Goal: Task Accomplishment & Management: Use online tool/utility

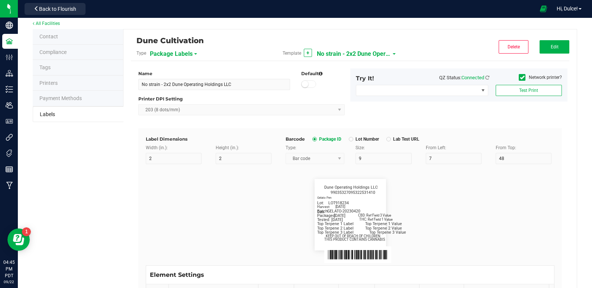
scroll to position [7, 0]
click at [551, 47] on span "Edit" at bounding box center [555, 46] width 8 height 5
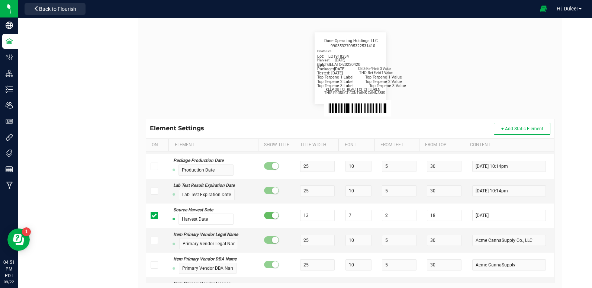
scroll to position [153, 0]
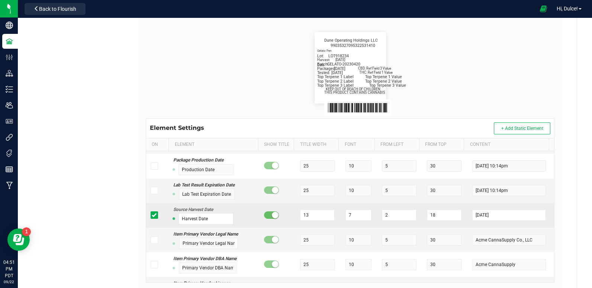
click at [154, 215] on icon at bounding box center [154, 215] width 5 height 0
click at [0, 0] on input "checkbox" at bounding box center [0, 0] width 0 height 0
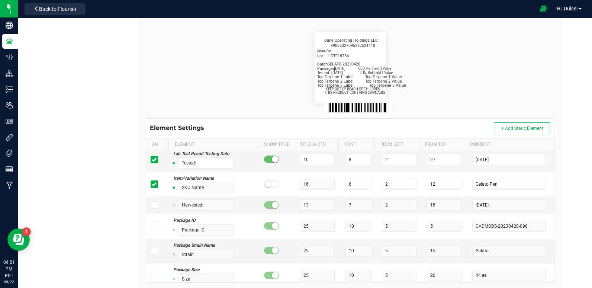
scroll to position [345, 0]
click at [152, 205] on icon at bounding box center [154, 205] width 5 height 0
click at [0, 0] on input "checkbox" at bounding box center [0, 0] width 0 height 0
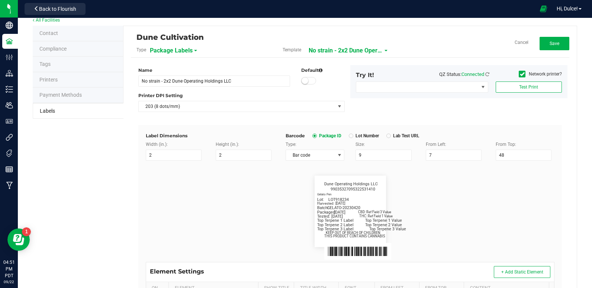
scroll to position [0, 0]
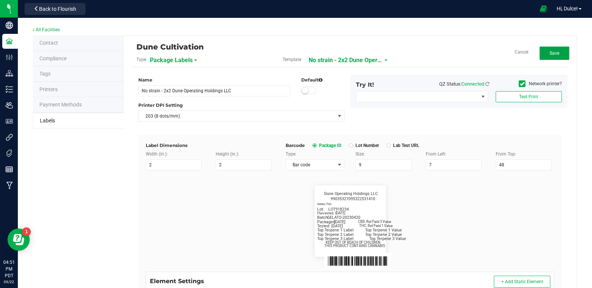
click at [553, 51] on span "Save" at bounding box center [555, 53] width 10 height 5
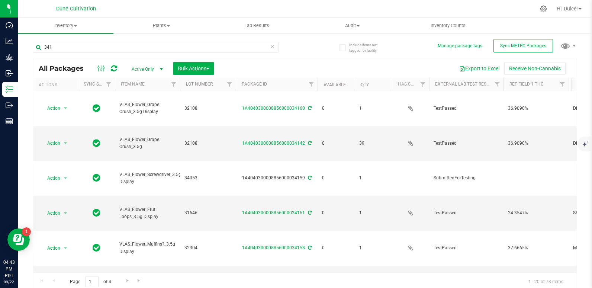
click at [558, 22] on ul "Inventory All packages All inventory Waste log Create inventory Plants All plan…" at bounding box center [314, 26] width 592 height 16
click at [235, 51] on input "341" at bounding box center [156, 47] width 246 height 11
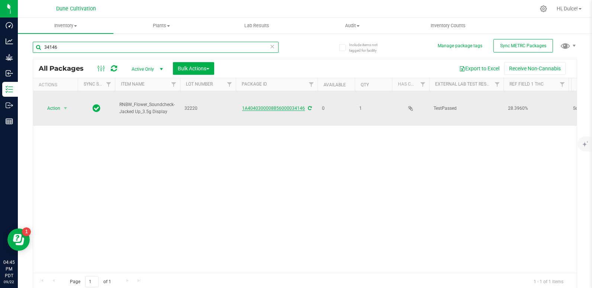
type input "34146"
click at [268, 106] on link "1A4040300008856000034146" at bounding box center [273, 108] width 63 height 5
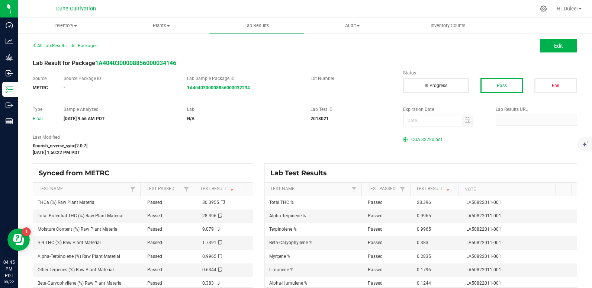
click at [412, 140] on span "COA 32220.pdf" at bounding box center [427, 139] width 31 height 11
click at [51, 45] on span "All Lab Results" at bounding box center [50, 45] width 34 height 5
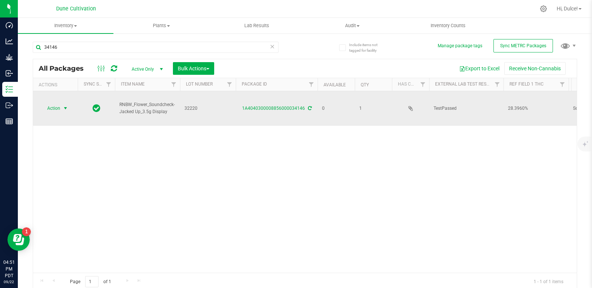
click at [58, 103] on span "Action" at bounding box center [51, 108] width 20 height 10
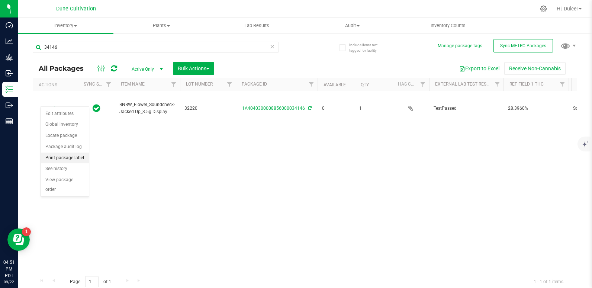
click at [70, 155] on li "Print package label" at bounding box center [65, 158] width 48 height 11
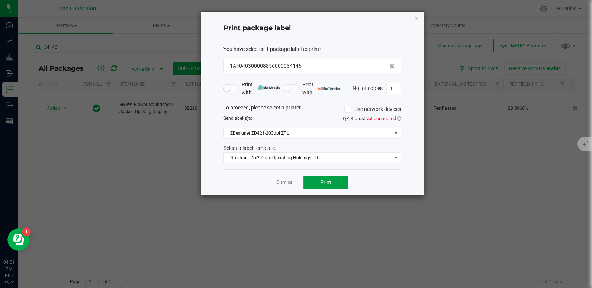
click at [328, 185] on span "Print" at bounding box center [325, 182] width 11 height 6
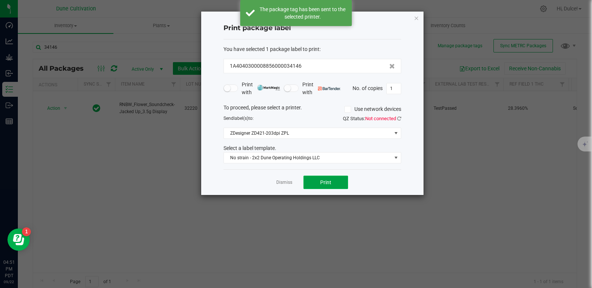
click at [331, 180] on span "Print" at bounding box center [325, 182] width 11 height 6
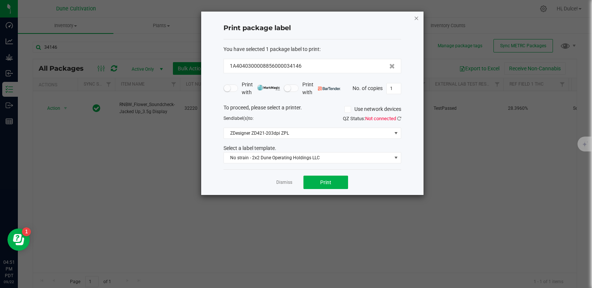
click at [417, 16] on icon "button" at bounding box center [416, 17] width 5 height 9
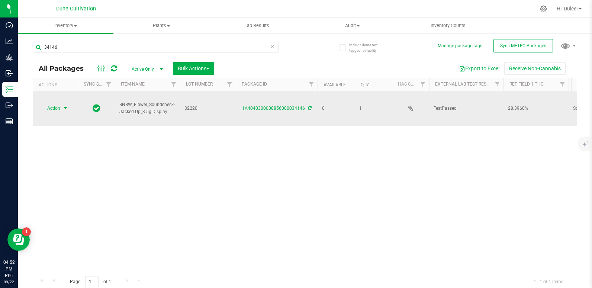
click at [65, 103] on span "select" at bounding box center [65, 108] width 9 height 10
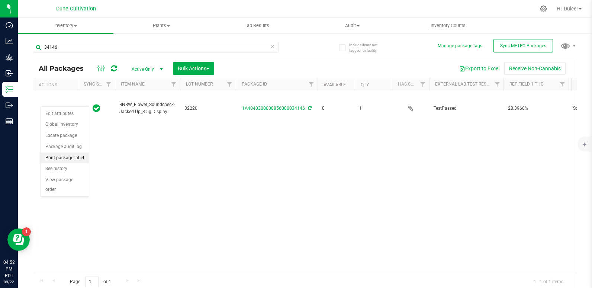
click at [76, 156] on li "Print package label" at bounding box center [65, 158] width 48 height 11
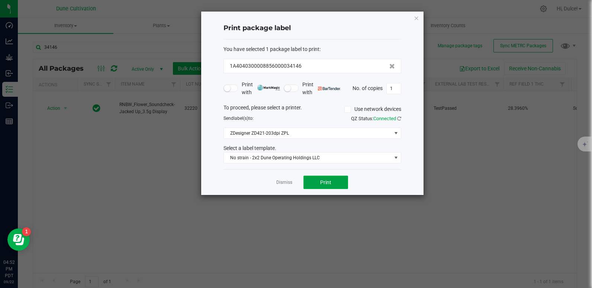
click at [327, 182] on span "Print" at bounding box center [325, 182] width 11 height 6
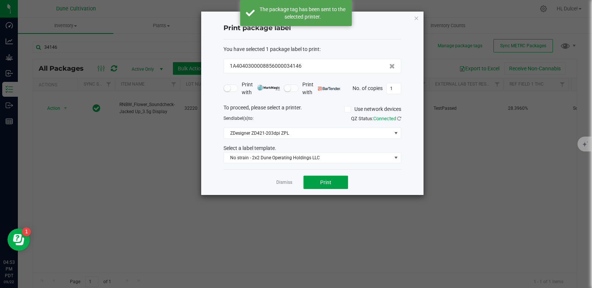
click at [326, 182] on span "Print" at bounding box center [325, 182] width 11 height 6
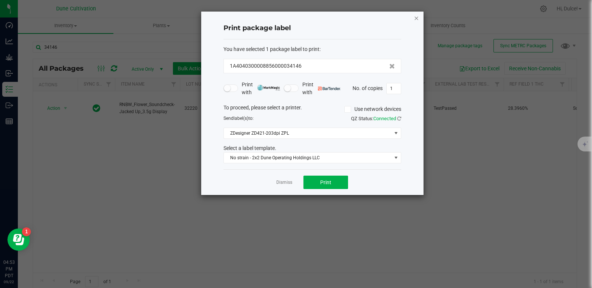
click at [417, 17] on icon "button" at bounding box center [416, 17] width 5 height 9
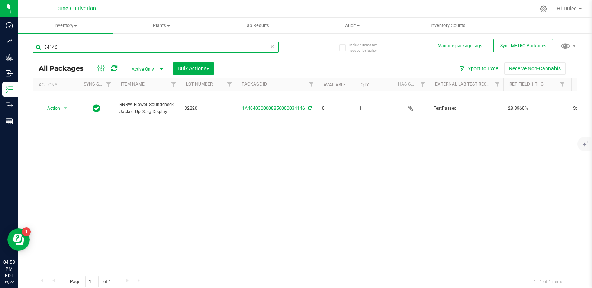
click at [209, 46] on input "34146" at bounding box center [156, 47] width 246 height 11
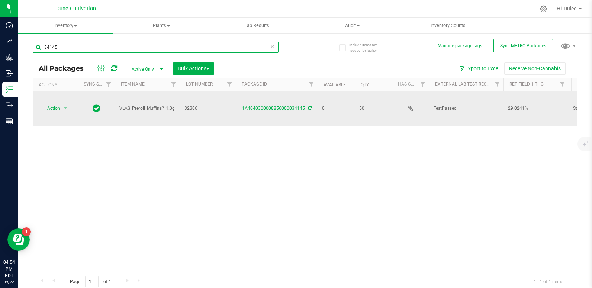
type input "34145"
click at [253, 106] on link "1A4040300008856000034145" at bounding box center [273, 108] width 63 height 5
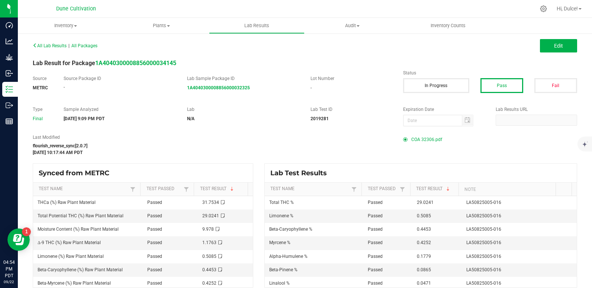
click at [425, 140] on span "COA 32306.pdf" at bounding box center [427, 139] width 31 height 11
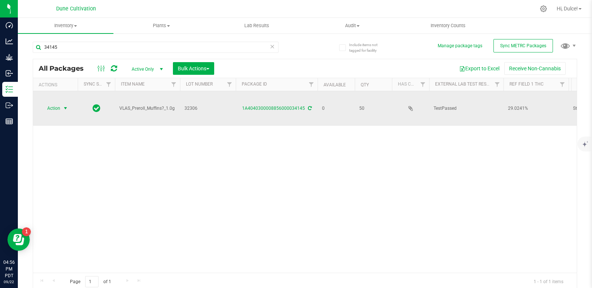
click at [60, 103] on span "Action" at bounding box center [51, 108] width 20 height 10
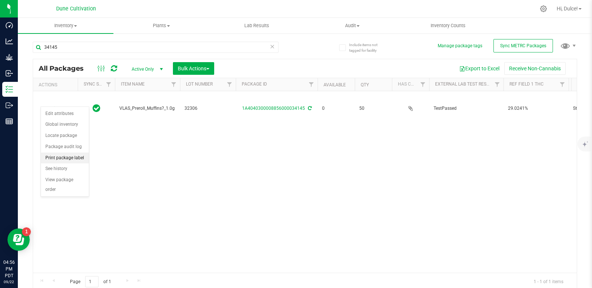
click at [78, 155] on li "Print package label" at bounding box center [65, 158] width 48 height 11
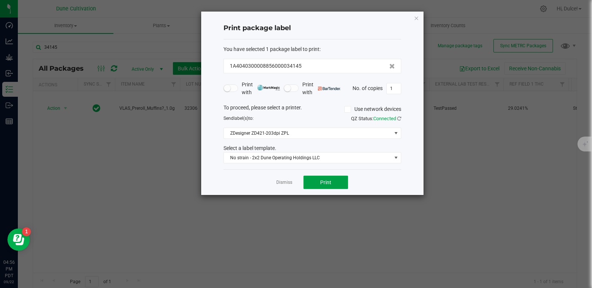
click at [327, 181] on span "Print" at bounding box center [325, 182] width 11 height 6
click at [396, 88] on input "1" at bounding box center [394, 88] width 14 height 10
type input "50"
click at [322, 186] on button "Print" at bounding box center [326, 182] width 45 height 13
click at [416, 18] on icon "button" at bounding box center [416, 17] width 5 height 9
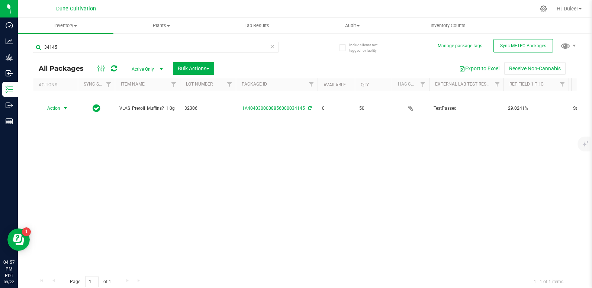
click at [191, 38] on div "34145" at bounding box center [169, 47] width 272 height 24
click at [186, 46] on input "34145" at bounding box center [156, 47] width 246 height 11
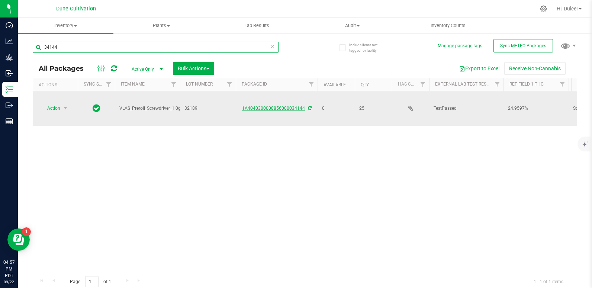
type input "34144"
click at [264, 106] on link "1A4040300008856000034144" at bounding box center [273, 108] width 63 height 5
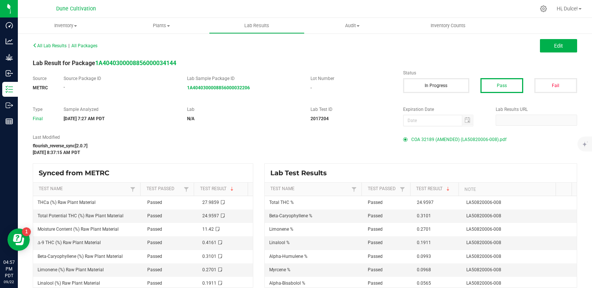
click at [467, 136] on span "COA 32189 (AMENDED) (LA50820006-008).pdf" at bounding box center [459, 139] width 95 height 11
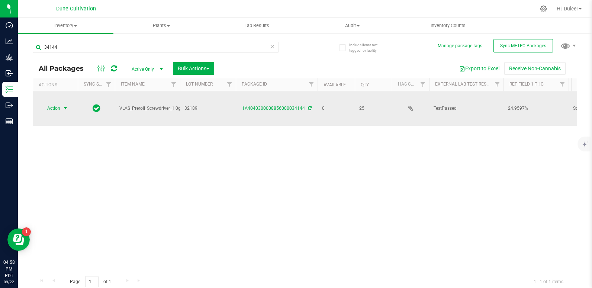
click at [49, 103] on span "Action" at bounding box center [51, 108] width 20 height 10
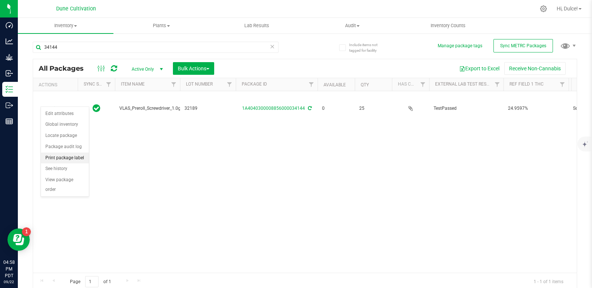
click at [59, 156] on li "Print package label" at bounding box center [65, 158] width 48 height 11
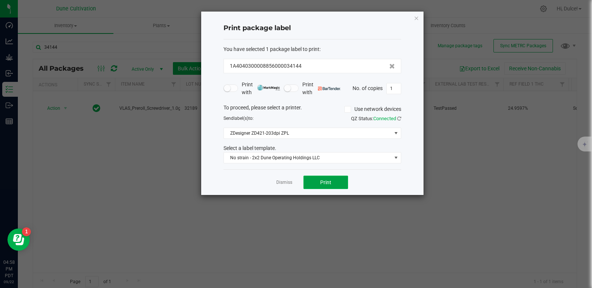
click at [323, 184] on span "Print" at bounding box center [325, 182] width 11 height 6
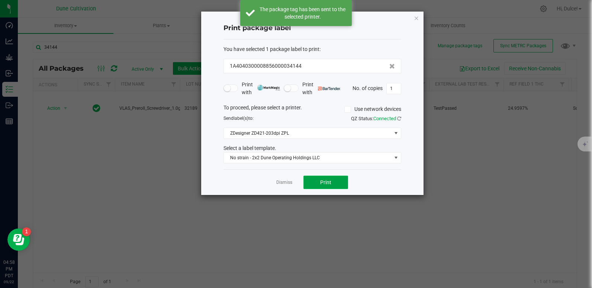
click at [323, 184] on span "Print" at bounding box center [325, 182] width 11 height 6
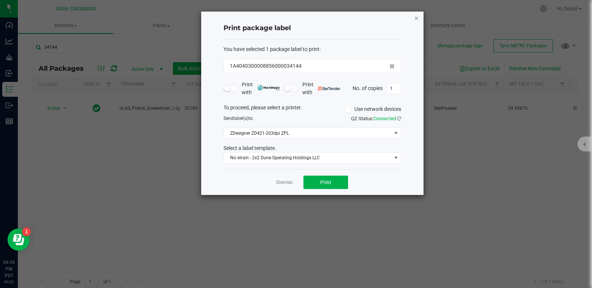
click at [418, 19] on icon "button" at bounding box center [416, 17] width 5 height 9
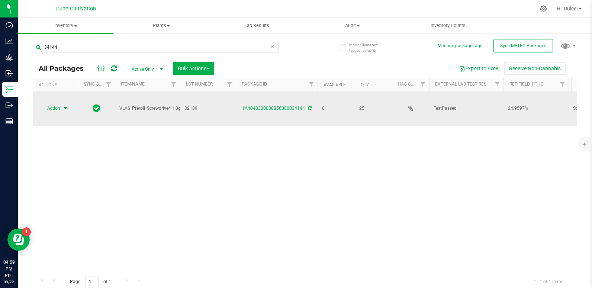
click at [65, 105] on span "select" at bounding box center [66, 108] width 6 height 6
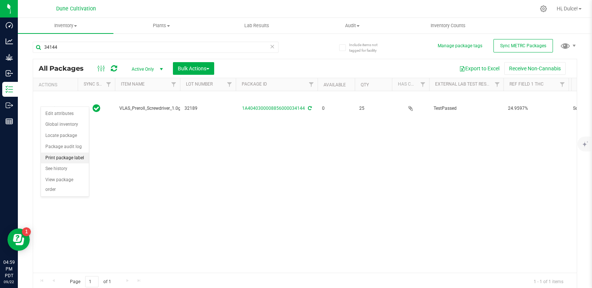
click at [71, 157] on li "Print package label" at bounding box center [65, 158] width 48 height 11
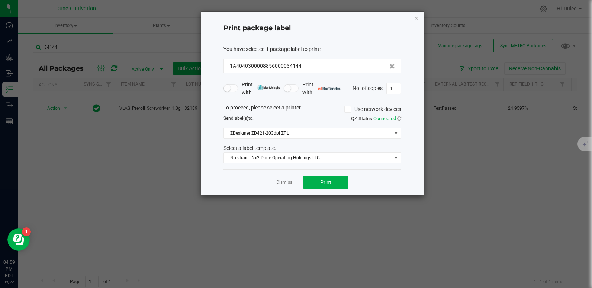
click at [404, 90] on div "Print package label You have selected 1 package label to print : 1A404030000885…" at bounding box center [312, 103] width 223 height 183
click at [397, 90] on input "1" at bounding box center [394, 88] width 14 height 10
type input "25"
click at [327, 186] on button "Print" at bounding box center [326, 182] width 45 height 13
click at [417, 19] on icon "button" at bounding box center [416, 17] width 5 height 9
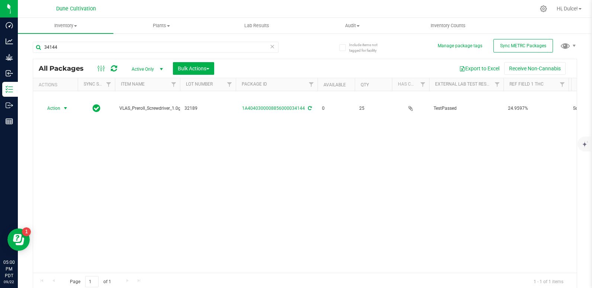
click at [159, 53] on div "34144" at bounding box center [156, 50] width 246 height 17
click at [159, 47] on input "34144" at bounding box center [156, 47] width 246 height 11
type input "34143"
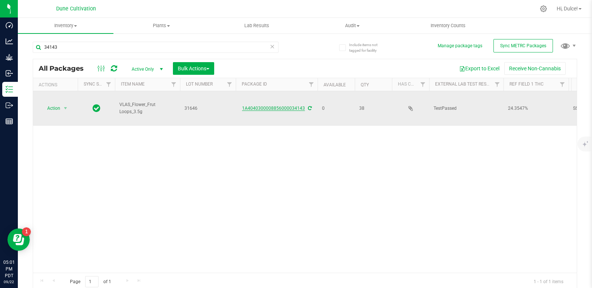
click at [272, 106] on link "1A4040300008856000034143" at bounding box center [273, 108] width 63 height 5
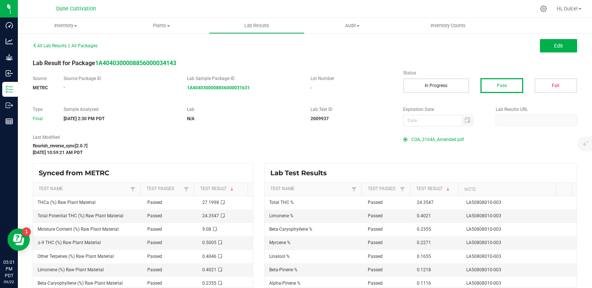
click at [413, 141] on span "COA_31646_Amended.pdf" at bounding box center [438, 139] width 53 height 11
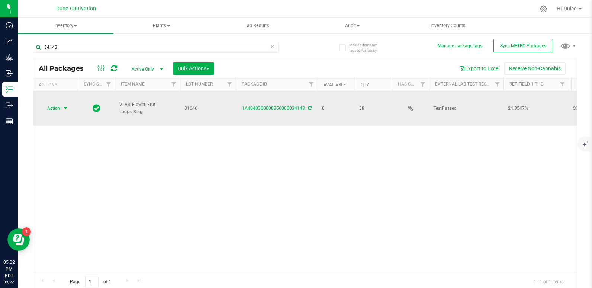
click at [57, 104] on span "Action" at bounding box center [51, 108] width 20 height 10
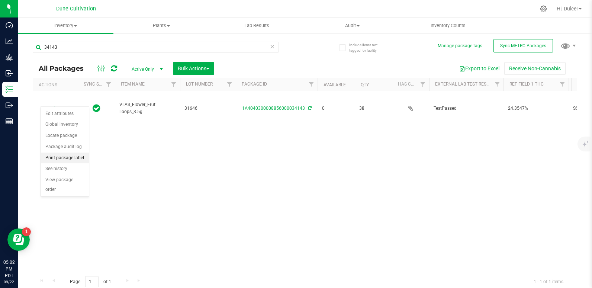
click at [66, 156] on li "Print package label" at bounding box center [65, 158] width 48 height 11
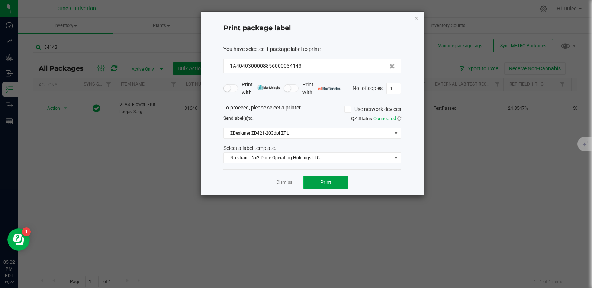
drag, startPoint x: 319, startPoint y: 180, endPoint x: 314, endPoint y: 184, distance: 6.1
click at [314, 184] on button "Print" at bounding box center [326, 182] width 45 height 13
click at [414, 17] on icon "button" at bounding box center [416, 17] width 5 height 9
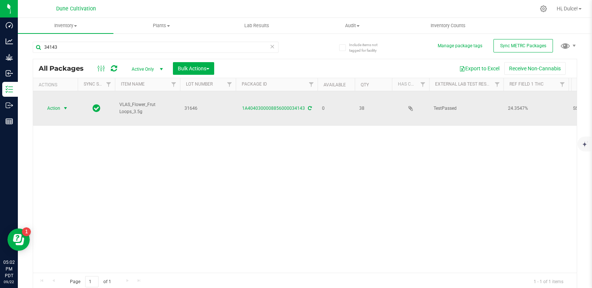
click at [57, 103] on span "Action" at bounding box center [51, 108] width 20 height 10
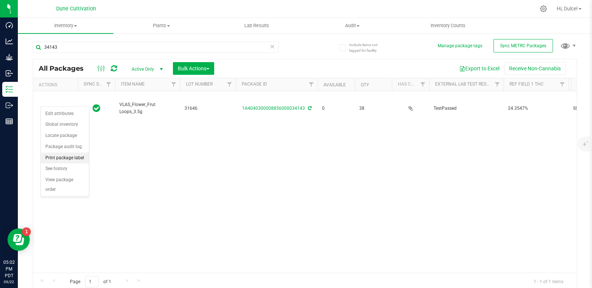
click at [72, 156] on li "Print package label" at bounding box center [65, 158] width 48 height 11
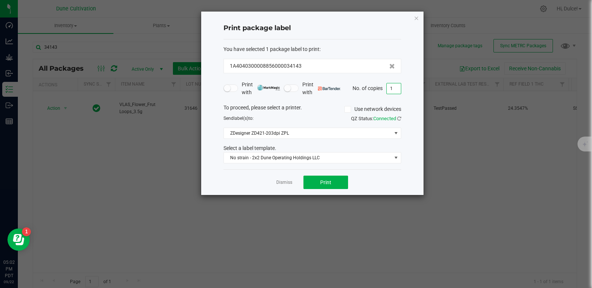
click at [397, 90] on input "1" at bounding box center [394, 88] width 14 height 10
type input "38"
click at [329, 182] on span "Print" at bounding box center [325, 182] width 11 height 6
click at [418, 19] on icon "button" at bounding box center [416, 17] width 5 height 9
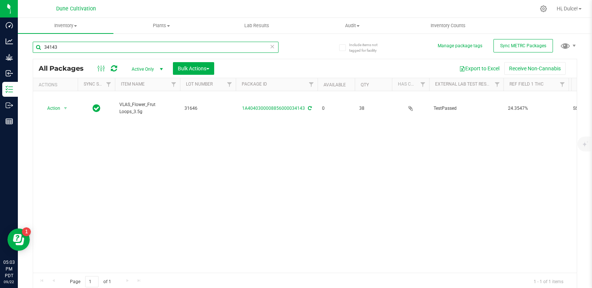
click at [119, 44] on input "34143" at bounding box center [156, 47] width 246 height 11
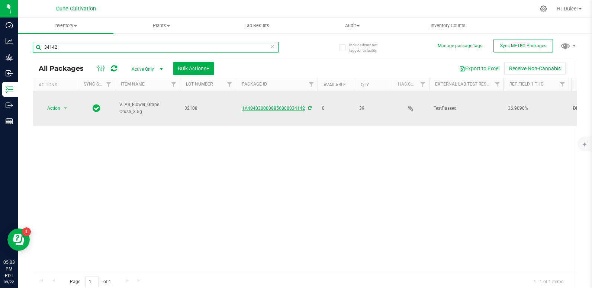
type input "34142"
click at [271, 106] on link "1A4040300008856000034142" at bounding box center [273, 108] width 63 height 5
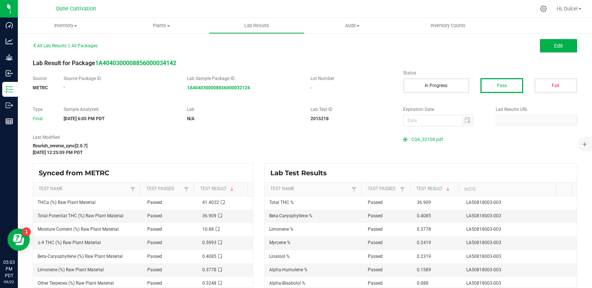
click at [417, 142] on span "COA_32108.pdf" at bounding box center [428, 139] width 32 height 11
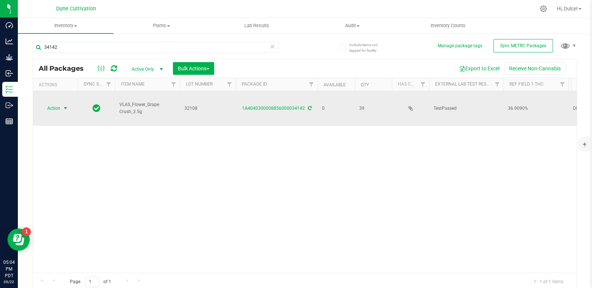
click at [50, 103] on span "Action" at bounding box center [51, 108] width 20 height 10
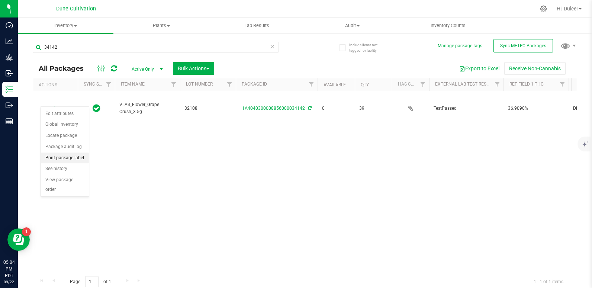
click at [62, 153] on li "Print package label" at bounding box center [65, 158] width 48 height 11
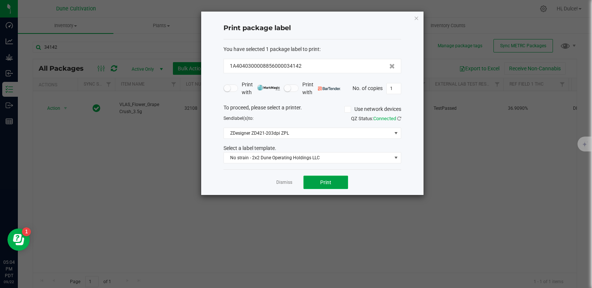
click at [329, 178] on button "Print" at bounding box center [326, 182] width 45 height 13
click at [414, 20] on icon "button" at bounding box center [416, 17] width 5 height 9
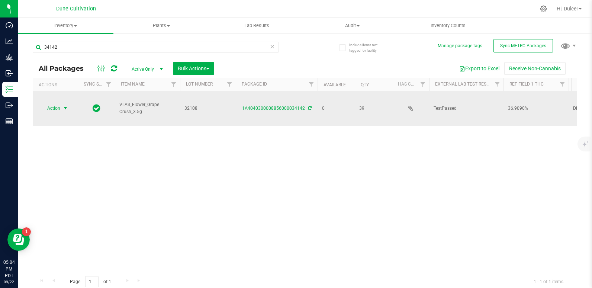
click at [57, 103] on span "Action" at bounding box center [51, 108] width 20 height 10
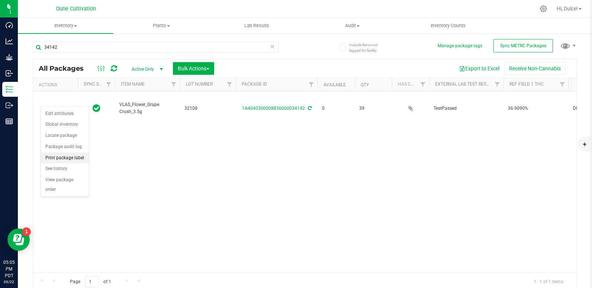
click at [72, 159] on li "Print package label" at bounding box center [65, 158] width 48 height 11
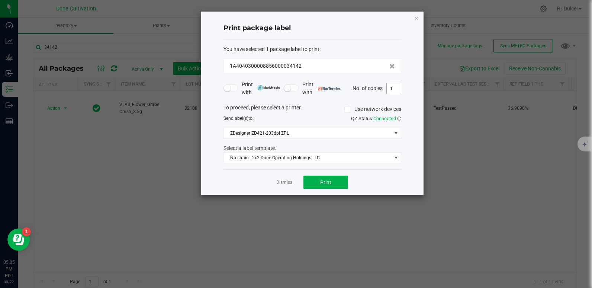
click at [393, 90] on input "1" at bounding box center [394, 88] width 14 height 10
type input "39"
click at [325, 187] on button "Print" at bounding box center [326, 182] width 45 height 13
click at [414, 21] on icon "button" at bounding box center [416, 17] width 5 height 9
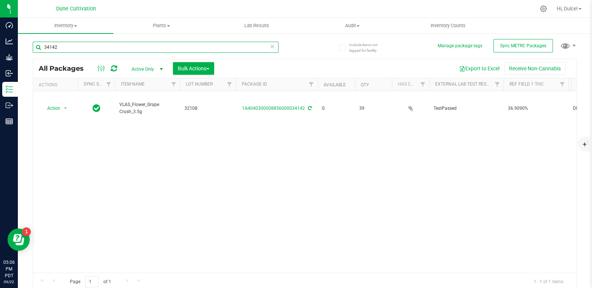
click at [138, 45] on input "34142" at bounding box center [156, 47] width 246 height 11
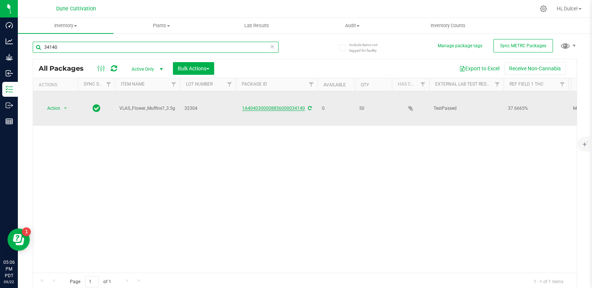
type input "34140"
click at [273, 106] on link "1A4040300008856000034140" at bounding box center [273, 108] width 63 height 5
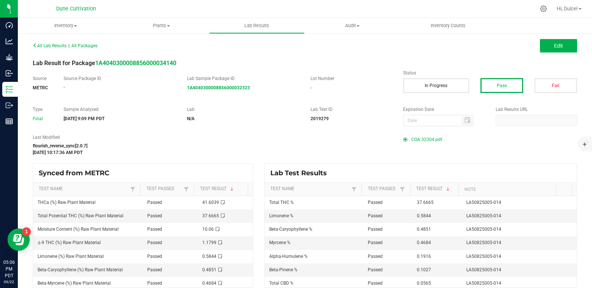
click at [432, 136] on span "COA 32304.pdf" at bounding box center [427, 139] width 31 height 11
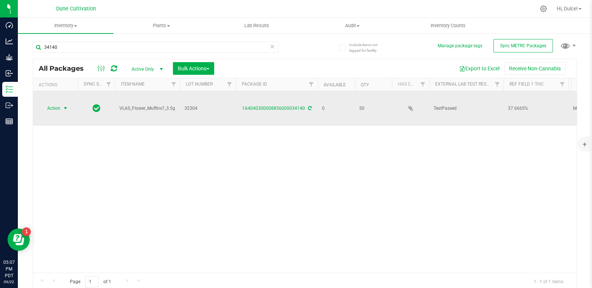
click at [52, 103] on span "Action" at bounding box center [51, 108] width 20 height 10
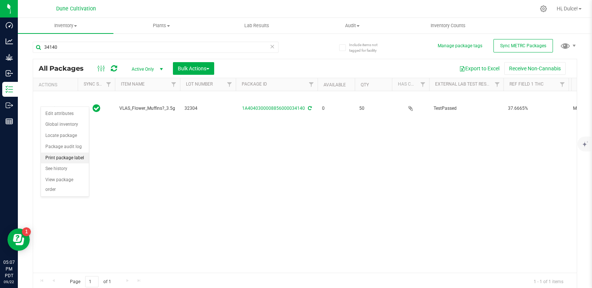
click at [60, 157] on li "Print package label" at bounding box center [65, 158] width 48 height 11
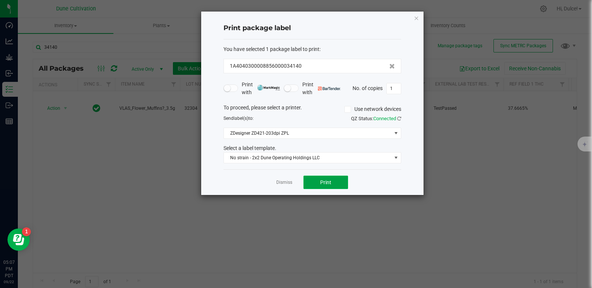
click at [316, 183] on button "Print" at bounding box center [326, 182] width 45 height 13
click at [416, 18] on icon "button" at bounding box center [416, 17] width 5 height 9
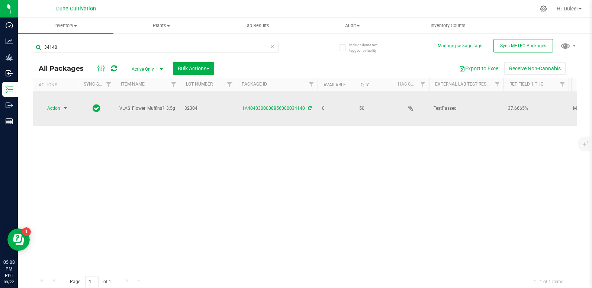
click at [57, 103] on span "Action" at bounding box center [51, 108] width 20 height 10
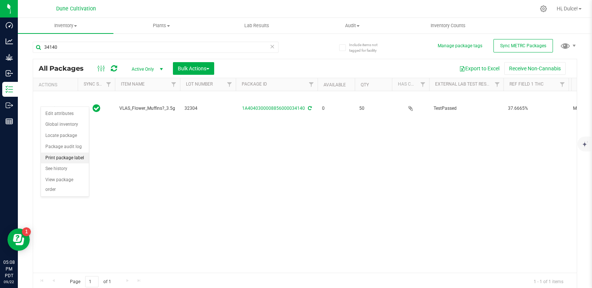
click at [61, 159] on li "Print package label" at bounding box center [65, 158] width 48 height 11
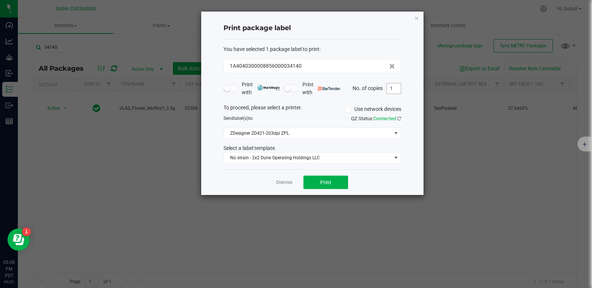
click at [393, 90] on input "1" at bounding box center [394, 88] width 14 height 10
type input "50"
click at [327, 180] on span "Print" at bounding box center [325, 182] width 11 height 6
click at [415, 20] on icon "button" at bounding box center [416, 17] width 5 height 9
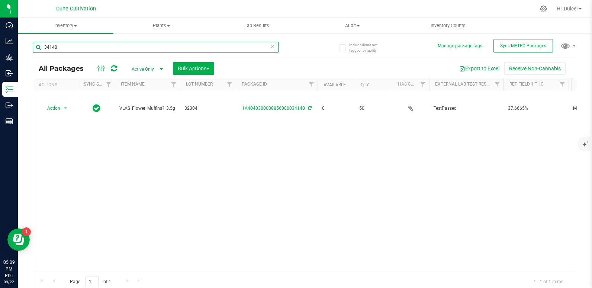
click at [233, 51] on input "34140" at bounding box center [156, 47] width 246 height 11
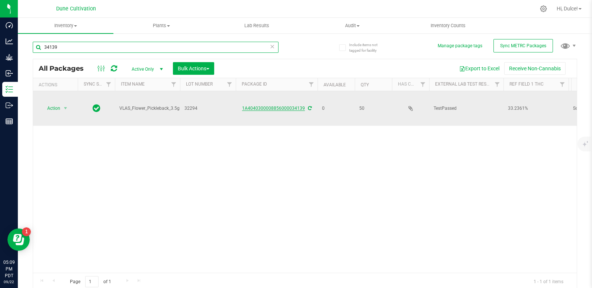
type input "34139"
click at [279, 106] on link "1A4040300008856000034139" at bounding box center [273, 108] width 63 height 5
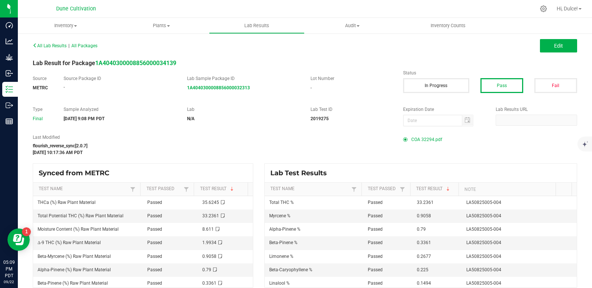
click at [412, 139] on span "COA 32294.pdf" at bounding box center [427, 139] width 31 height 11
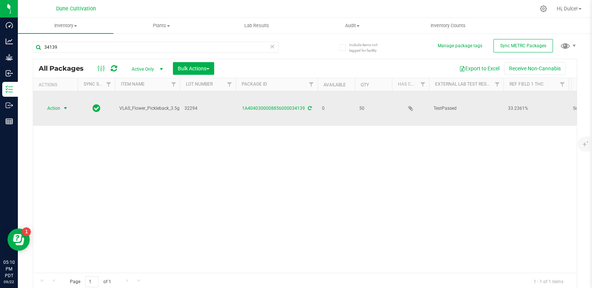
click at [52, 103] on span "Action" at bounding box center [51, 108] width 20 height 10
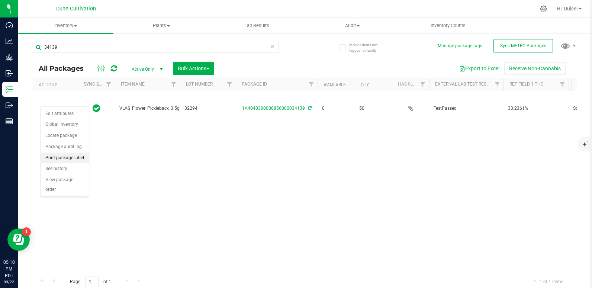
click at [72, 156] on li "Print package label" at bounding box center [65, 158] width 48 height 11
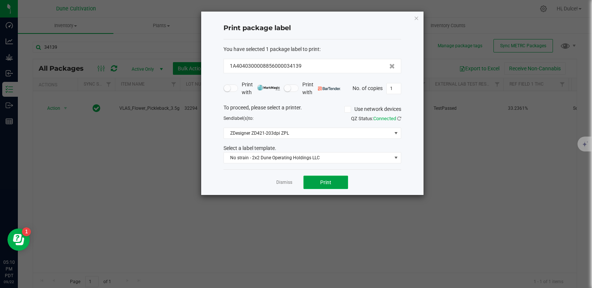
click at [322, 183] on span "Print" at bounding box center [325, 182] width 11 height 6
click at [418, 15] on icon "button" at bounding box center [416, 17] width 5 height 9
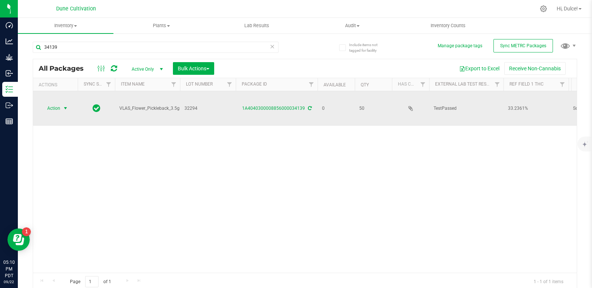
click at [66, 105] on span "select" at bounding box center [66, 108] width 6 height 6
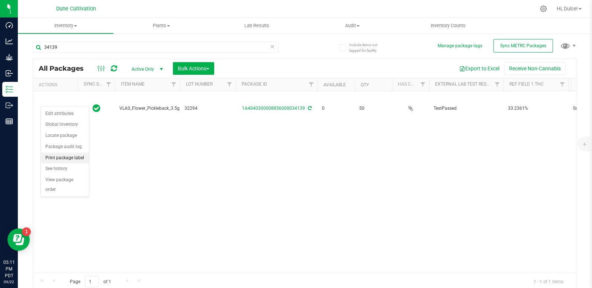
click at [74, 158] on li "Print package label" at bounding box center [65, 158] width 48 height 11
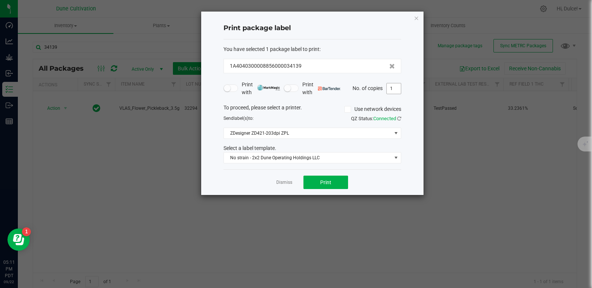
click at [401, 92] on input "1" at bounding box center [394, 88] width 14 height 10
type input "50"
click at [323, 181] on span "Print" at bounding box center [325, 182] width 11 height 6
click at [415, 20] on icon "button" at bounding box center [416, 17] width 5 height 9
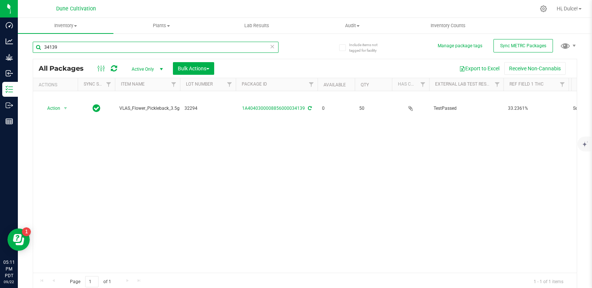
click at [147, 50] on input "34139" at bounding box center [156, 47] width 246 height 11
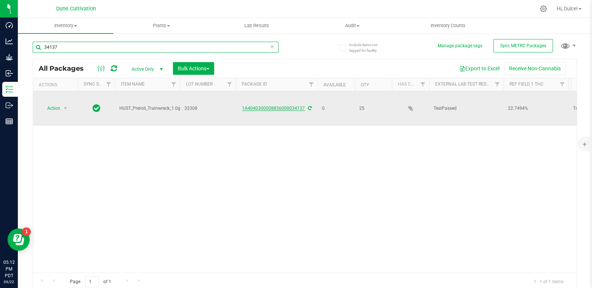
type input "34137"
click at [273, 106] on link "1A4040300008856000034137" at bounding box center [273, 108] width 63 height 5
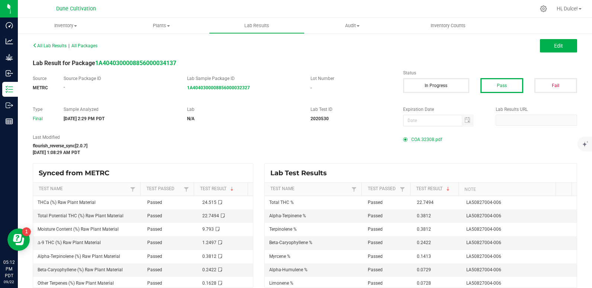
click at [421, 138] on span "COA 32308.pdf" at bounding box center [427, 139] width 31 height 11
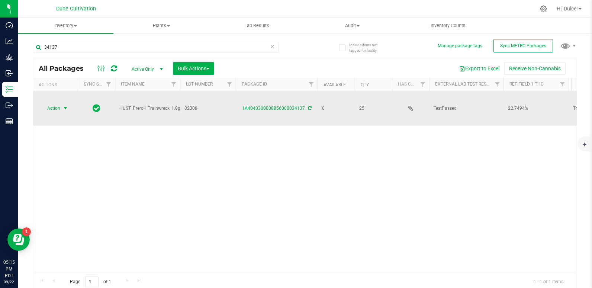
click at [61, 103] on span "select" at bounding box center [65, 108] width 9 height 10
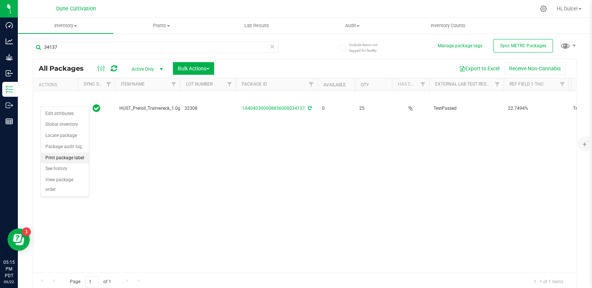
click at [65, 157] on li "Print package label" at bounding box center [65, 158] width 48 height 11
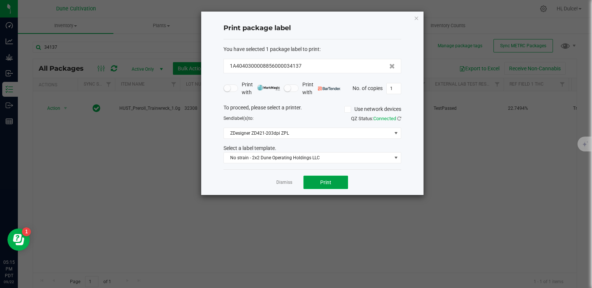
click at [324, 184] on span "Print" at bounding box center [325, 182] width 11 height 6
click at [418, 16] on icon "button" at bounding box center [416, 17] width 5 height 9
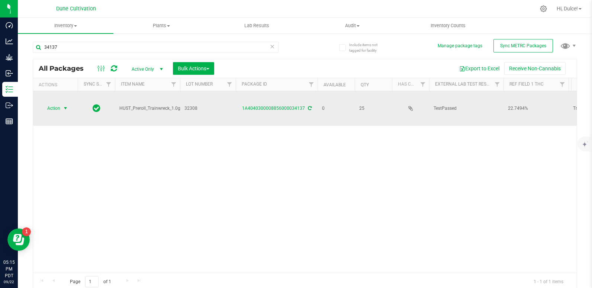
click at [50, 104] on span "Action" at bounding box center [51, 108] width 20 height 10
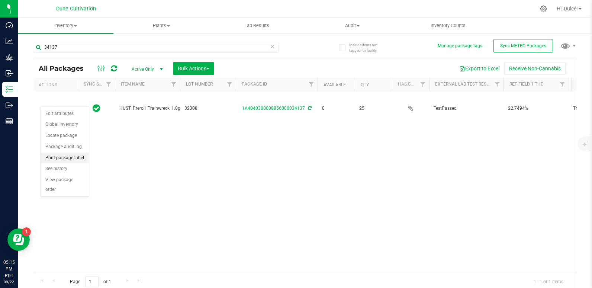
click at [70, 158] on li "Print package label" at bounding box center [65, 158] width 48 height 11
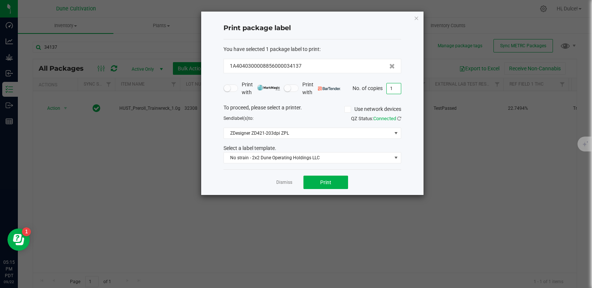
click at [396, 92] on input "1" at bounding box center [394, 88] width 14 height 10
type input "25"
click at [327, 179] on button "Print" at bounding box center [326, 182] width 45 height 13
click at [415, 18] on icon "button" at bounding box center [416, 17] width 5 height 9
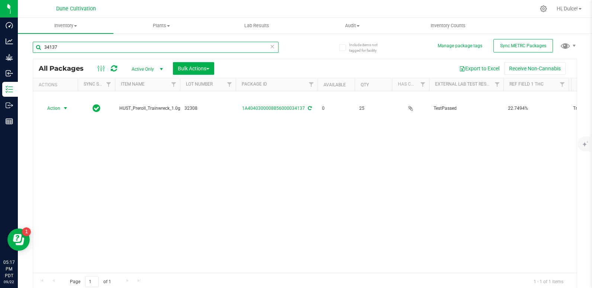
click at [161, 42] on input "34137" at bounding box center [156, 47] width 246 height 11
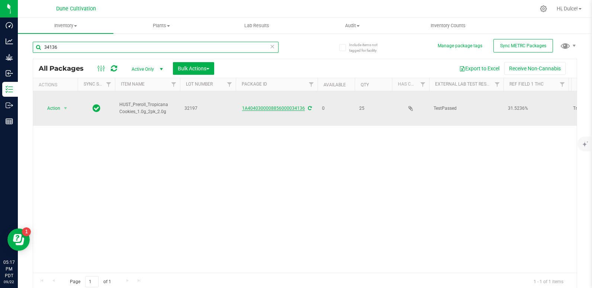
type input "34136"
click at [261, 106] on link "1A4040300008856000034136" at bounding box center [273, 108] width 63 height 5
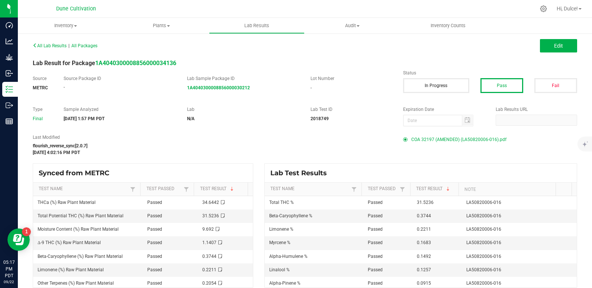
click at [470, 138] on span "COA 32197 (AMENDED) (LA50820006-016).pdf" at bounding box center [459, 139] width 95 height 11
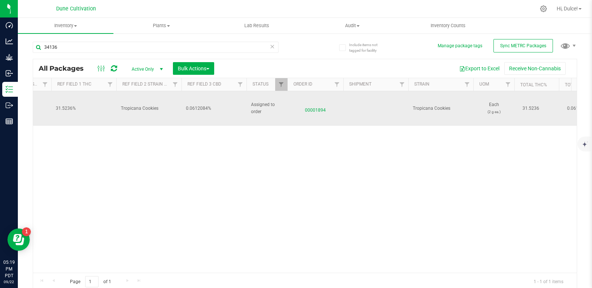
click at [206, 105] on span "0.0612084%" at bounding box center [214, 108] width 56 height 7
click at [206, 103] on input "0.0612084%" at bounding box center [212, 109] width 63 height 12
type input "0.0612%"
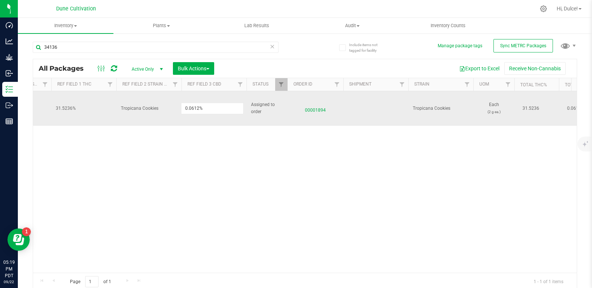
click at [176, 147] on div "All Packages Active Only Active Only Lab Samples Locked All External Internal B…" at bounding box center [305, 175] width 545 height 232
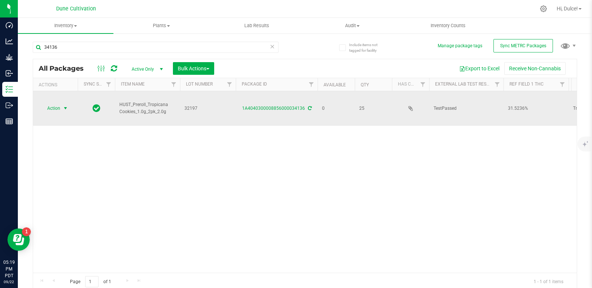
click at [54, 103] on span "Action" at bounding box center [51, 108] width 20 height 10
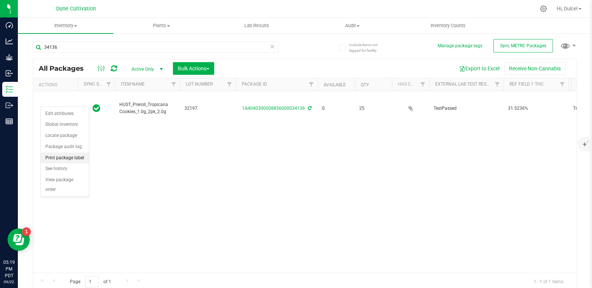
click at [52, 157] on li "Print package label" at bounding box center [65, 158] width 48 height 11
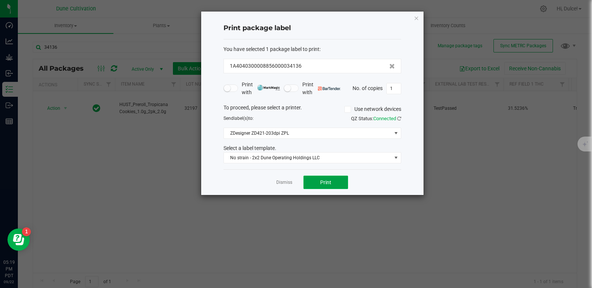
click at [317, 182] on button "Print" at bounding box center [326, 182] width 45 height 13
click at [393, 89] on input "1" at bounding box center [394, 88] width 14 height 10
type input "25"
click at [334, 181] on button "Print" at bounding box center [326, 182] width 45 height 13
click at [416, 17] on icon "button" at bounding box center [416, 17] width 5 height 9
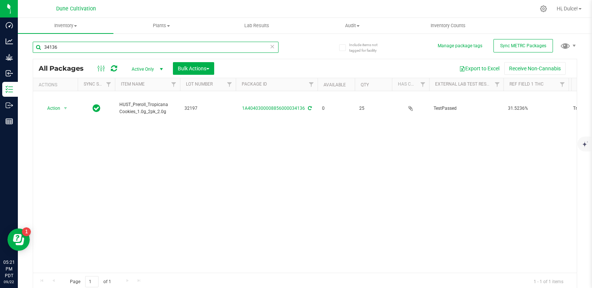
drag, startPoint x: 179, startPoint y: 44, endPoint x: 161, endPoint y: 45, distance: 17.9
click at [161, 45] on input "34136" at bounding box center [156, 47] width 246 height 11
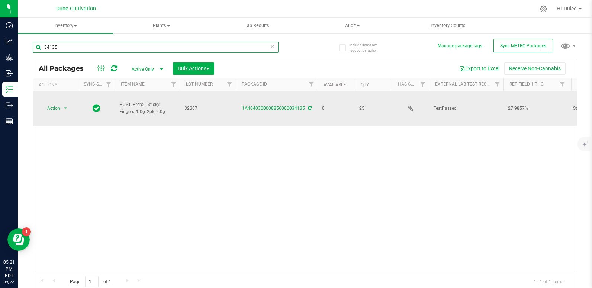
type input "34135"
click at [280, 97] on td "1A4040300008856000034135" at bounding box center [277, 108] width 82 height 35
click at [279, 106] on link "1A4040300008856000034135" at bounding box center [273, 108] width 63 height 5
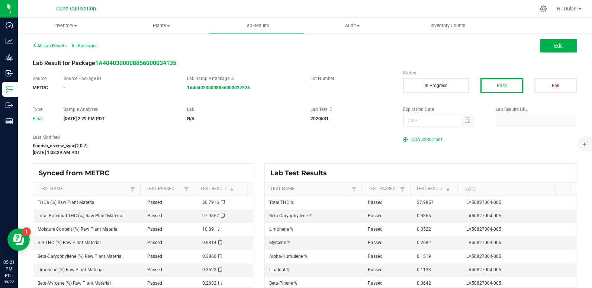
click at [426, 136] on span "COA 32307.pdf" at bounding box center [427, 139] width 31 height 11
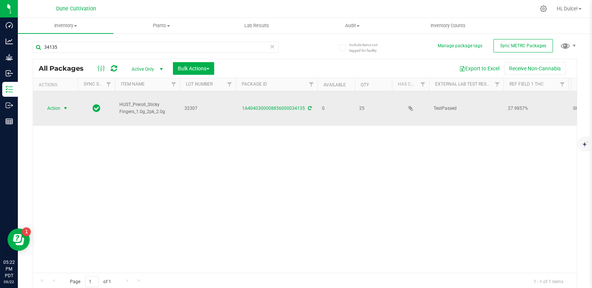
click at [56, 104] on span "Action" at bounding box center [51, 108] width 20 height 10
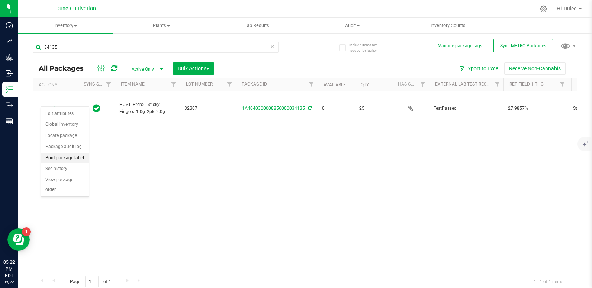
click at [67, 159] on li "Print package label" at bounding box center [65, 158] width 48 height 11
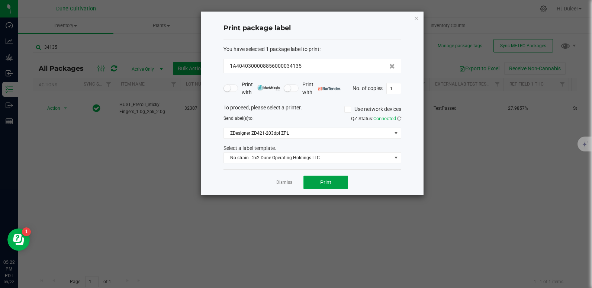
click at [329, 185] on span "Print" at bounding box center [325, 182] width 11 height 6
click at [412, 17] on div "Print package label You have selected 1 package label to print : 1A404030000885…" at bounding box center [312, 103] width 223 height 183
click at [415, 19] on icon "button" at bounding box center [416, 17] width 5 height 9
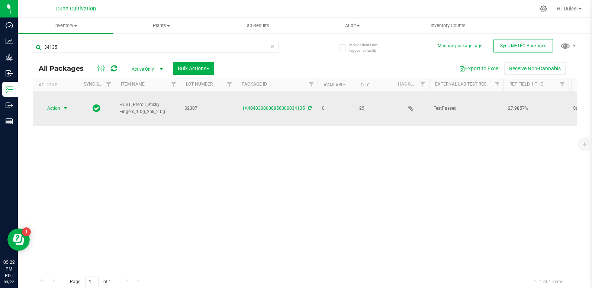
click at [64, 105] on span "select" at bounding box center [66, 108] width 6 height 6
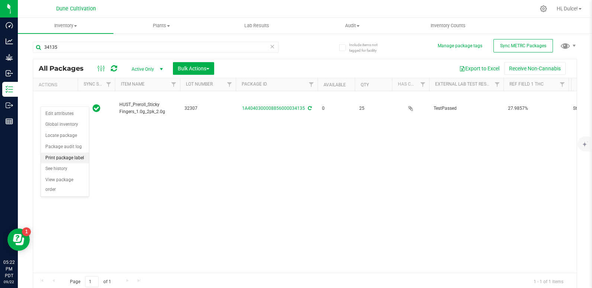
click at [68, 157] on li "Print package label" at bounding box center [65, 158] width 48 height 11
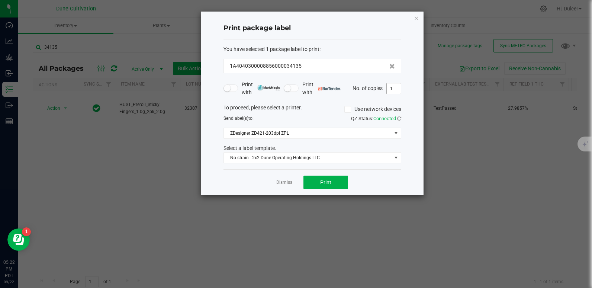
click at [401, 89] on span "1" at bounding box center [394, 88] width 15 height 11
click at [397, 87] on input "1" at bounding box center [394, 88] width 14 height 10
type input "25"
click at [326, 184] on span "Print" at bounding box center [325, 182] width 11 height 6
click at [414, 17] on icon "button" at bounding box center [416, 17] width 5 height 9
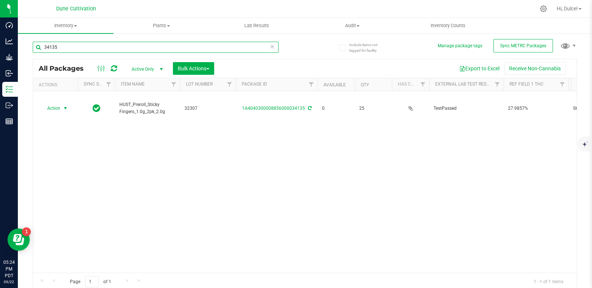
click at [225, 49] on input "34135" at bounding box center [156, 47] width 246 height 11
click at [135, 46] on input "34135" at bounding box center [156, 47] width 246 height 11
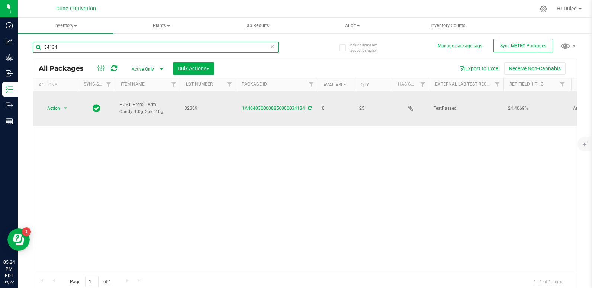
type input "34134"
click at [259, 106] on link "1A4040300008856000034134" at bounding box center [273, 108] width 63 height 5
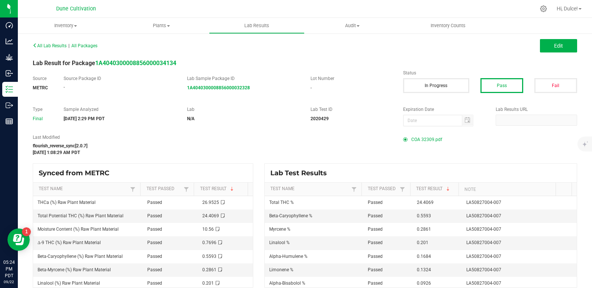
click at [430, 137] on span "COA 32309.pdf" at bounding box center [427, 139] width 31 height 11
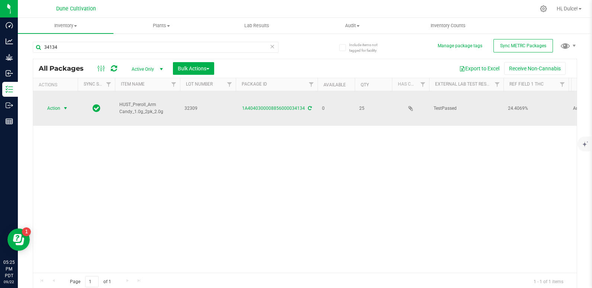
click at [51, 103] on span "Action" at bounding box center [51, 108] width 20 height 10
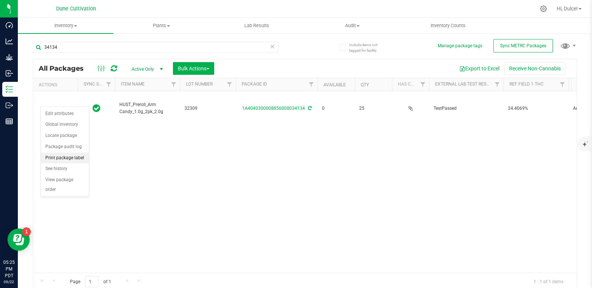
click at [64, 158] on li "Print package label" at bounding box center [65, 158] width 48 height 11
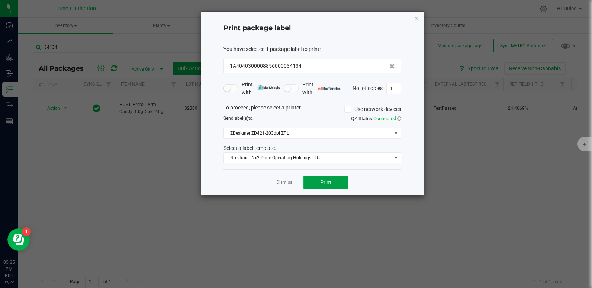
click at [320, 186] on button "Print" at bounding box center [326, 182] width 45 height 13
click at [418, 15] on icon "button" at bounding box center [416, 17] width 5 height 9
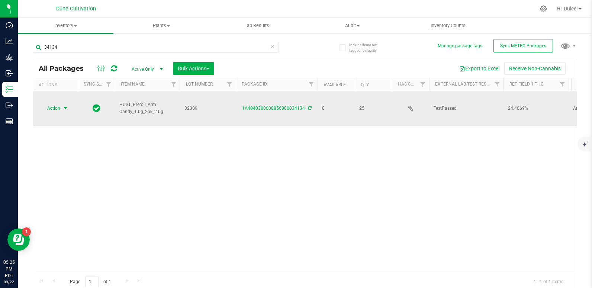
click at [57, 103] on span "Action" at bounding box center [51, 108] width 20 height 10
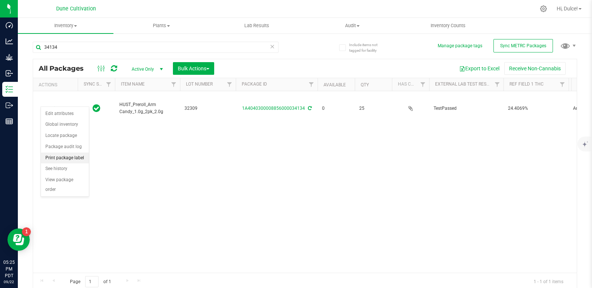
click at [63, 156] on li "Print package label" at bounding box center [65, 158] width 48 height 11
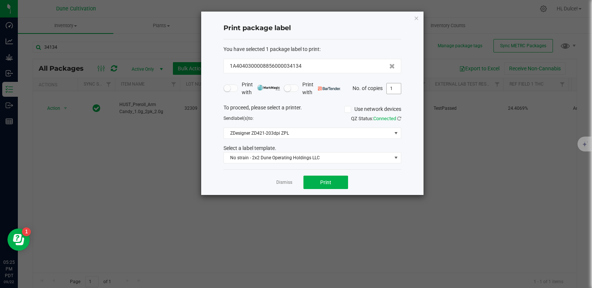
click at [393, 92] on input "1" at bounding box center [394, 88] width 14 height 10
type input "25"
click at [316, 178] on button "Print" at bounding box center [326, 182] width 45 height 13
click at [385, 37] on div "Print package label" at bounding box center [313, 28] width 178 height 22
click at [418, 18] on icon "button" at bounding box center [416, 17] width 5 height 9
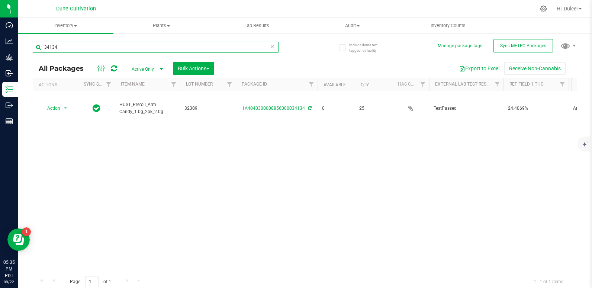
click at [103, 48] on input "34134" at bounding box center [156, 47] width 246 height 11
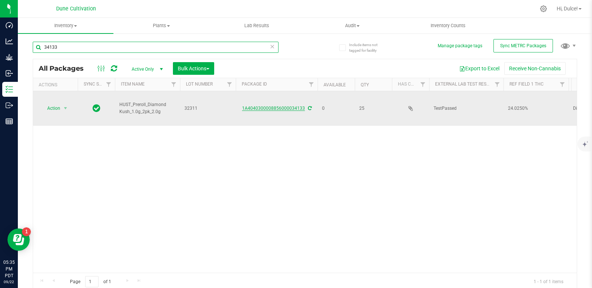
type input "34133"
click at [297, 106] on link "1A4040300008856000034133" at bounding box center [273, 108] width 63 height 5
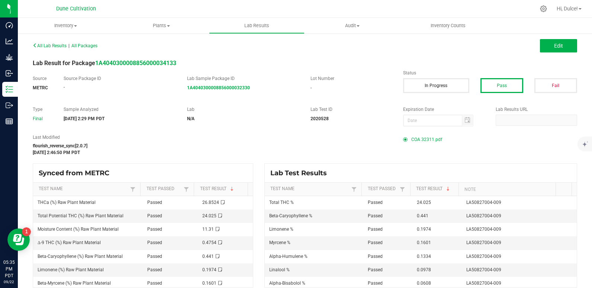
click at [412, 137] on span "COA 32311.pdf" at bounding box center [427, 139] width 31 height 11
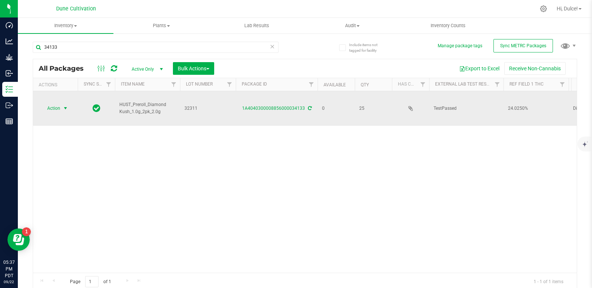
click at [63, 105] on span "select" at bounding box center [66, 108] width 6 height 6
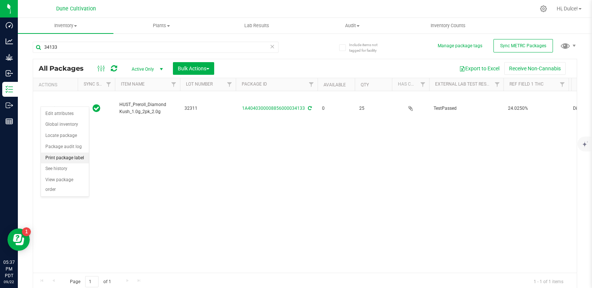
click at [67, 158] on li "Print package label" at bounding box center [65, 158] width 48 height 11
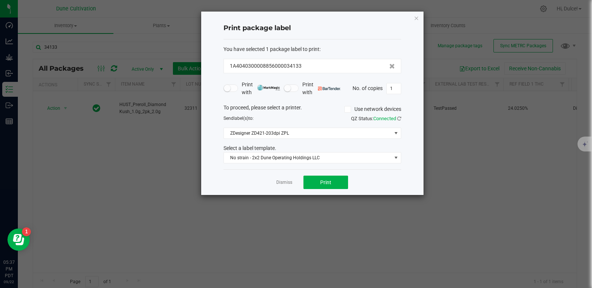
click at [319, 173] on div "Dismiss Print" at bounding box center [313, 182] width 178 height 26
click at [317, 188] on button "Print" at bounding box center [326, 182] width 45 height 13
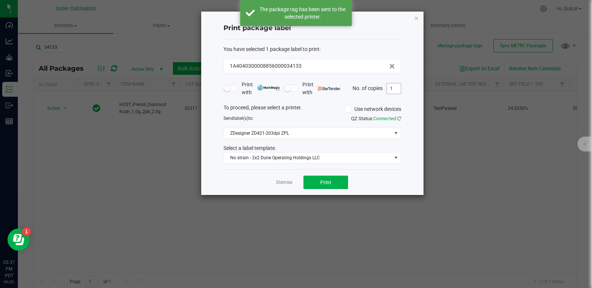
click at [400, 87] on input "1" at bounding box center [394, 88] width 14 height 10
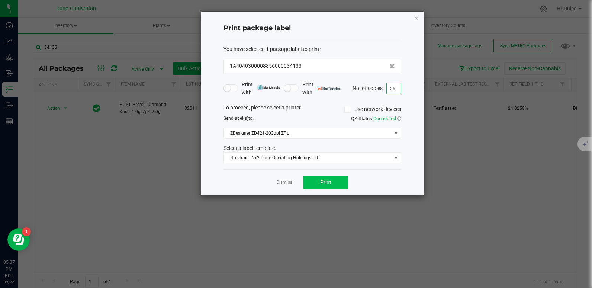
type input "25"
click at [315, 185] on button "Print" at bounding box center [326, 182] width 45 height 13
click at [415, 20] on icon "button" at bounding box center [416, 17] width 5 height 9
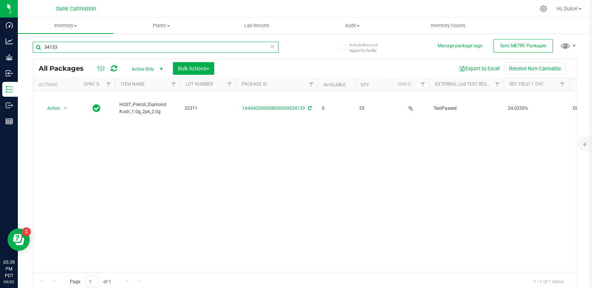
click at [97, 49] on input "34133" at bounding box center [156, 47] width 246 height 11
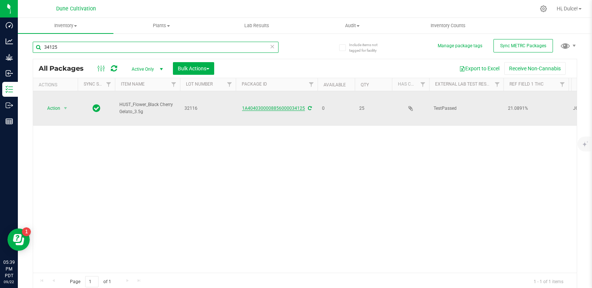
type input "34125"
click at [257, 106] on link "1A4040300008856000034125" at bounding box center [273, 108] width 63 height 5
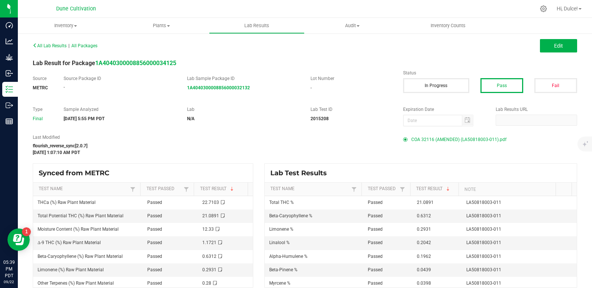
click at [453, 139] on span "COA 32116 (AMENDED) (LA50818003-011).pdf" at bounding box center [459, 139] width 95 height 11
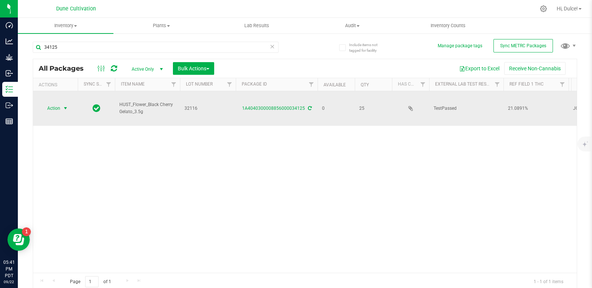
click at [58, 105] on span "Action" at bounding box center [51, 108] width 20 height 10
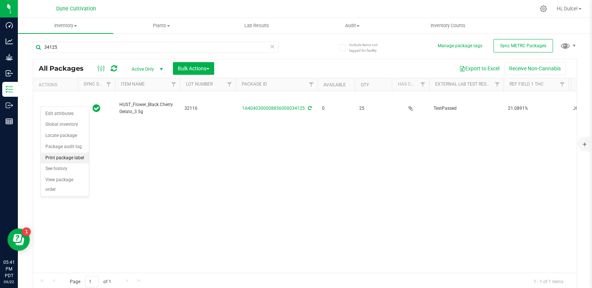
click at [66, 156] on li "Print package label" at bounding box center [65, 158] width 48 height 11
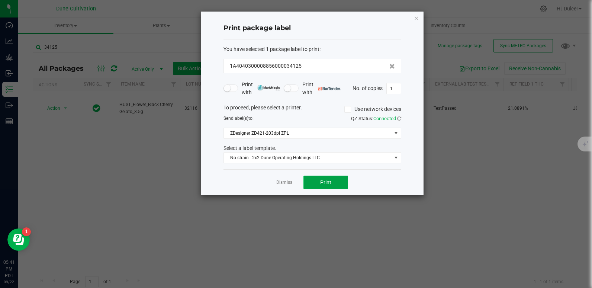
click at [307, 183] on button "Print" at bounding box center [326, 182] width 45 height 13
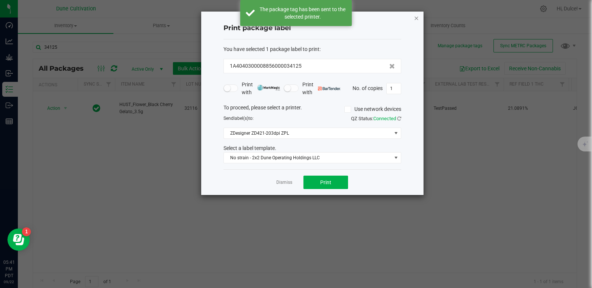
click at [416, 17] on icon "button" at bounding box center [416, 17] width 5 height 9
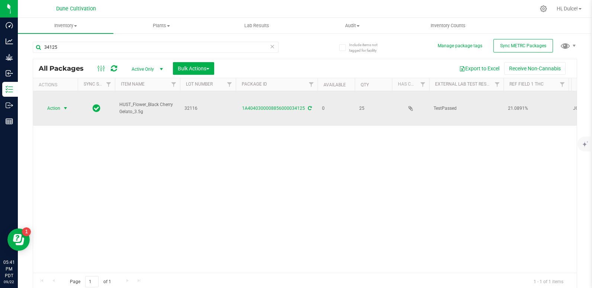
click at [54, 105] on span "Action" at bounding box center [51, 108] width 20 height 10
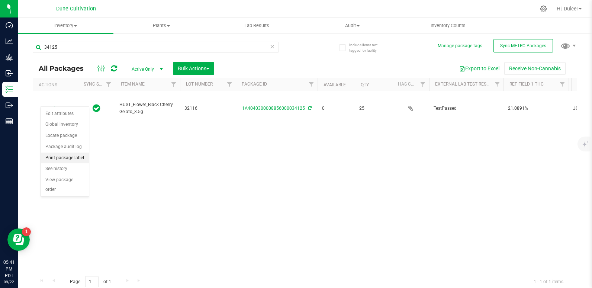
click at [62, 157] on li "Print package label" at bounding box center [65, 158] width 48 height 11
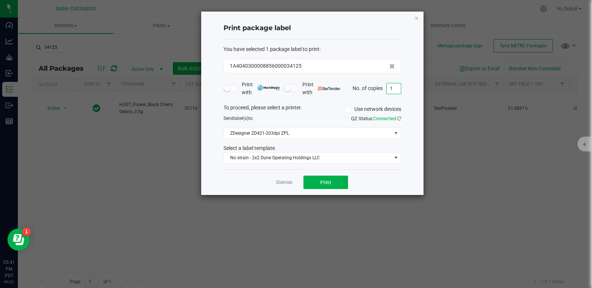
click at [397, 86] on input "1" at bounding box center [394, 88] width 14 height 10
type input "25"
click at [335, 183] on button "Print" at bounding box center [326, 182] width 45 height 13
click at [418, 17] on icon "button" at bounding box center [416, 17] width 5 height 9
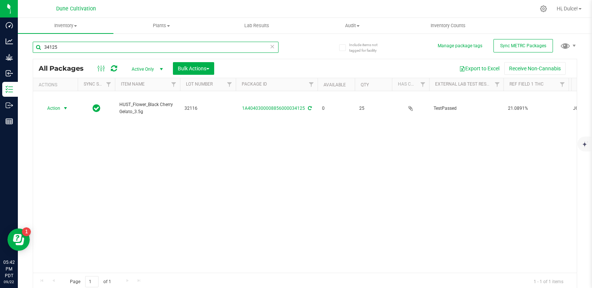
click at [209, 51] on input "34125" at bounding box center [156, 47] width 246 height 11
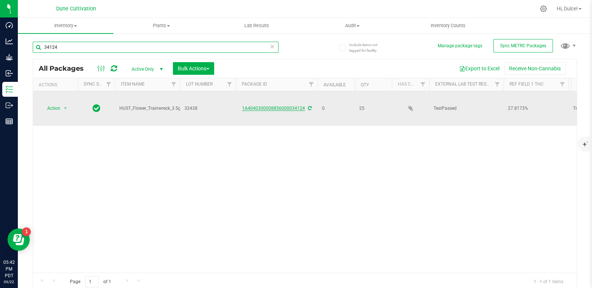
type input "34124"
click at [265, 106] on link "1A4040300008856000034124" at bounding box center [273, 108] width 63 height 5
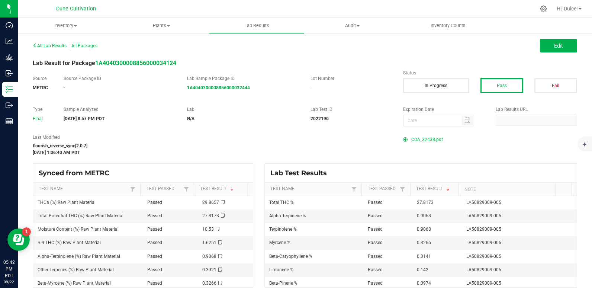
click at [423, 140] on span "COA_32438.pdf" at bounding box center [428, 139] width 32 height 11
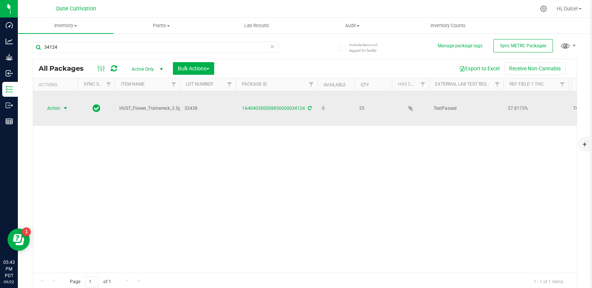
click at [60, 103] on span "Action" at bounding box center [51, 108] width 20 height 10
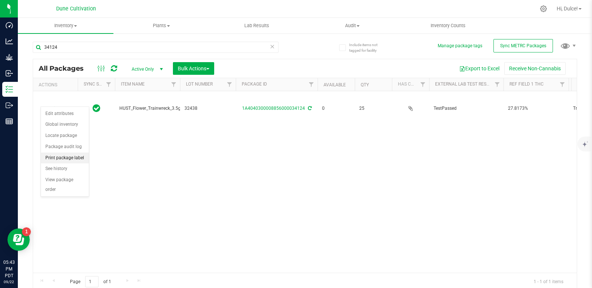
click at [68, 153] on li "Print package label" at bounding box center [65, 158] width 48 height 11
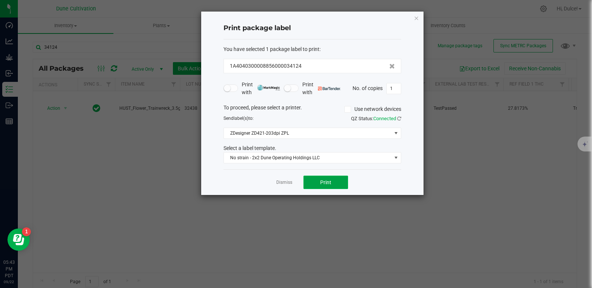
click at [313, 184] on button "Print" at bounding box center [326, 182] width 45 height 13
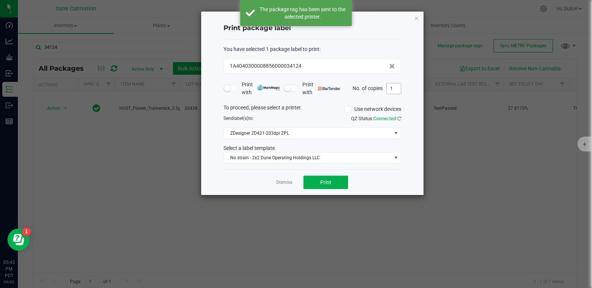
click at [397, 88] on input "1" at bounding box center [394, 88] width 14 height 10
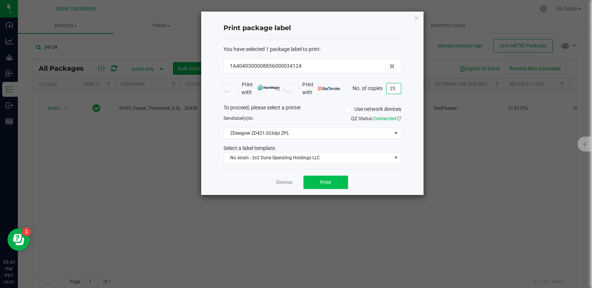
type input "25"
click at [332, 180] on button "Print" at bounding box center [326, 182] width 45 height 13
click at [415, 14] on icon "button" at bounding box center [416, 17] width 5 height 9
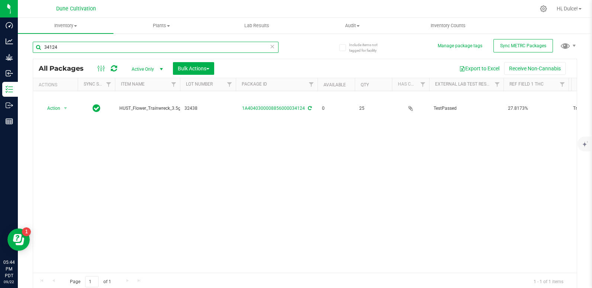
click at [171, 42] on input "34124" at bounding box center [156, 47] width 246 height 11
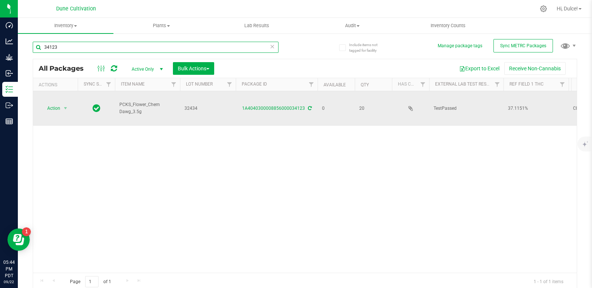
type input "34123"
click at [229, 105] on span "32434" at bounding box center [208, 108] width 47 height 7
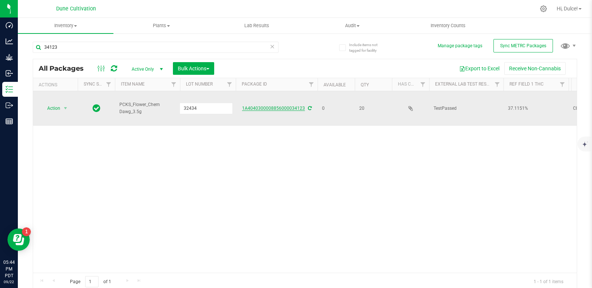
click at [279, 106] on link "1A4040300008856000034123" at bounding box center [273, 108] width 63 height 5
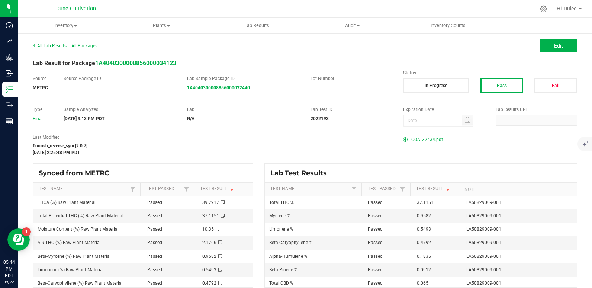
click at [419, 139] on span "COA_32434.pdf" at bounding box center [428, 139] width 32 height 11
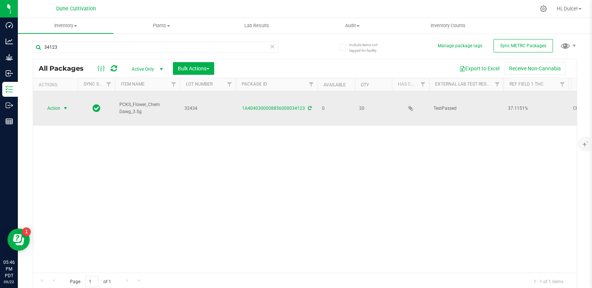
click at [57, 103] on span "Action" at bounding box center [51, 108] width 20 height 10
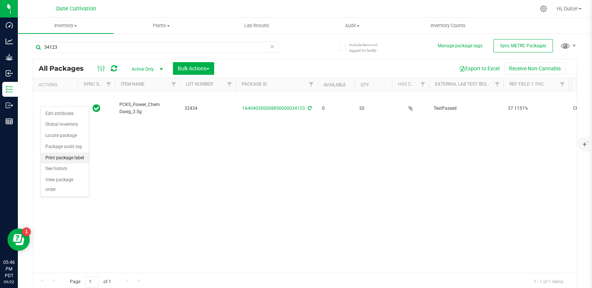
click at [58, 157] on li "Print package label" at bounding box center [65, 158] width 48 height 11
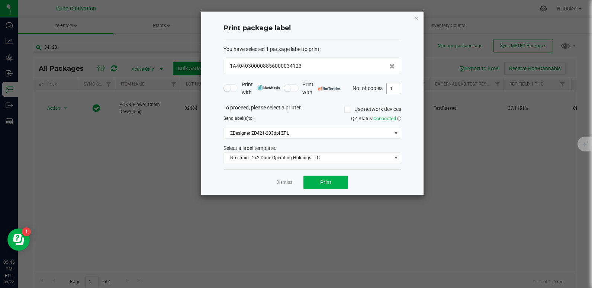
click at [396, 89] on input "1" at bounding box center [394, 88] width 14 height 10
type input "2"
click at [319, 185] on button "Print" at bounding box center [326, 182] width 45 height 13
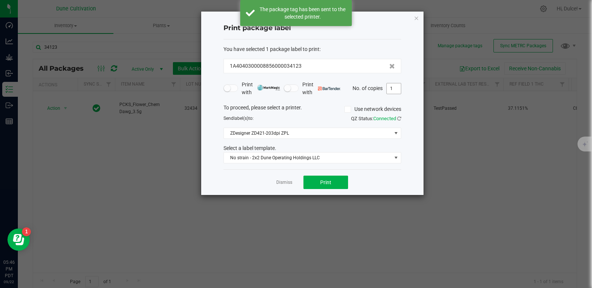
click at [398, 89] on input "1" at bounding box center [394, 88] width 14 height 10
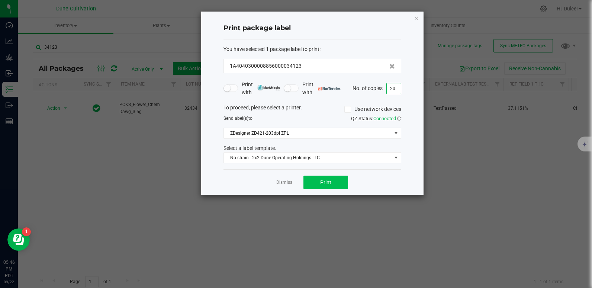
type input "20"
click at [332, 182] on button "Print" at bounding box center [326, 182] width 45 height 13
click at [416, 19] on icon "button" at bounding box center [416, 17] width 5 height 9
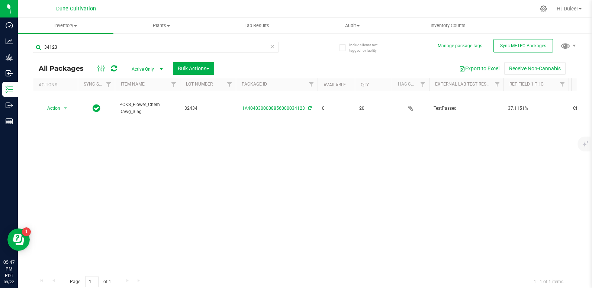
click at [189, 55] on div "34123" at bounding box center [156, 50] width 246 height 17
click at [191, 49] on input "34123" at bounding box center [156, 47] width 246 height 11
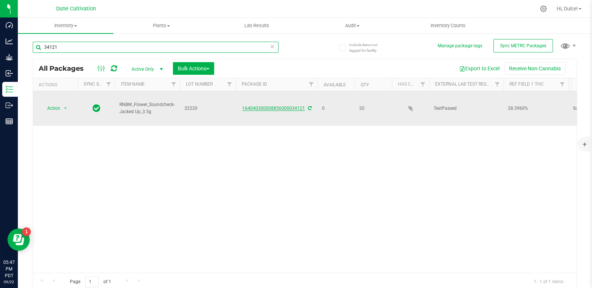
type input "34121"
click at [280, 106] on link "1A4040300008856000034121" at bounding box center [273, 108] width 63 height 5
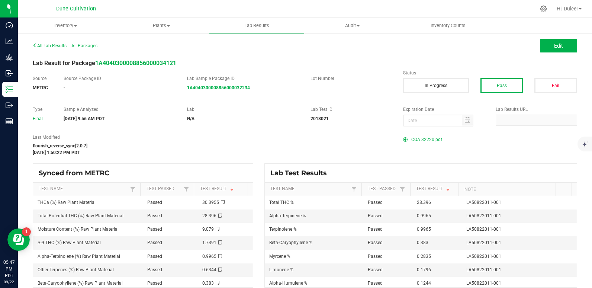
click at [414, 140] on span "COA 32220.pdf" at bounding box center [427, 139] width 31 height 11
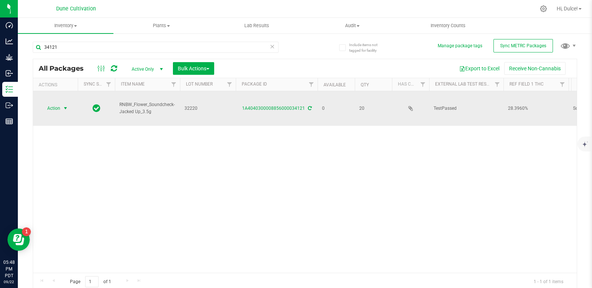
click at [50, 105] on span "Action" at bounding box center [51, 108] width 20 height 10
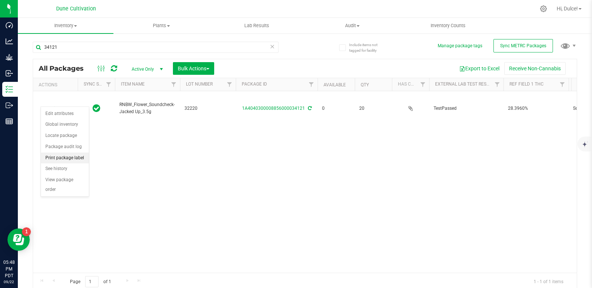
click at [76, 157] on li "Print package label" at bounding box center [65, 158] width 48 height 11
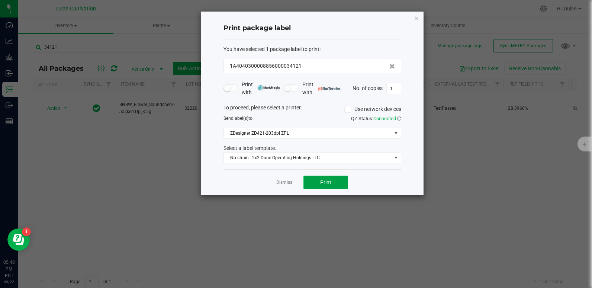
click at [329, 185] on span "Print" at bounding box center [325, 182] width 11 height 6
click at [415, 17] on icon "button" at bounding box center [416, 17] width 5 height 9
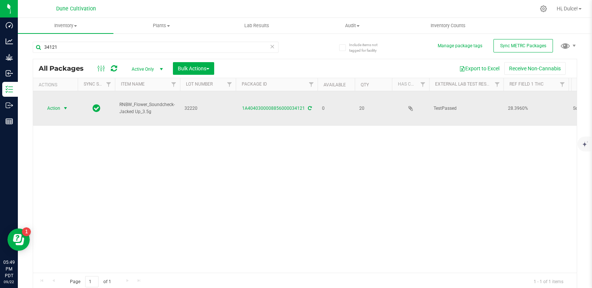
click at [60, 107] on td "Action Action Edit attributes Global inventory Locate package Package audit log…" at bounding box center [55, 108] width 45 height 35
click at [60, 103] on span "Action" at bounding box center [51, 108] width 20 height 10
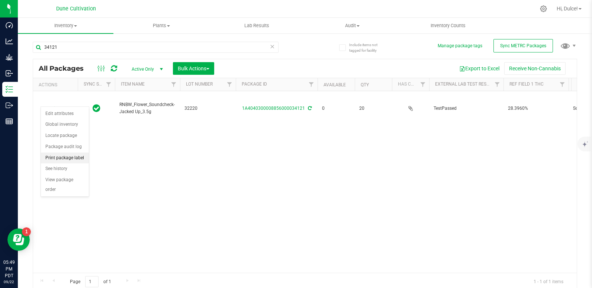
click at [53, 157] on li "Print package label" at bounding box center [65, 158] width 48 height 11
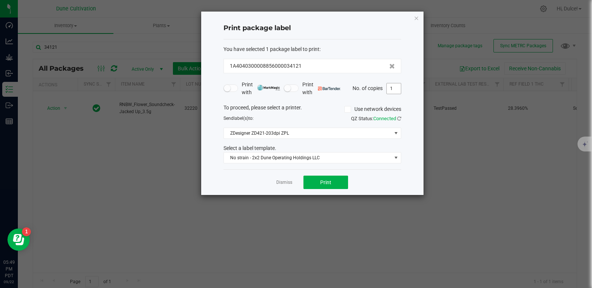
click at [397, 87] on input "1" at bounding box center [394, 88] width 14 height 10
type input "20"
click at [317, 189] on button "Print" at bounding box center [326, 182] width 45 height 13
click at [418, 18] on icon "button" at bounding box center [416, 17] width 5 height 9
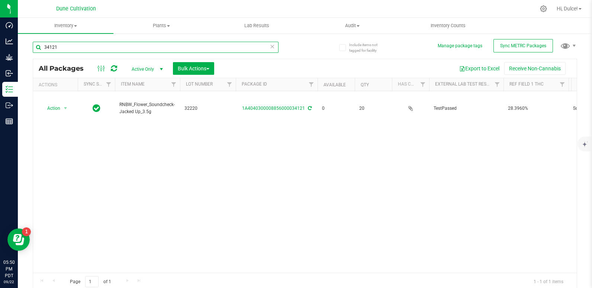
click at [235, 45] on input "34121" at bounding box center [156, 47] width 246 height 11
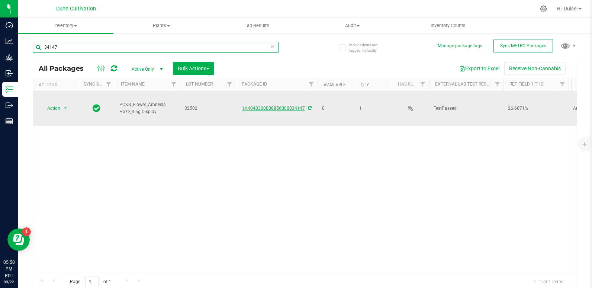
type input "34147"
click at [291, 106] on link "1A4040300008856000034147" at bounding box center [273, 108] width 63 height 5
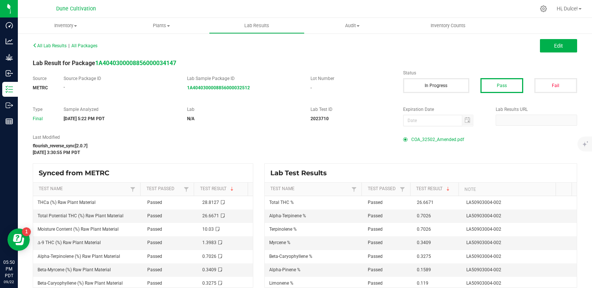
click at [412, 140] on span "COA_32502_Amended.pdf" at bounding box center [438, 139] width 53 height 11
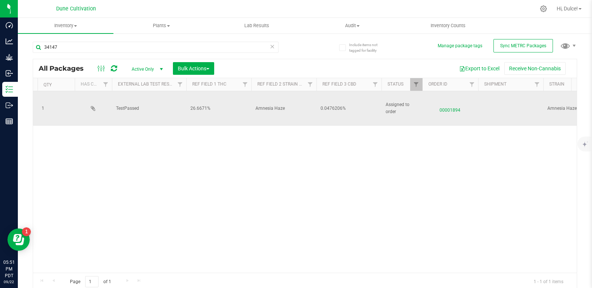
scroll to position [0, 318]
click at [329, 105] on span "0.0476206%" at bounding box center [349, 108] width 56 height 7
click at [329, 103] on input "0.0476206%" at bounding box center [347, 109] width 63 height 12
type input "Total CBD 0.0476%"
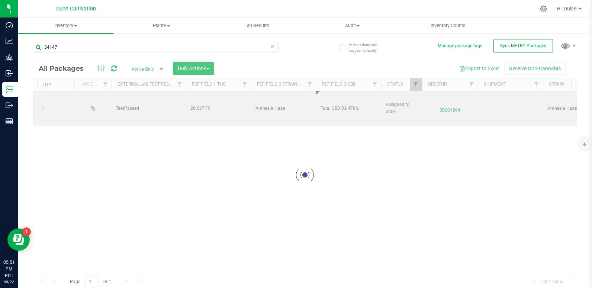
click at [306, 146] on div "Loading... All Packages Active Only Active Only Lab Samples Locked All External…" at bounding box center [305, 175] width 545 height 232
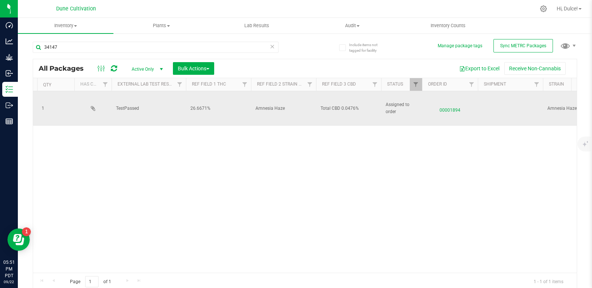
click at [338, 105] on span "Total CBD 0.0476%" at bounding box center [349, 108] width 56 height 7
click at [342, 103] on input "Total CBD 0.0476%" at bounding box center [347, 109] width 63 height 12
click at [342, 103] on input "0.0476%" at bounding box center [347, 109] width 63 height 12
type input "0.0476%"
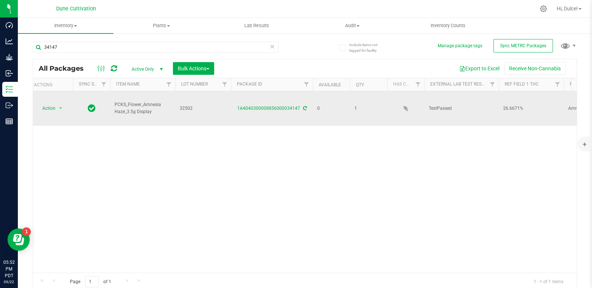
scroll to position [0, 0]
click at [60, 103] on span "Action" at bounding box center [51, 108] width 20 height 10
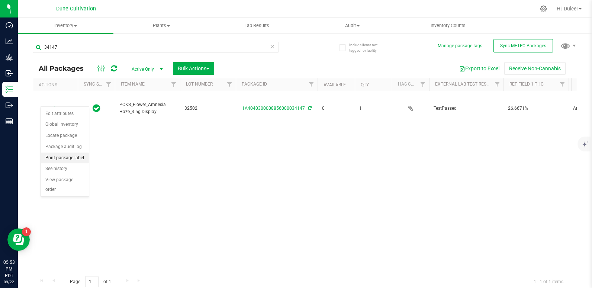
click at [60, 154] on li "Print package label" at bounding box center [65, 158] width 48 height 11
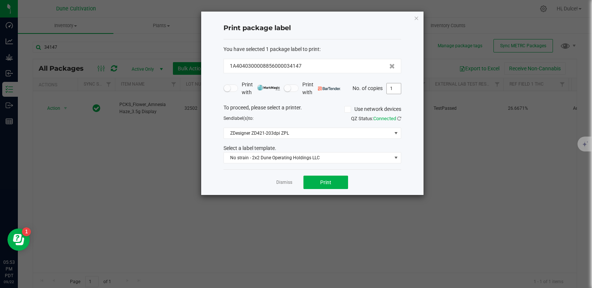
click at [398, 87] on input "1" at bounding box center [394, 88] width 14 height 10
click at [321, 183] on span "Print" at bounding box center [325, 182] width 11 height 6
click at [396, 88] on input "2" at bounding box center [394, 88] width 14 height 10
type input "1"
click at [330, 182] on span "Print" at bounding box center [325, 182] width 11 height 6
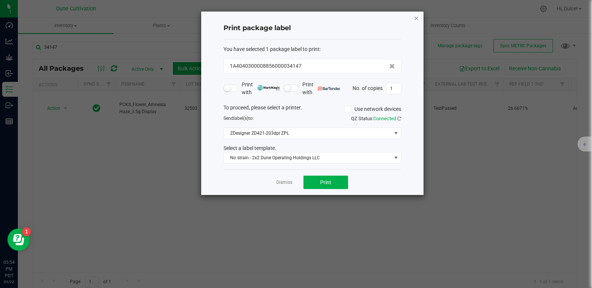
click at [416, 15] on icon "button" at bounding box center [416, 17] width 5 height 9
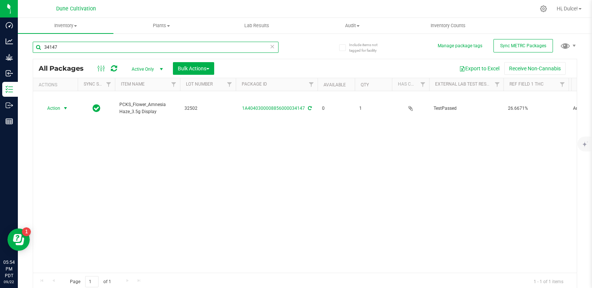
click at [189, 50] on input "34147" at bounding box center [156, 47] width 246 height 11
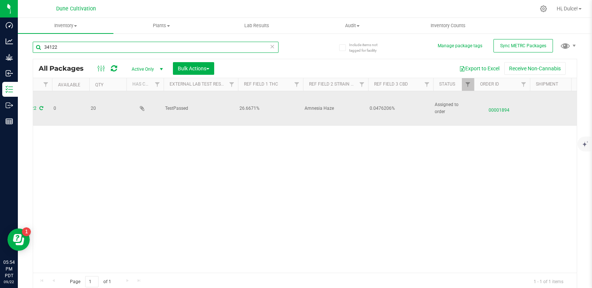
scroll to position [0, 269]
type input "34122"
click at [374, 105] on span "0.0476206%" at bounding box center [398, 108] width 56 height 7
drag, startPoint x: 374, startPoint y: 99, endPoint x: 370, endPoint y: 99, distance: 4.5
click at [370, 103] on input "0.0476206%" at bounding box center [396, 109] width 63 height 12
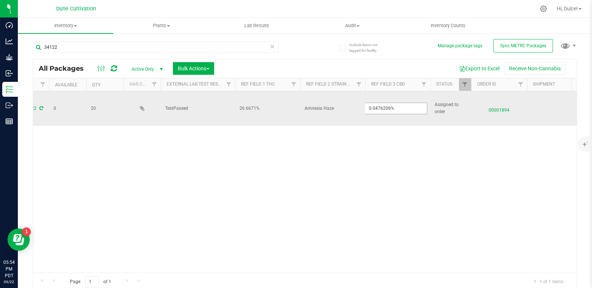
click at [370, 103] on input "0.0476206%" at bounding box center [396, 109] width 63 height 12
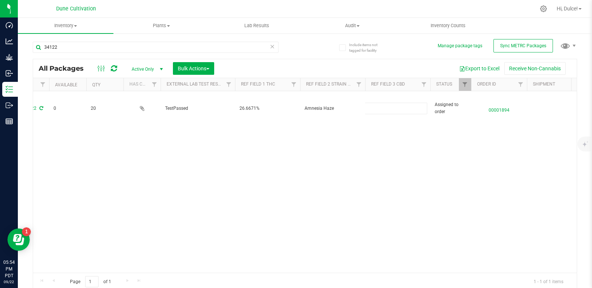
type input "Total CBD 0.0476%"
click at [359, 148] on div "Loading... All Packages Active Only Active Only Lab Samples Locked All External…" at bounding box center [305, 175] width 545 height 232
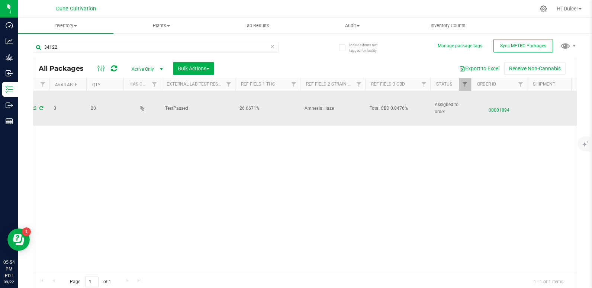
click at [388, 105] on span "Total CBD 0.0476%" at bounding box center [398, 108] width 56 height 7
click at [390, 103] on input "Total CBD 0.0476%" at bounding box center [396, 109] width 63 height 12
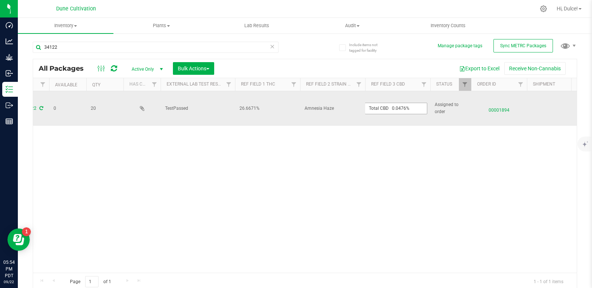
click at [390, 103] on input "Total CBD 0.0476%" at bounding box center [396, 109] width 63 height 12
type input "0.0476%"
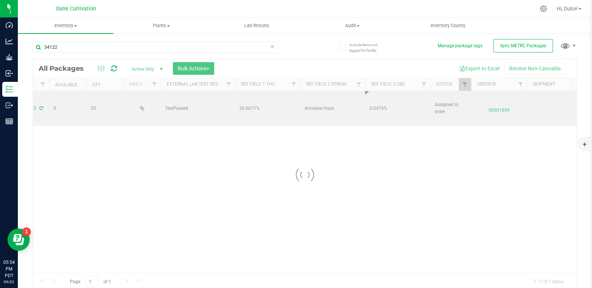
click at [321, 170] on div "Loading... All Packages Active Only Active Only Lab Samples Locked All External…" at bounding box center [305, 175] width 545 height 232
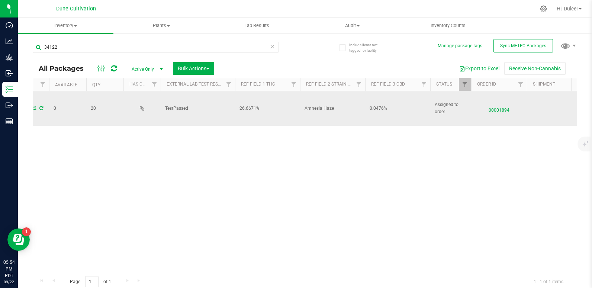
scroll to position [0, 0]
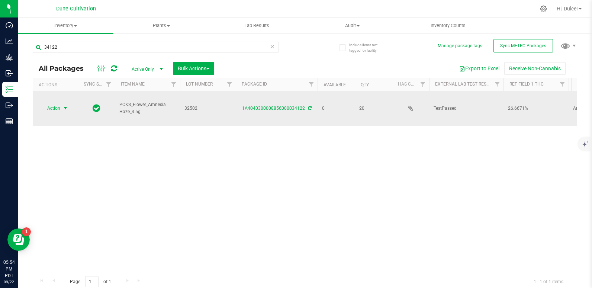
click at [53, 103] on span "Action" at bounding box center [51, 108] width 20 height 10
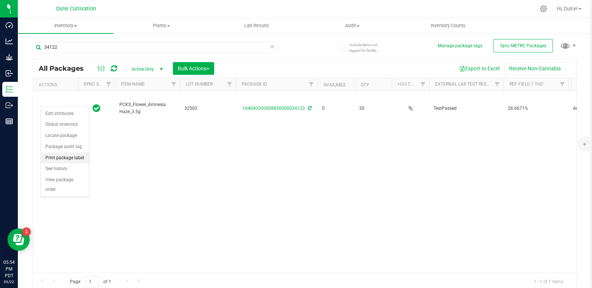
click at [74, 154] on li "Print package label" at bounding box center [65, 158] width 48 height 11
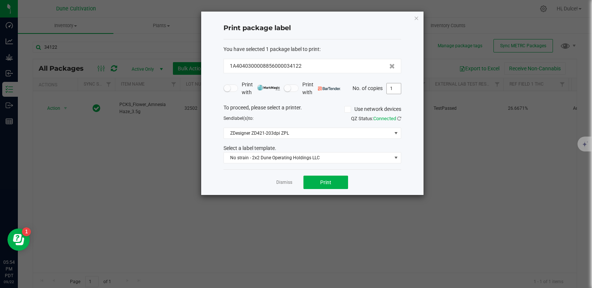
click at [390, 84] on input "1" at bounding box center [394, 88] width 14 height 10
click at [338, 178] on button "Print" at bounding box center [326, 182] width 45 height 13
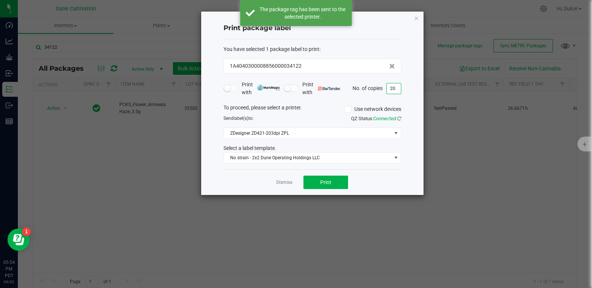
click at [396, 87] on input "20" at bounding box center [394, 88] width 14 height 10
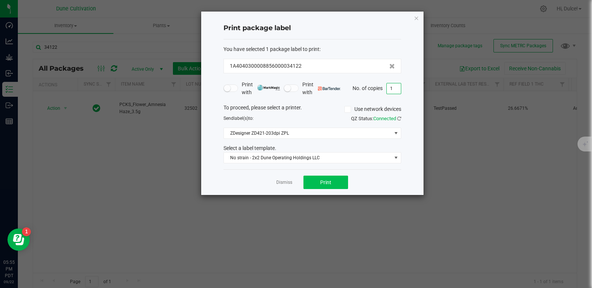
type input "1"
click at [329, 182] on span "Print" at bounding box center [325, 182] width 11 height 6
click at [416, 19] on icon "button" at bounding box center [416, 17] width 5 height 9
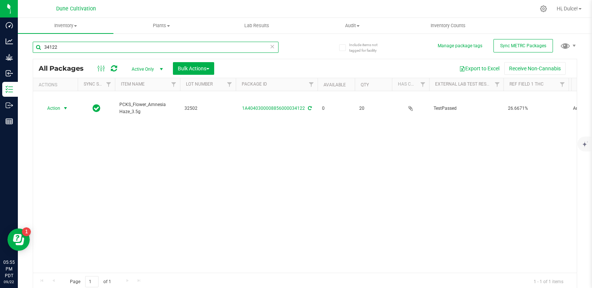
click at [251, 47] on input "34122" at bounding box center [156, 47] width 246 height 11
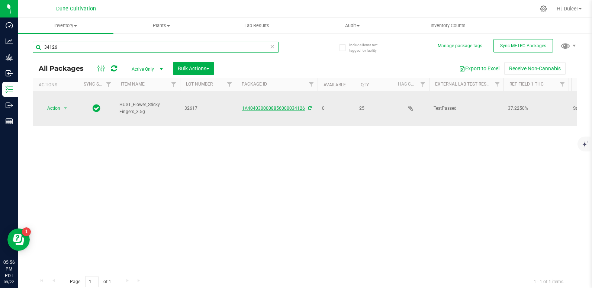
type input "34126"
click at [270, 106] on link "1A4040300008856000034126" at bounding box center [273, 108] width 63 height 5
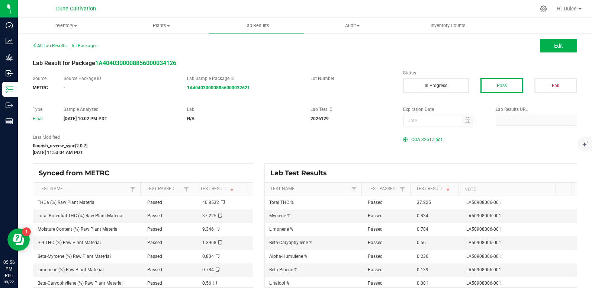
click at [419, 139] on span "COA 32617.pdf" at bounding box center [427, 139] width 31 height 11
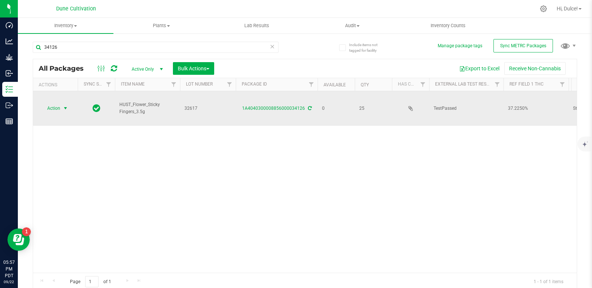
click at [61, 103] on span "select" at bounding box center [65, 108] width 9 height 10
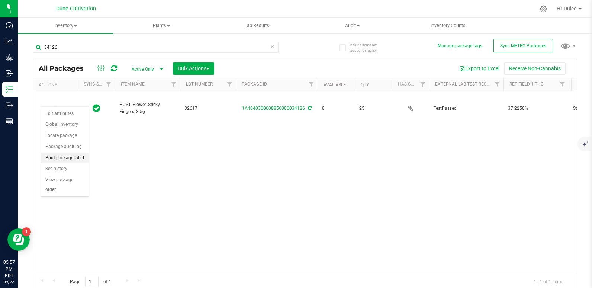
click at [64, 160] on li "Print package label" at bounding box center [65, 158] width 48 height 11
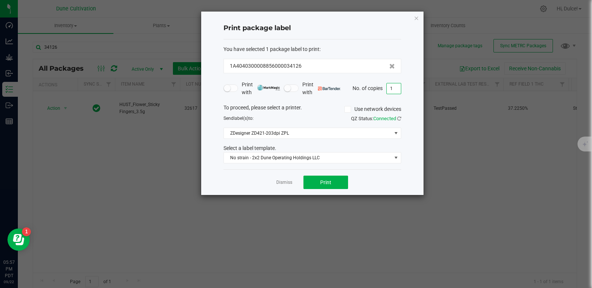
click at [395, 90] on input "1" at bounding box center [394, 88] width 14 height 10
type input "25"
click at [332, 188] on button "Print" at bounding box center [326, 182] width 45 height 13
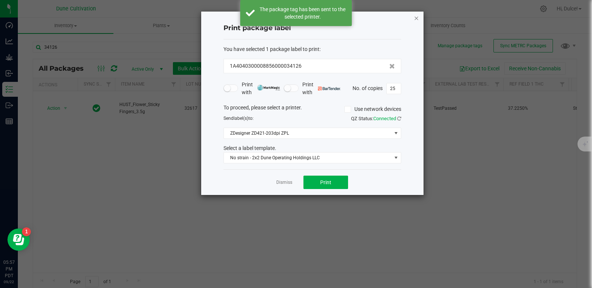
click at [414, 18] on icon "button" at bounding box center [416, 17] width 5 height 9
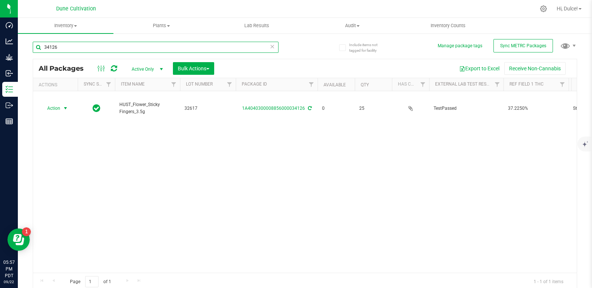
click at [243, 45] on input "34126" at bounding box center [156, 47] width 246 height 11
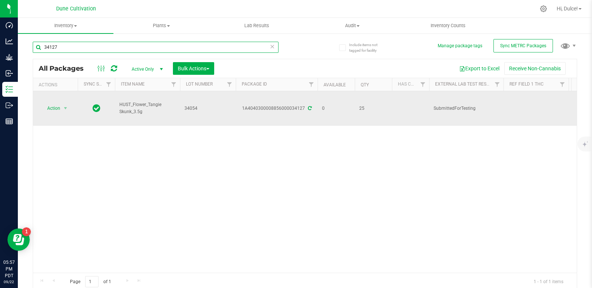
type input "34127"
click at [309, 106] on icon at bounding box center [310, 108] width 4 height 4
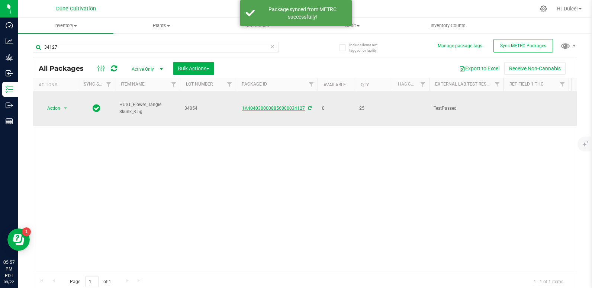
click at [282, 106] on link "1A4040300008856000034127" at bounding box center [273, 108] width 63 height 5
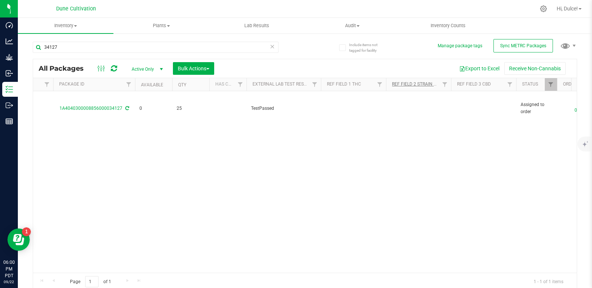
scroll to position [0, 183]
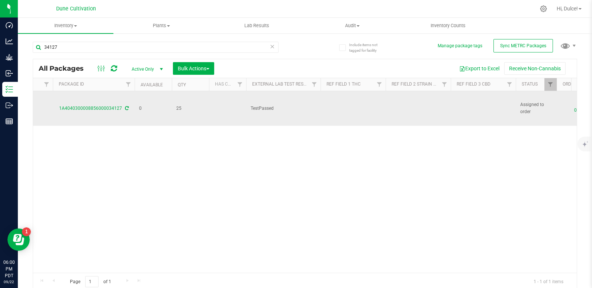
click at [468, 96] on td at bounding box center [483, 108] width 65 height 35
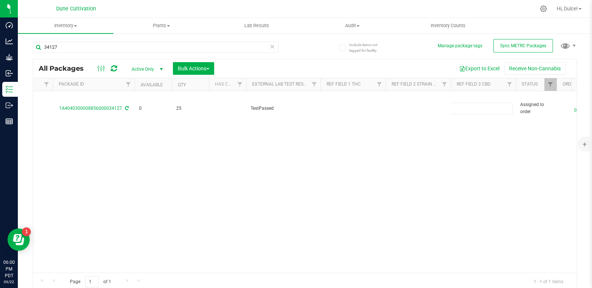
type input "Total CBD 0.0612%"
click at [410, 140] on div "All Packages Active Only Active Only Lab Samples Locked All External Internal B…" at bounding box center [305, 175] width 545 height 232
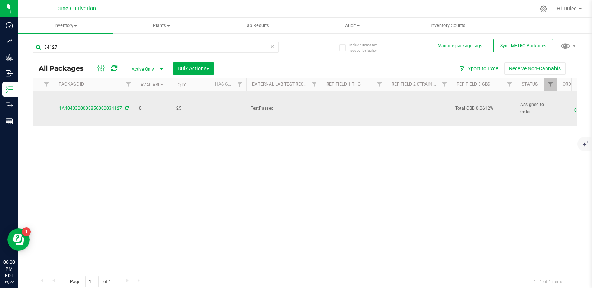
click at [467, 105] on span "Total CBD 0.0612%" at bounding box center [483, 108] width 56 height 7
click at [476, 103] on input "Total CBD 0.0612%" at bounding box center [482, 109] width 63 height 12
type input "0.0612%"
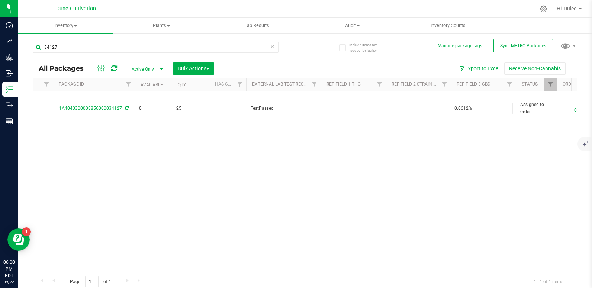
click at [423, 139] on div "All Packages Active Only Active Only Lab Samples Locked All External Internal B…" at bounding box center [305, 175] width 545 height 232
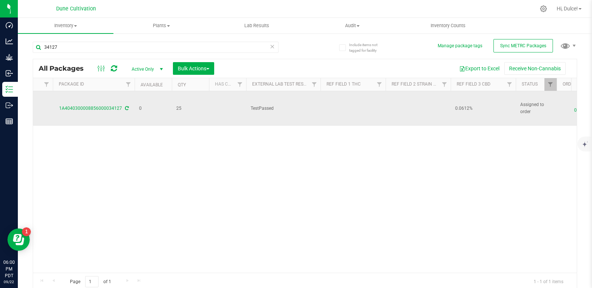
click at [339, 102] on td at bounding box center [353, 108] width 65 height 35
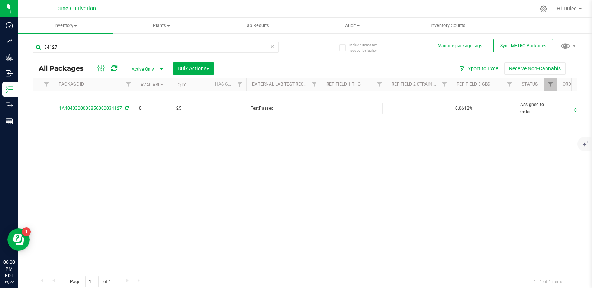
type input "26.6559%"
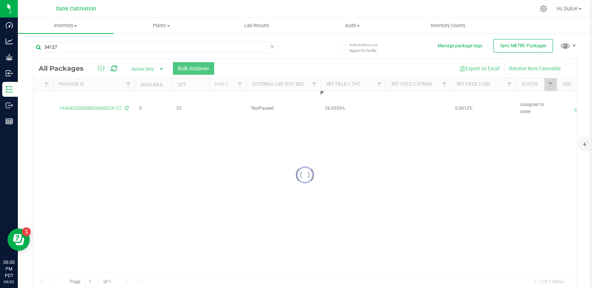
click at [354, 148] on div "Loading... All Packages Active Only Active Only Lab Samples Locked All External…" at bounding box center [305, 175] width 545 height 232
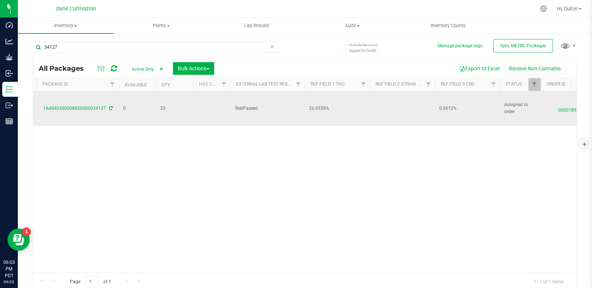
scroll to position [0, 0]
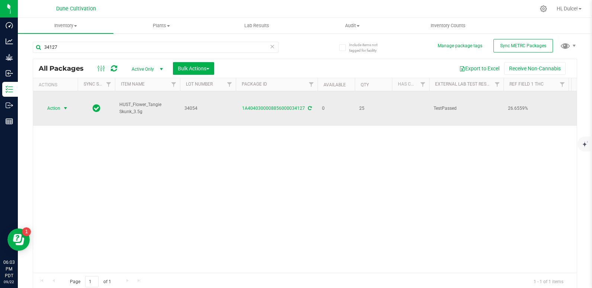
click at [63, 105] on span "select" at bounding box center [66, 108] width 6 height 6
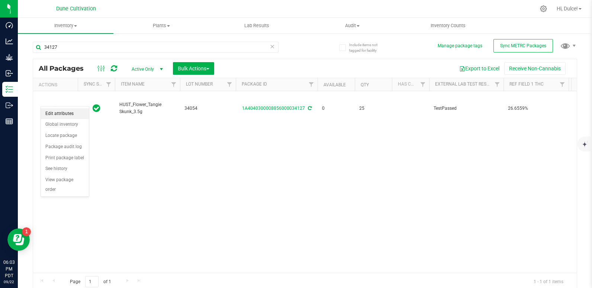
click at [69, 111] on li "Edit attributes" at bounding box center [65, 113] width 48 height 11
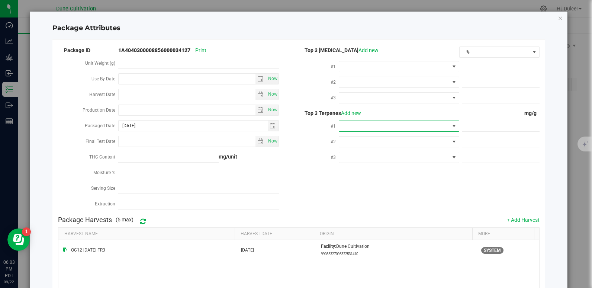
click at [376, 122] on span at bounding box center [394, 126] width 111 height 10
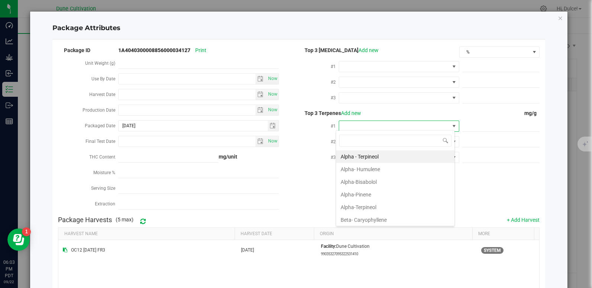
scroll to position [11, 119]
click at [356, 220] on li "Beta- Caryophyllene" at bounding box center [395, 220] width 118 height 13
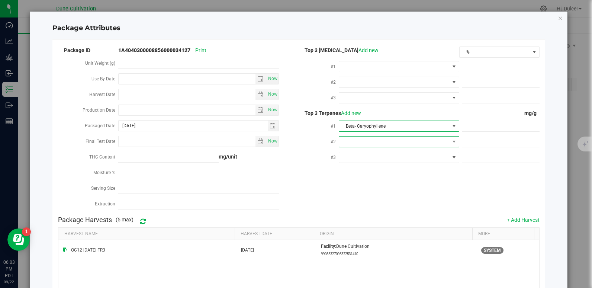
click at [361, 138] on span at bounding box center [394, 142] width 111 height 10
click at [390, 138] on span at bounding box center [394, 142] width 111 height 10
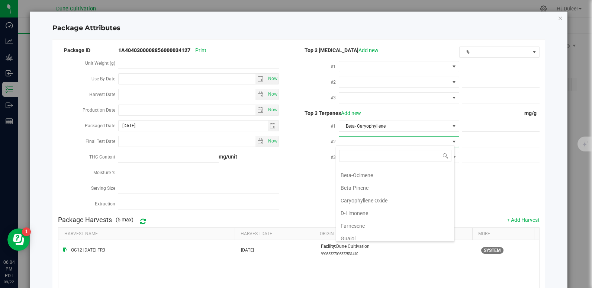
scroll to position [86, 0]
click at [372, 214] on li "D-Limonene" at bounding box center [395, 213] width 118 height 13
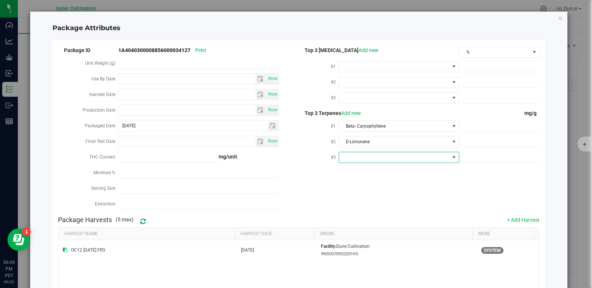
click at [381, 152] on span at bounding box center [394, 157] width 111 height 10
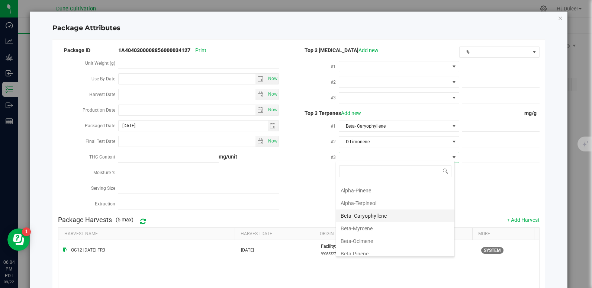
scroll to position [36, 0]
click at [361, 224] on li "Beta-Myrcene" at bounding box center [395, 226] width 118 height 13
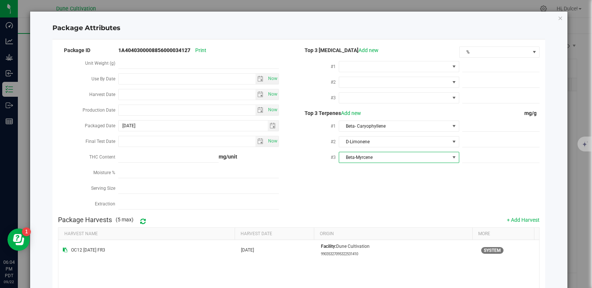
click at [357, 182] on div "Package ID 1A4040300008856000034127 Print Unit Weight (g) Use By Date Now Harve…" at bounding box center [299, 128] width 482 height 167
click at [469, 122] on span at bounding box center [501, 126] width 77 height 11
paste input "4.488"
type input "4.488"
type input "4.4880"
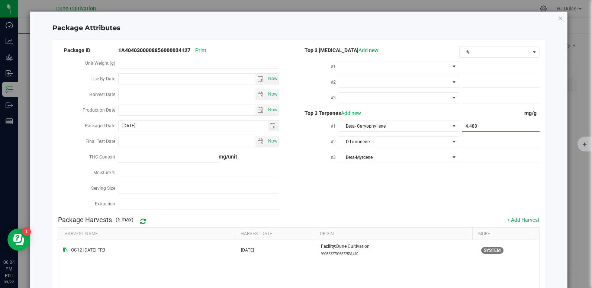
click at [414, 194] on div "Package ID 1A4040300008856000034127 Print Unit Weight (g) Use By Date Now Harve…" at bounding box center [299, 128] width 482 height 167
click at [473, 141] on span at bounding box center [501, 142] width 77 height 11
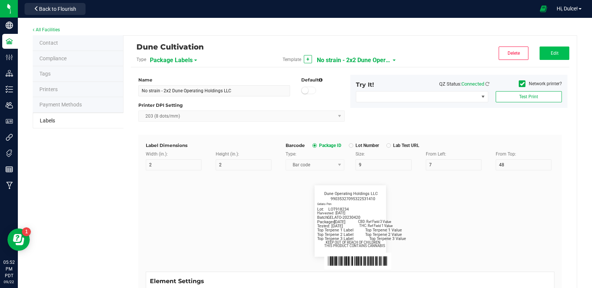
scroll to position [345, 0]
click at [540, 52] on button "Edit" at bounding box center [555, 53] width 30 height 13
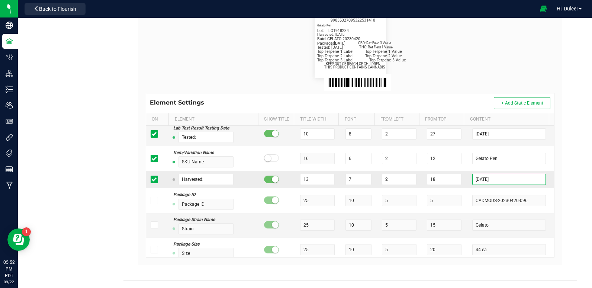
click at [496, 176] on input "[DATE]" at bounding box center [509, 179] width 73 height 11
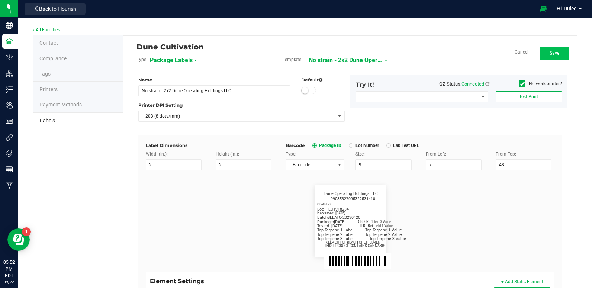
type input "[DATE]"
click at [543, 52] on button "Save" at bounding box center [555, 53] width 30 height 13
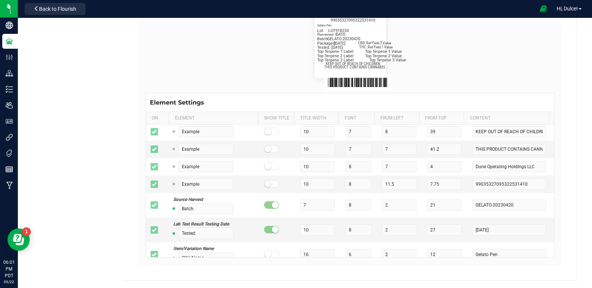
scroll to position [247, 0]
click at [156, 227] on span at bounding box center [154, 230] width 7 height 7
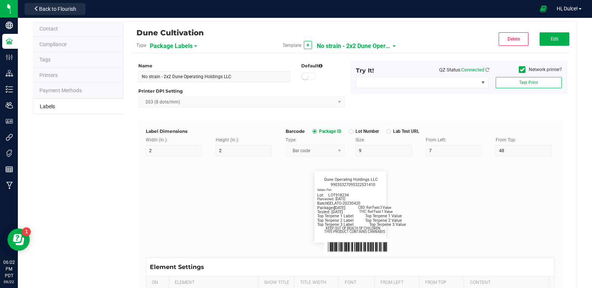
scroll to position [0, 0]
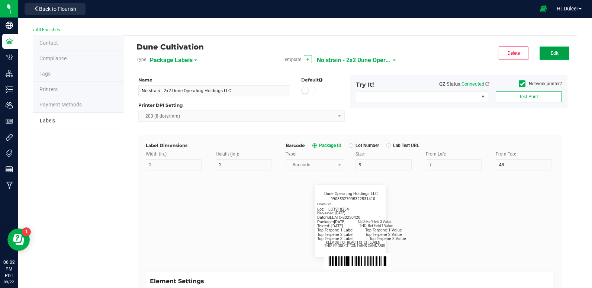
click at [556, 52] on button "Edit" at bounding box center [555, 53] width 30 height 13
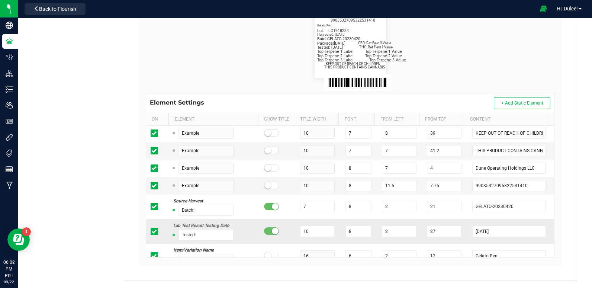
click at [153, 231] on icon at bounding box center [154, 231] width 5 height 0
click at [0, 0] on input "checkbox" at bounding box center [0, 0] width 0 height 0
click at [504, 102] on span "+ Add Static Element" at bounding box center [523, 102] width 42 height 5
drag, startPoint x: 543, startPoint y: 143, endPoint x: 546, endPoint y: 247, distance: 104.2
click at [550, 137] on div "Label Dimensions Width (in.): 2 Height (in.): 2 Barcode Package ID Lot Number L…" at bounding box center [350, 110] width 424 height 309
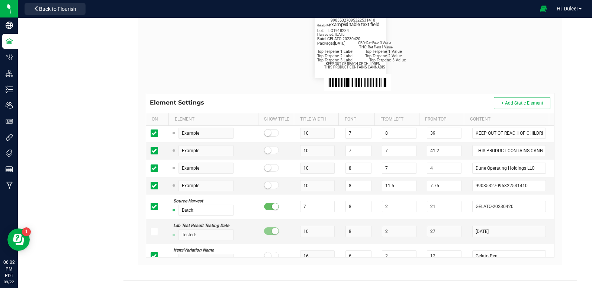
scroll to position [6342, 0]
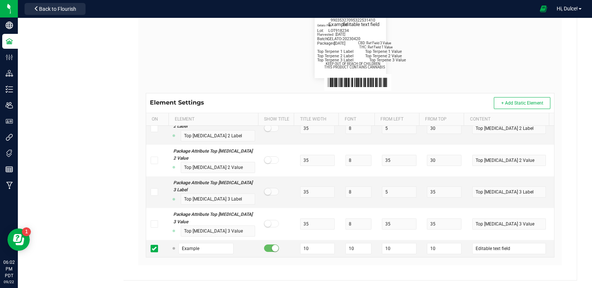
click at [562, 221] on div "Dune Cultivation Type Package Labels Template No strain - 2x2 Dune Operating Ho…" at bounding box center [351, 68] width 454 height 423
click at [182, 249] on input "Example" at bounding box center [206, 248] width 55 height 11
type input "Tested:"
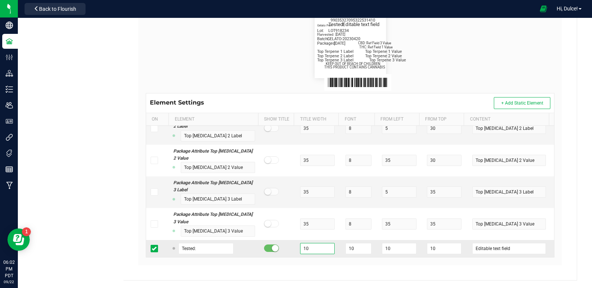
click at [311, 249] on input "10" at bounding box center [317, 248] width 35 height 11
click at [347, 252] on input "10" at bounding box center [359, 248] width 26 height 11
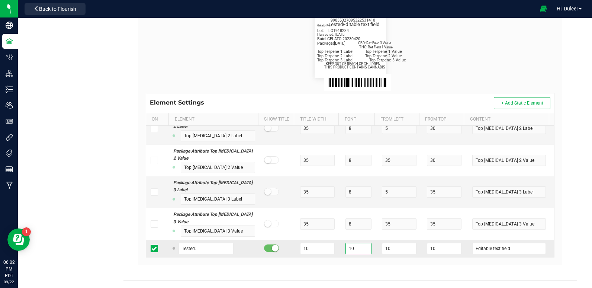
click at [347, 252] on input "10" at bounding box center [359, 248] width 26 height 11
type input "8"
click at [383, 248] on input "10" at bounding box center [399, 248] width 35 height 11
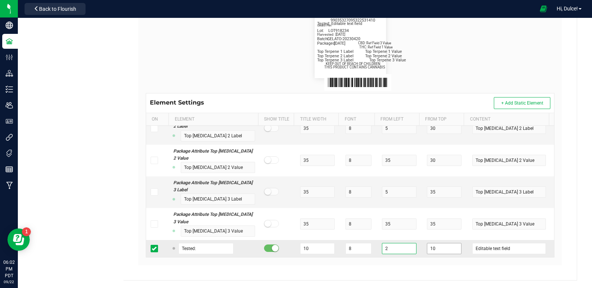
type input "2"
click at [427, 248] on input "10" at bounding box center [444, 248] width 35 height 11
type input "27"
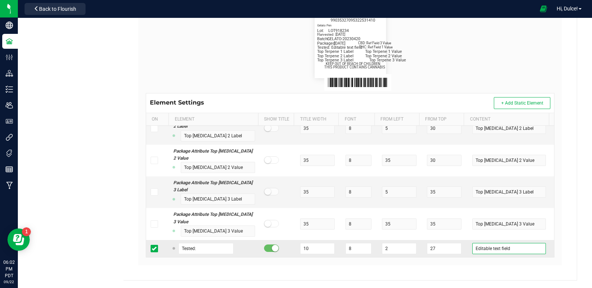
click at [478, 251] on input "Editable text field" at bounding box center [509, 248] width 73 height 11
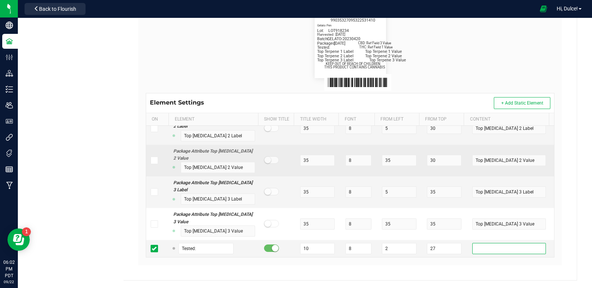
type input "9"
type input "2"
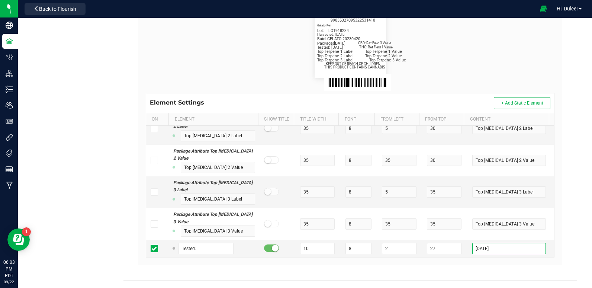
scroll to position [0, 0]
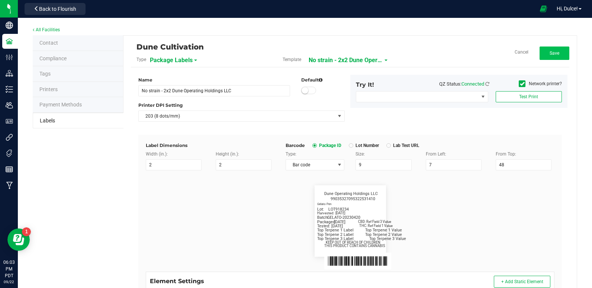
type input "[DATE]"
click at [551, 49] on button "Save" at bounding box center [555, 53] width 30 height 13
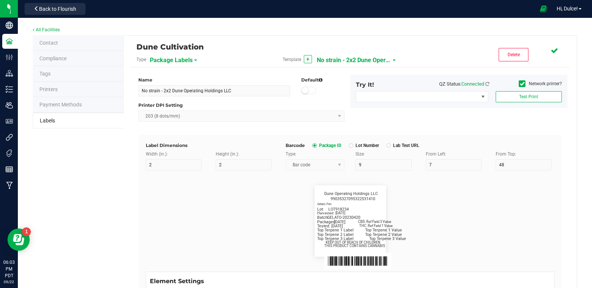
scroll to position [6341, 0]
click at [554, 51] on button "Edit" at bounding box center [555, 53] width 30 height 13
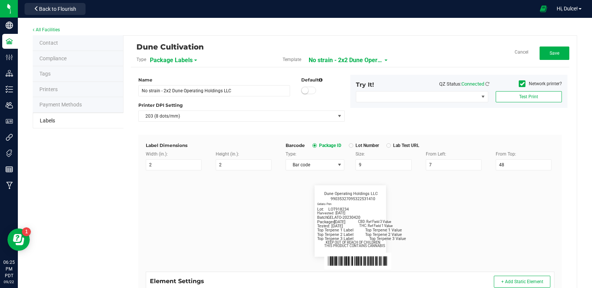
scroll to position [179, 0]
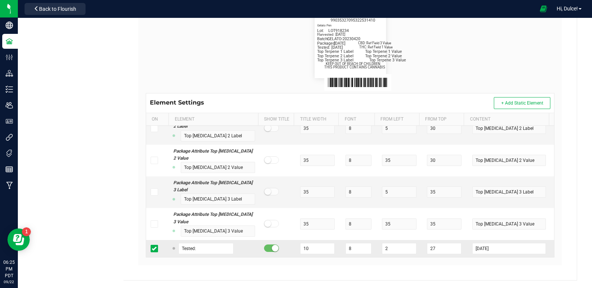
click at [149, 252] on td at bounding box center [157, 248] width 23 height 17
click at [152, 249] on icon at bounding box center [154, 249] width 5 height 0
click at [0, 0] on input "checkbox" at bounding box center [0, 0] width 0 height 0
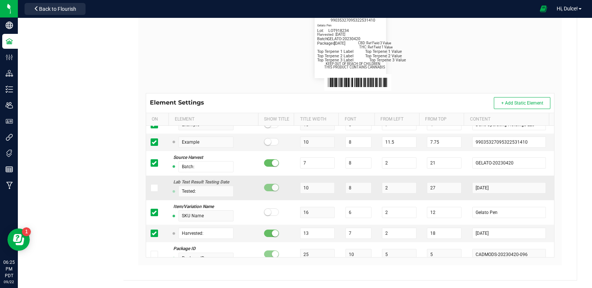
click at [156, 187] on span at bounding box center [154, 187] width 7 height 7
click at [0, 0] on input "checkbox" at bounding box center [0, 0] width 0 height 0
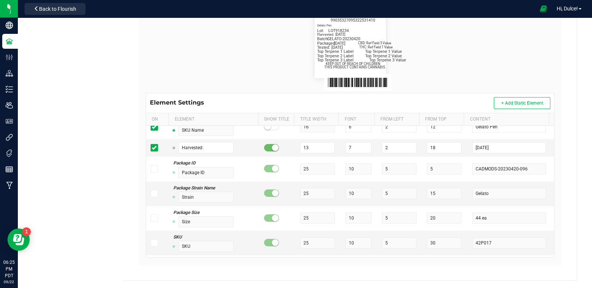
scroll to position [376, 0]
click at [152, 148] on icon at bounding box center [154, 148] width 5 height 0
click at [0, 0] on input "checkbox" at bounding box center [0, 0] width 0 height 0
click at [152, 148] on icon at bounding box center [154, 148] width 5 height 0
click at [0, 0] on input "checkbox" at bounding box center [0, 0] width 0 height 0
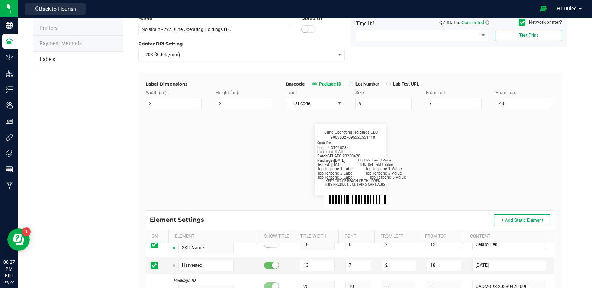
scroll to position [0, 0]
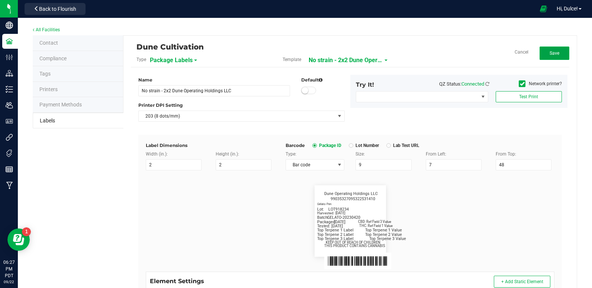
click at [540, 54] on button "Save" at bounding box center [555, 53] width 30 height 13
click at [551, 52] on span "Edit" at bounding box center [555, 53] width 8 height 5
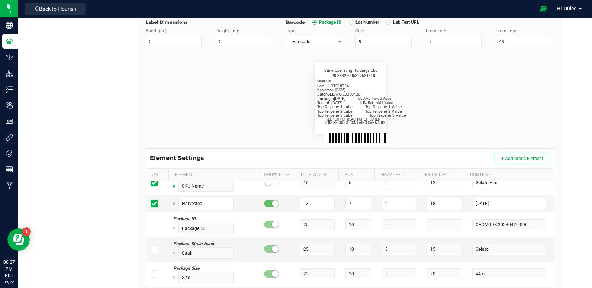
scroll to position [132, 0]
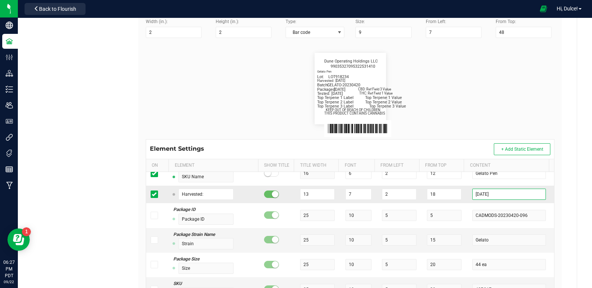
click at [490, 194] on input "[DATE]" at bounding box center [509, 194] width 73 height 11
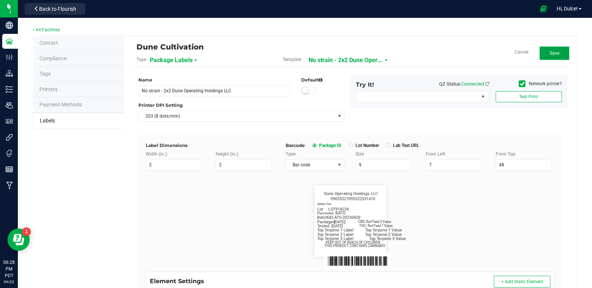
click at [545, 58] on button "Save" at bounding box center [555, 53] width 30 height 13
click at [551, 54] on span "Edit" at bounding box center [555, 53] width 8 height 5
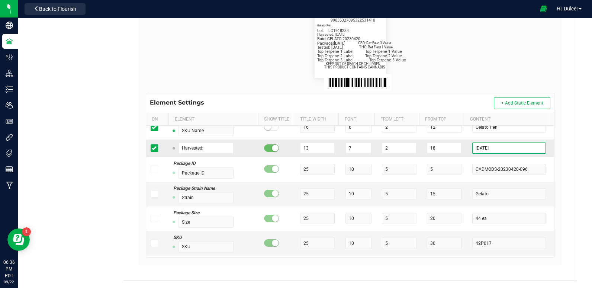
click at [495, 146] on input "[DATE]" at bounding box center [509, 148] width 73 height 11
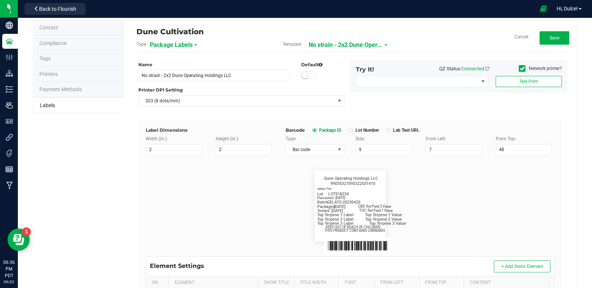
scroll to position [0, 0]
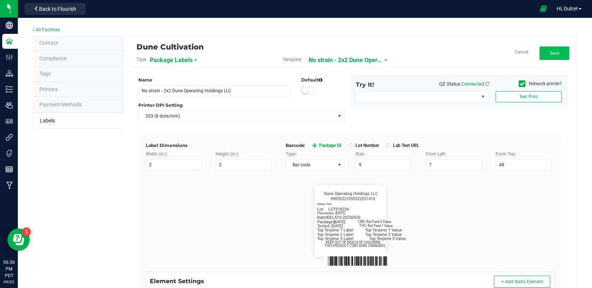
type input "[DATE]"
click at [550, 52] on span "Save" at bounding box center [555, 53] width 10 height 5
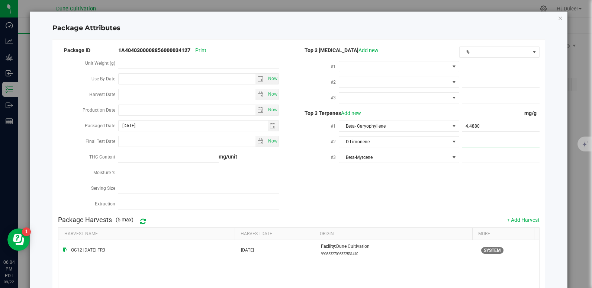
type input "3.434"
type input "3.4340"
click at [388, 185] on div "Package ID 1A4040300008856000034127 Print Unit Weight (g) Use By Date Now Harve…" at bounding box center [299, 128] width 482 height 167
click at [465, 158] on span at bounding box center [501, 157] width 77 height 11
paste input "2.033"
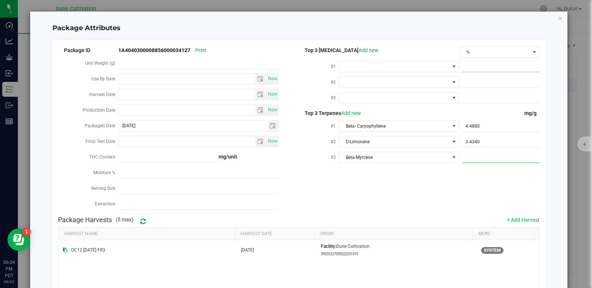
type input "2.033"
type input "2.0330"
click at [415, 212] on div "Package Harvests (5 max) + Add Harvest" at bounding box center [299, 219] width 482 height 15
click at [558, 20] on icon "Close modal" at bounding box center [560, 17] width 5 height 9
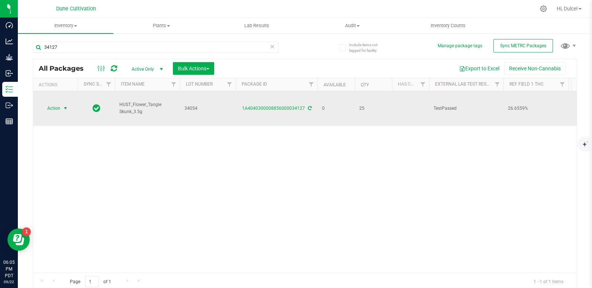
click at [67, 105] on span "select" at bounding box center [66, 108] width 6 height 6
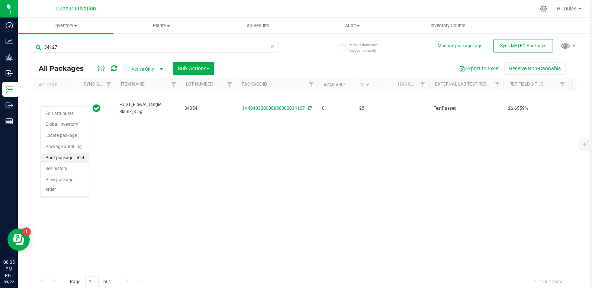
click at [74, 159] on li "Print package label" at bounding box center [65, 158] width 48 height 11
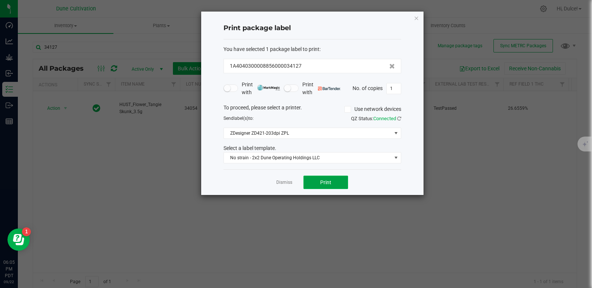
click at [325, 185] on span "Print" at bounding box center [325, 182] width 11 height 6
click at [417, 16] on icon "button" at bounding box center [416, 17] width 5 height 9
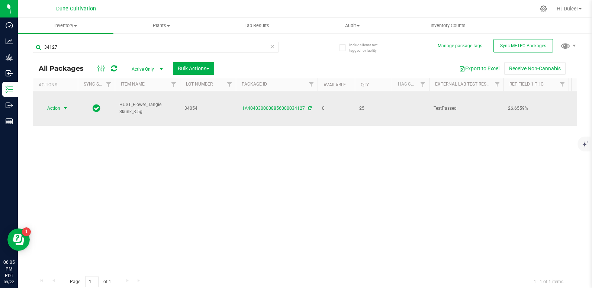
click at [61, 103] on span "select" at bounding box center [65, 108] width 9 height 10
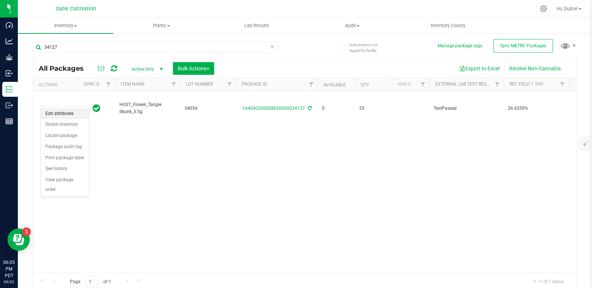
click at [68, 113] on li "Edit attributes" at bounding box center [65, 113] width 48 height 11
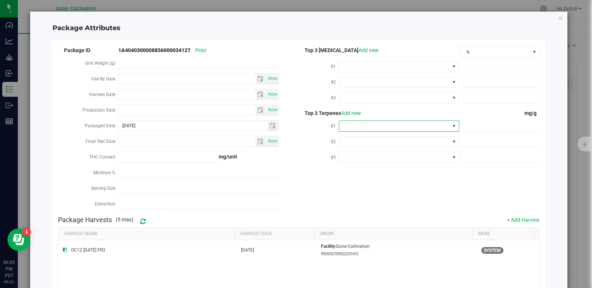
click at [355, 122] on span at bounding box center [394, 126] width 111 height 10
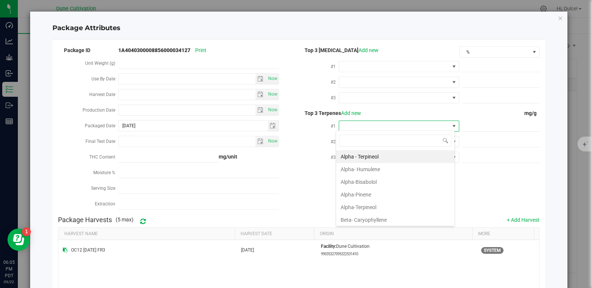
scroll to position [11, 119]
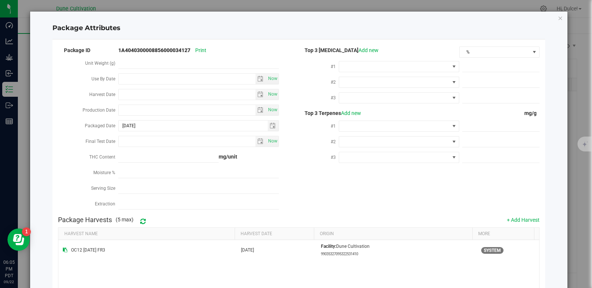
click at [346, 131] on div at bounding box center [399, 125] width 121 height 13
click at [346, 128] on span at bounding box center [394, 126] width 111 height 10
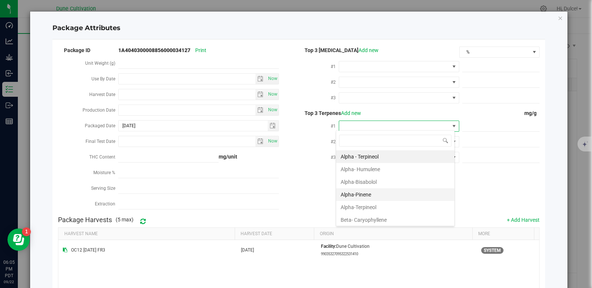
click at [361, 198] on li "Alpha-Pinene" at bounding box center [395, 194] width 118 height 13
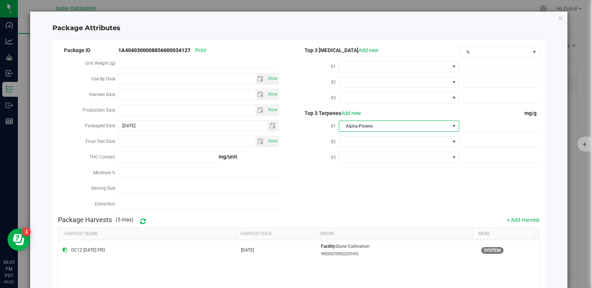
click at [361, 125] on span "Alpha-Pinene" at bounding box center [394, 126] width 111 height 10
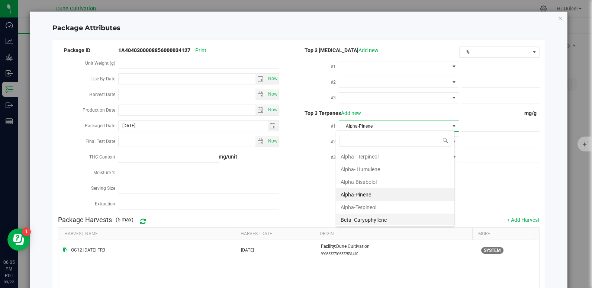
click at [359, 223] on li "Beta- Caryophyllene" at bounding box center [395, 220] width 118 height 13
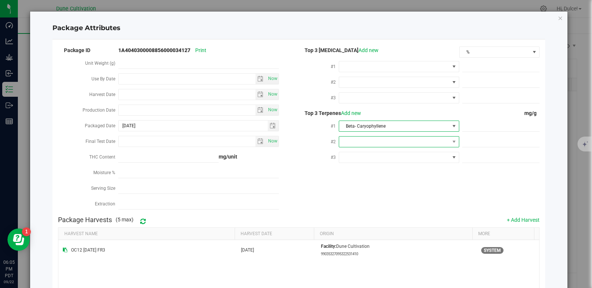
click at [373, 141] on span at bounding box center [394, 142] width 111 height 10
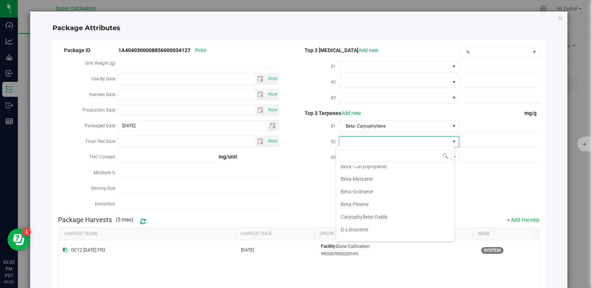
scroll to position [69, 0]
click at [362, 228] on li "D-Limonene" at bounding box center [395, 229] width 118 height 13
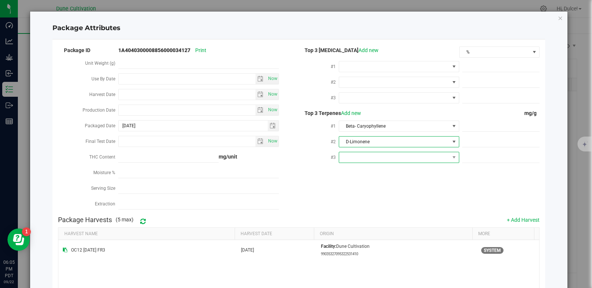
click at [372, 153] on span at bounding box center [394, 157] width 111 height 10
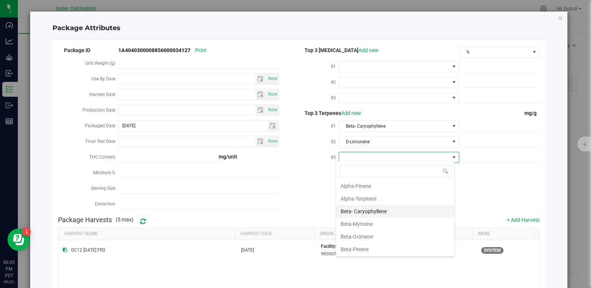
scroll to position [39, 0]
click at [378, 226] on li "Beta-Myrcene" at bounding box center [395, 223] width 118 height 13
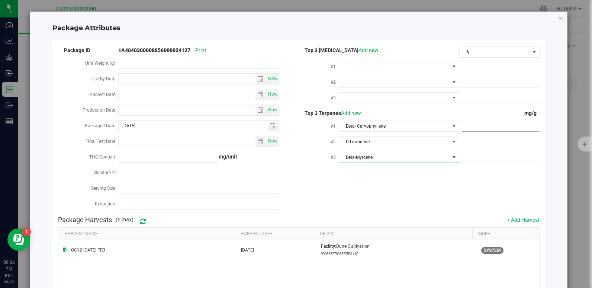
click at [473, 121] on span at bounding box center [501, 126] width 77 height 11
paste input "4.488"
type input "4.488"
type input "4.4880"
click at [415, 181] on div "Package ID 1A4040300008856000034127 Print Unit Weight (g) Use By Date Now Harve…" at bounding box center [299, 128] width 482 height 167
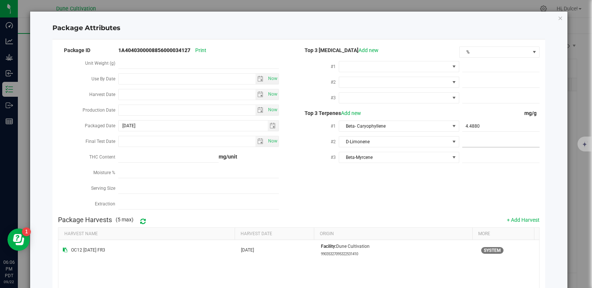
click at [469, 140] on span at bounding box center [501, 142] width 77 height 11
paste input "3.434"
type input "3.434"
type input "3.4340"
click at [422, 180] on div "Package ID 1A4040300008856000034127 Print Unit Weight (g) Use By Date Now Harve…" at bounding box center [299, 128] width 482 height 167
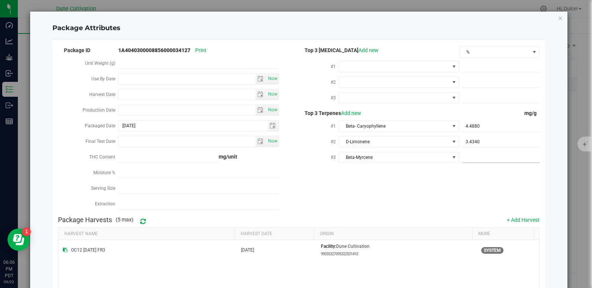
click at [473, 153] on span at bounding box center [501, 157] width 77 height 11
paste input "2.395"
type input "2.395"
type input "2.3950"
click at [448, 215] on div "Package Harvests (5 max) + Add Harvest" at bounding box center [299, 219] width 482 height 15
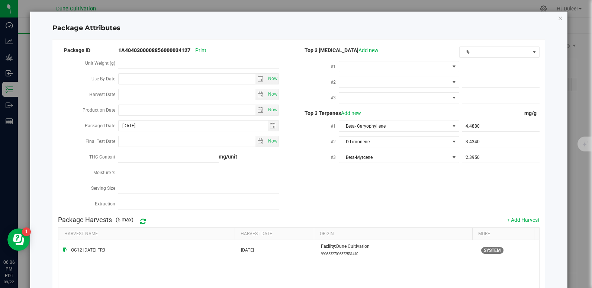
scroll to position [90, 0]
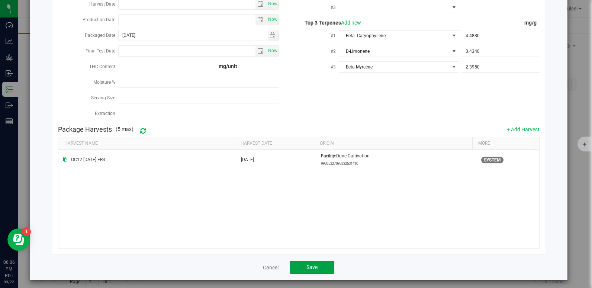
click at [324, 262] on button "Save" at bounding box center [312, 267] width 45 height 13
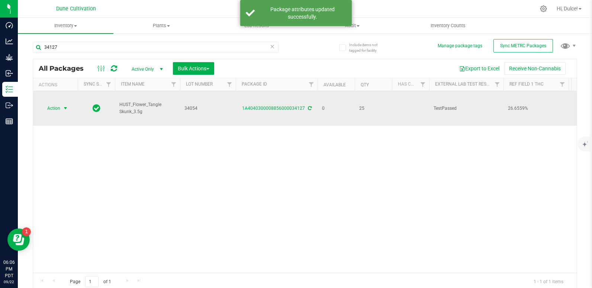
click at [51, 103] on span "Action" at bounding box center [51, 108] width 20 height 10
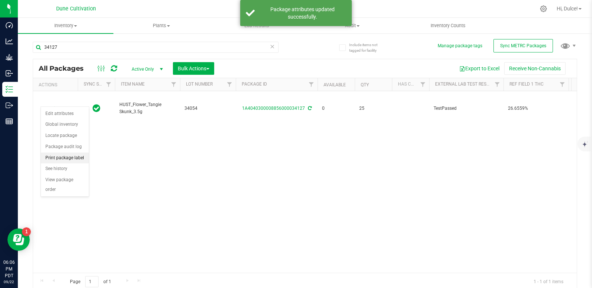
click at [78, 155] on li "Print package label" at bounding box center [65, 158] width 48 height 11
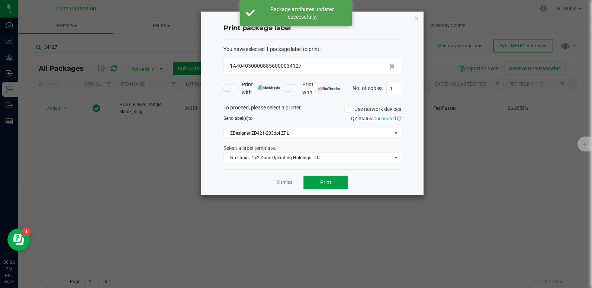
click at [318, 184] on button "Print" at bounding box center [326, 182] width 45 height 13
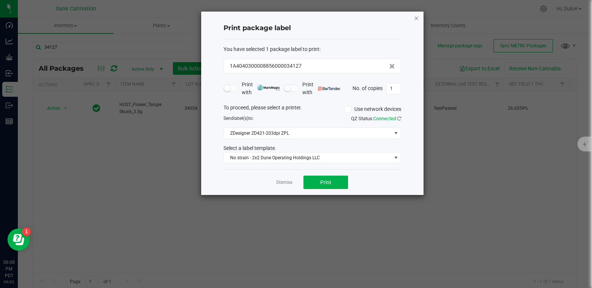
click at [416, 15] on icon "button" at bounding box center [416, 17] width 5 height 9
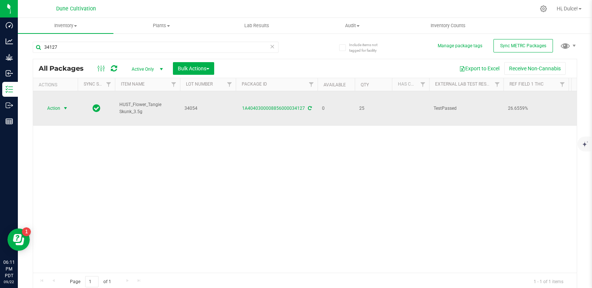
click at [51, 103] on span "Action" at bounding box center [51, 108] width 20 height 10
click at [250, 106] on link "1A4040300008856000034127" at bounding box center [273, 108] width 63 height 5
click at [281, 106] on link "1A4040300008856000034127" at bounding box center [273, 108] width 63 height 5
drag, startPoint x: 66, startPoint y: 102, endPoint x: 53, endPoint y: 96, distance: 14.4
click at [53, 103] on span "Action" at bounding box center [51, 108] width 20 height 10
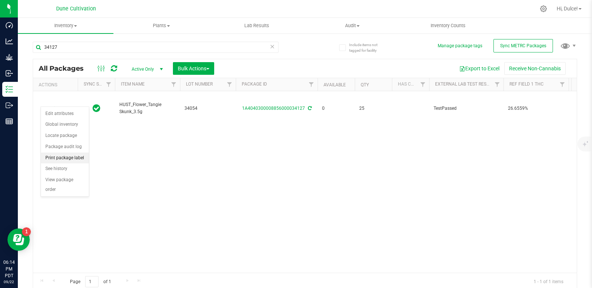
click at [62, 155] on li "Print package label" at bounding box center [65, 158] width 48 height 11
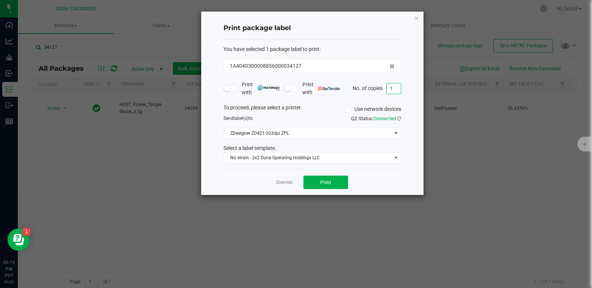
click at [388, 92] on input "1" at bounding box center [394, 88] width 14 height 10
type input "25"
click at [333, 176] on button "Print" at bounding box center [326, 182] width 45 height 13
click at [413, 16] on div "Print package label You have selected 1 package label to print : 1A404030000885…" at bounding box center [312, 103] width 223 height 183
click at [417, 18] on icon "button" at bounding box center [416, 17] width 5 height 9
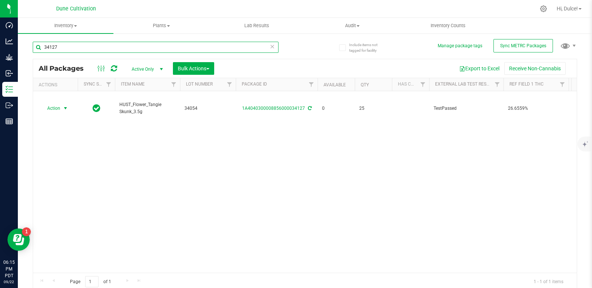
click at [189, 51] on input "34127" at bounding box center [156, 47] width 246 height 11
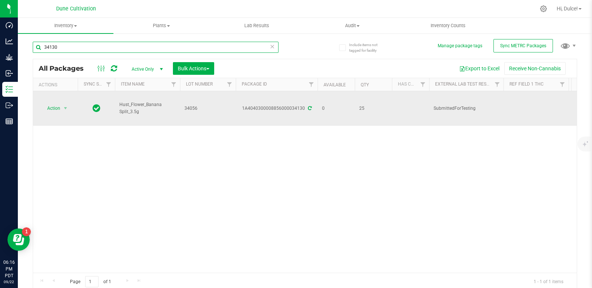
type input "34130"
click at [308, 106] on icon at bounding box center [310, 108] width 4 height 4
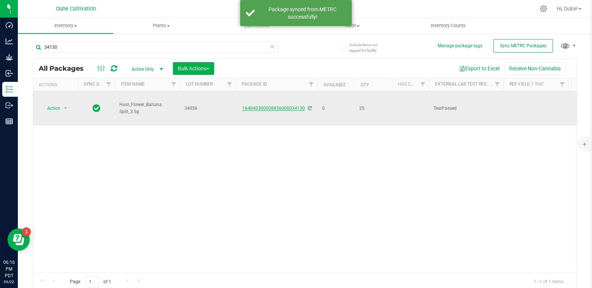
click at [283, 106] on link "1A4040300008856000034130" at bounding box center [273, 108] width 63 height 5
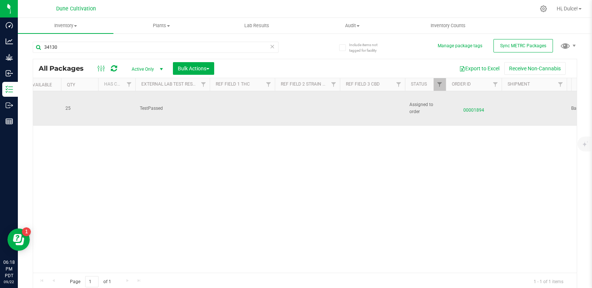
scroll to position [0, 294]
click at [358, 98] on td at bounding box center [372, 108] width 65 height 35
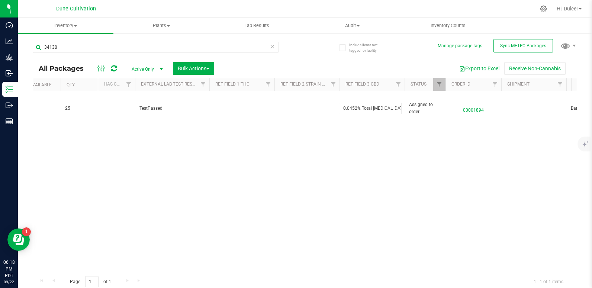
scroll to position [0, 0]
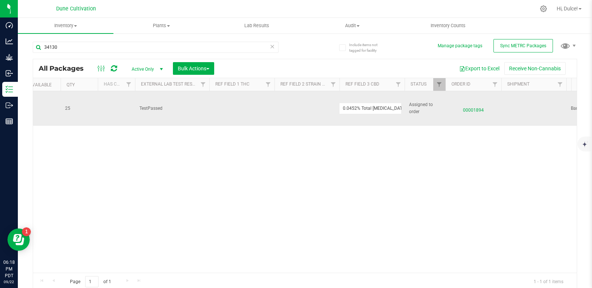
drag, startPoint x: 362, startPoint y: 100, endPoint x: 417, endPoint y: 107, distance: 55.1
type input "0.0452%"
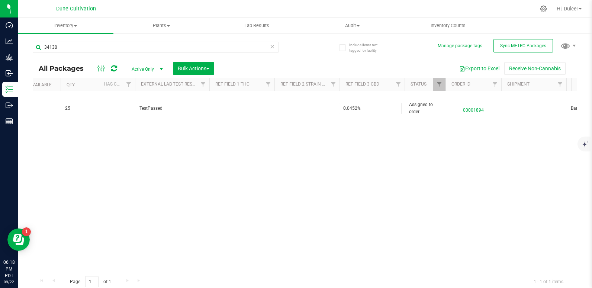
click at [345, 134] on div "All Packages Active Only Active Only Lab Samples Locked All External Internal B…" at bounding box center [305, 175] width 545 height 232
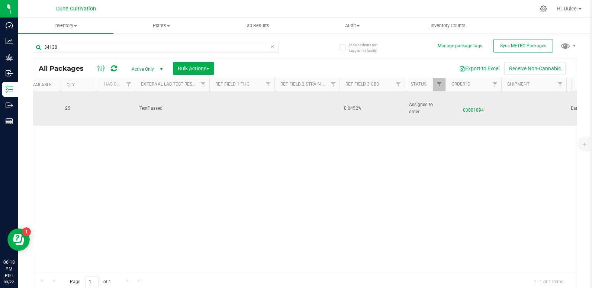
click at [357, 105] on span "0.0452%" at bounding box center [372, 108] width 56 height 7
click at [354, 103] on input "0.0452%" at bounding box center [370, 109] width 63 height 12
click at [354, 103] on input "text" at bounding box center [370, 109] width 63 height 12
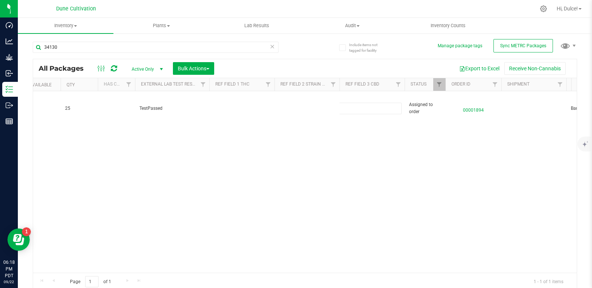
type input "0.0452"
click at [298, 147] on div "All Packages Active Only Active Only Lab Samples Locked All External Internal B…" at bounding box center [305, 175] width 545 height 232
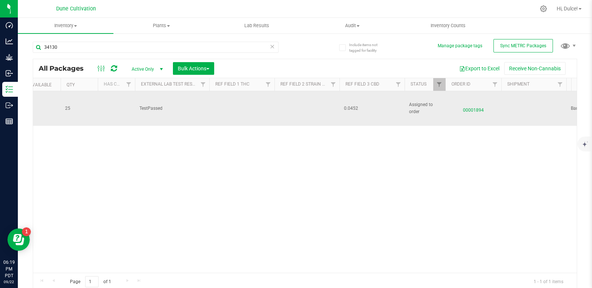
click at [363, 97] on td "0.0452" at bounding box center [372, 108] width 65 height 35
type input "0.0452%"
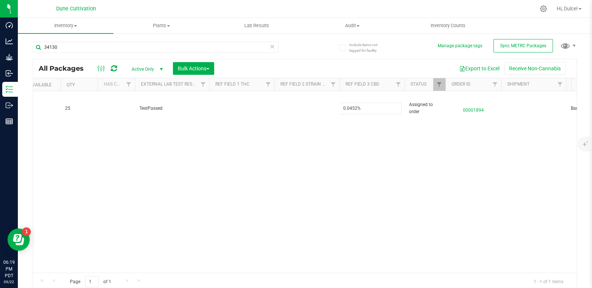
click at [290, 148] on div "All Packages Active Only Active Only Lab Samples Locked All External Internal B…" at bounding box center [305, 175] width 545 height 232
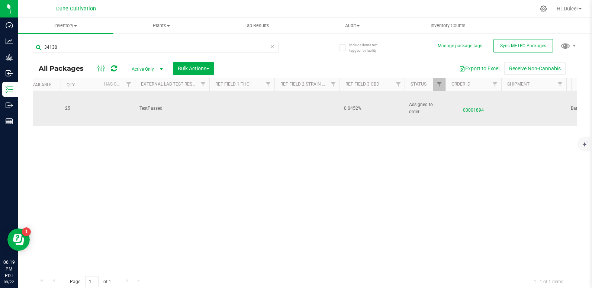
click at [231, 100] on td at bounding box center [242, 108] width 65 height 35
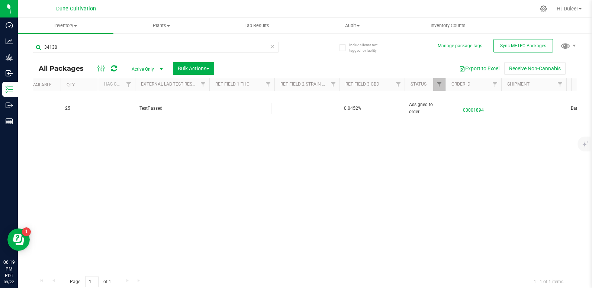
type input "23.7728%"
click at [219, 150] on div "Loading... All Packages Active Only Active Only Lab Samples Locked All External…" at bounding box center [305, 175] width 545 height 232
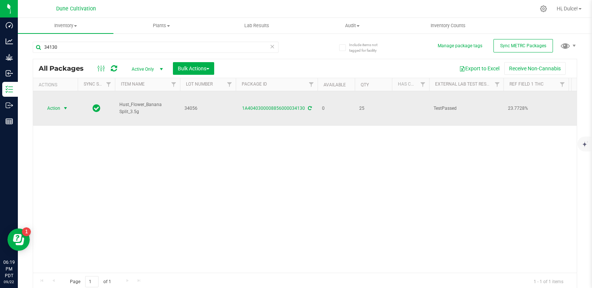
click at [53, 103] on span "Action" at bounding box center [51, 108] width 20 height 10
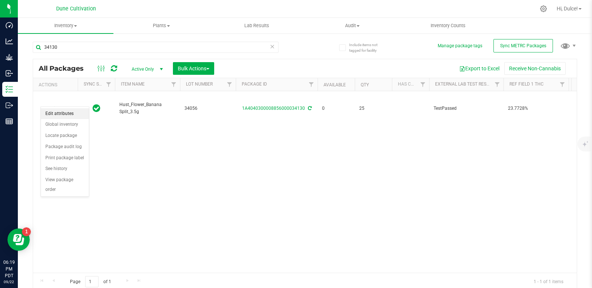
click at [62, 115] on li "Edit attributes" at bounding box center [65, 113] width 48 height 11
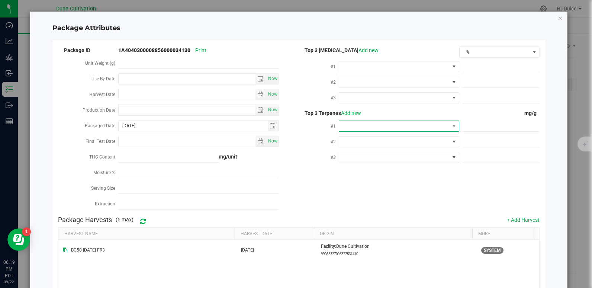
click at [340, 128] on span at bounding box center [394, 126] width 111 height 10
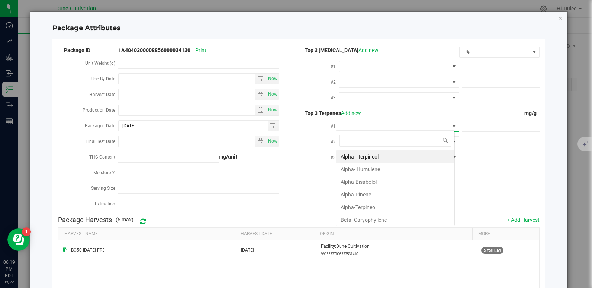
scroll to position [11, 119]
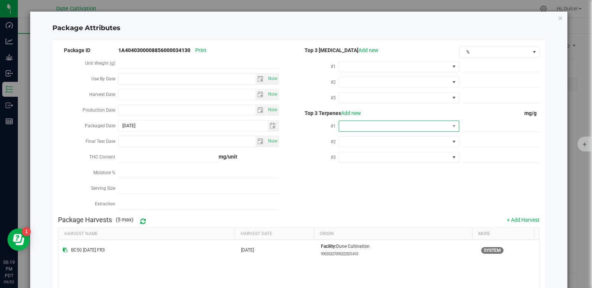
click at [359, 124] on span at bounding box center [394, 126] width 111 height 10
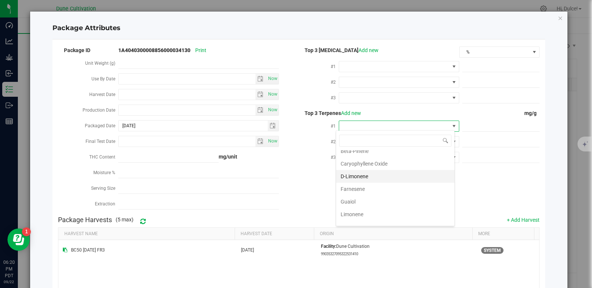
click at [358, 175] on li "D-Limonene" at bounding box center [395, 176] width 118 height 13
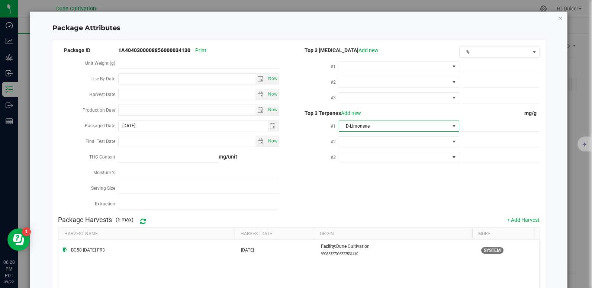
click at [358, 175] on div "Package ID 1A4040300008856000034130 Print Unit Weight (g) Use By Date Now Harve…" at bounding box center [299, 128] width 482 height 167
click at [358, 143] on span at bounding box center [394, 142] width 111 height 10
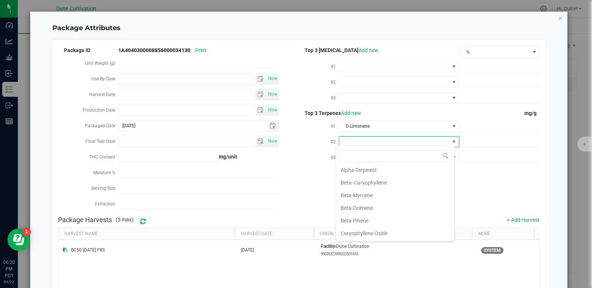
scroll to position [57, 0]
click at [349, 143] on span at bounding box center [394, 142] width 111 height 10
click at [362, 225] on li "Beta- Caryophyllene" at bounding box center [395, 221] width 118 height 13
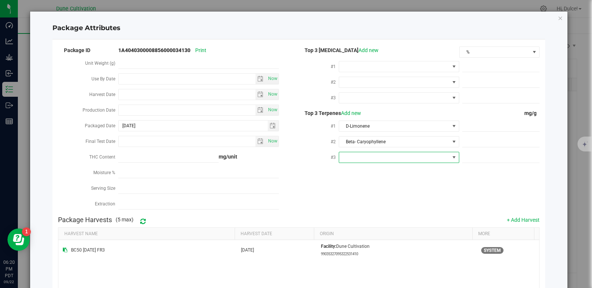
click at [377, 159] on span at bounding box center [394, 157] width 111 height 10
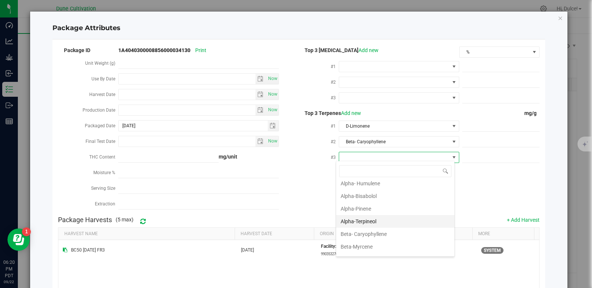
scroll to position [17, 0]
click at [368, 247] on li "Beta-Myrcene" at bounding box center [395, 246] width 118 height 13
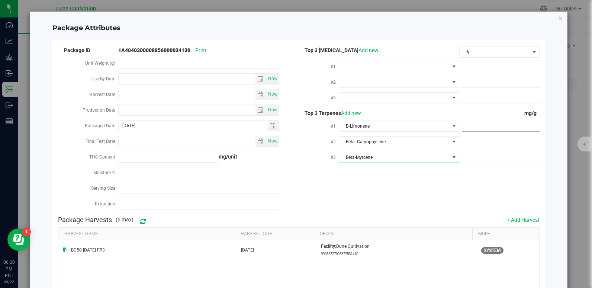
click at [488, 128] on span at bounding box center [501, 126] width 77 height 11
click at [479, 137] on span at bounding box center [501, 142] width 77 height 11
paste input "3.074"
type input "3.074"
type input "3.0740"
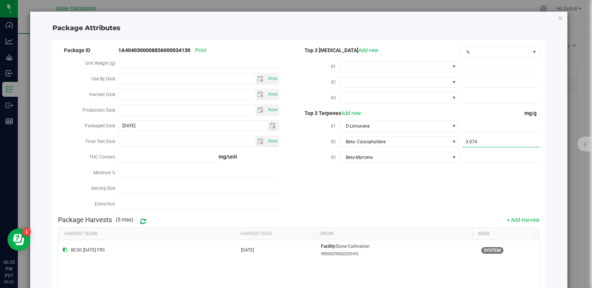
click at [460, 169] on div "Package ID 1A4040300008856000034130 Print Unit Weight (g) Use By Date Now Harve…" at bounding box center [299, 128] width 482 height 167
click at [476, 155] on span at bounding box center [501, 157] width 77 height 11
paste input "1.299"
type input "1.299"
type input "1.2990"
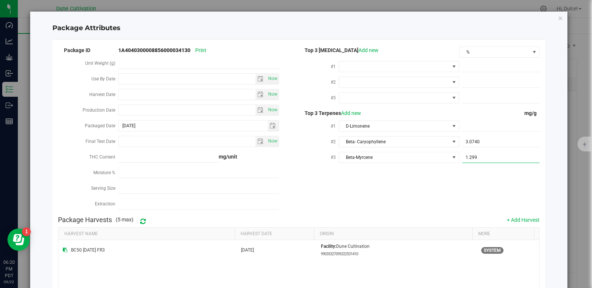
click at [455, 182] on div "Package ID 1A4040300008856000034130 Print Unit Weight (g) Use By Date Now Harve…" at bounding box center [299, 128] width 482 height 167
click at [464, 124] on span at bounding box center [501, 126] width 77 height 11
paste input "3.425"
type input "3.425"
type input "3.4250"
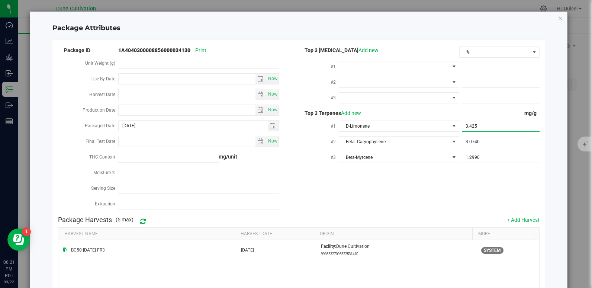
click at [436, 176] on div "Package ID 1A4040300008856000034130 Print Unit Weight (g) Use By Date Now Harve…" at bounding box center [299, 128] width 482 height 167
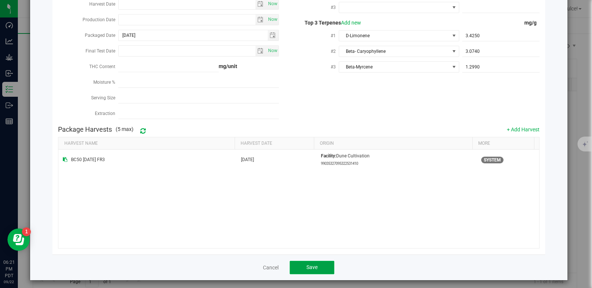
click at [316, 263] on button "Save" at bounding box center [312, 267] width 45 height 13
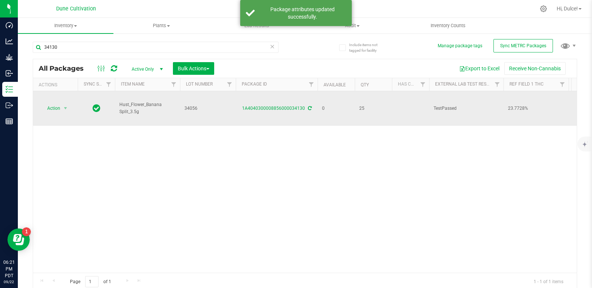
click at [45, 96] on td "Action Action Edit attributes Global inventory Locate package Package audit log…" at bounding box center [55, 108] width 45 height 35
click at [54, 104] on span "Action" at bounding box center [51, 108] width 20 height 10
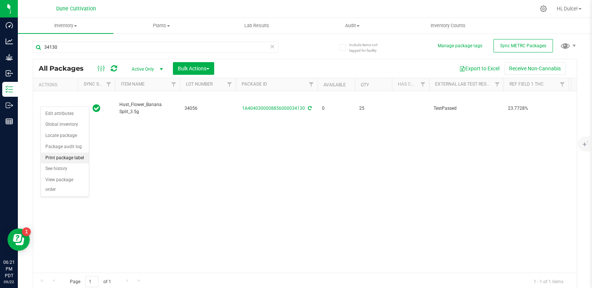
click at [63, 156] on li "Print package label" at bounding box center [65, 158] width 48 height 11
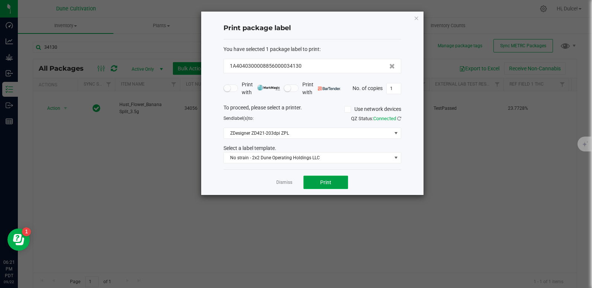
click at [326, 187] on button "Print" at bounding box center [326, 182] width 45 height 13
click at [416, 16] on icon "button" at bounding box center [416, 17] width 5 height 9
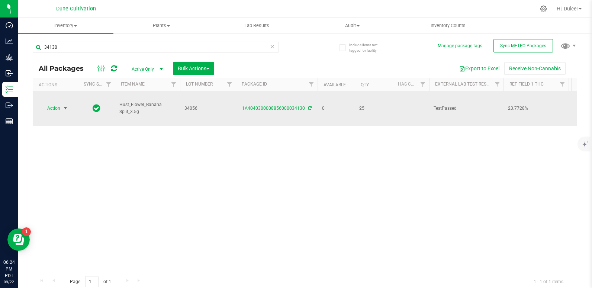
click at [61, 104] on span "select" at bounding box center [65, 108] width 9 height 10
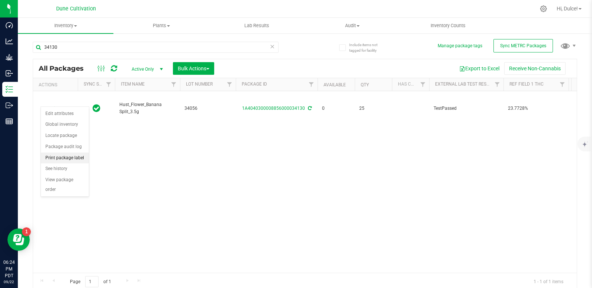
click at [68, 154] on li "Print package label" at bounding box center [65, 158] width 48 height 11
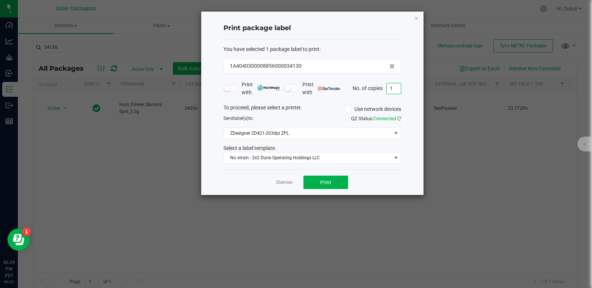
click at [397, 92] on input "1" at bounding box center [394, 88] width 14 height 10
type input "25"
click at [322, 188] on button "Print" at bounding box center [326, 182] width 45 height 13
click at [415, 22] on icon "button" at bounding box center [416, 17] width 5 height 9
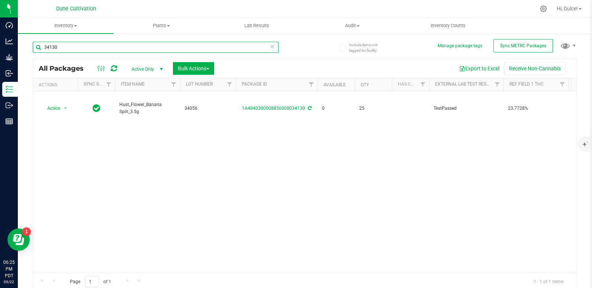
click at [126, 48] on input "34130" at bounding box center [156, 47] width 246 height 11
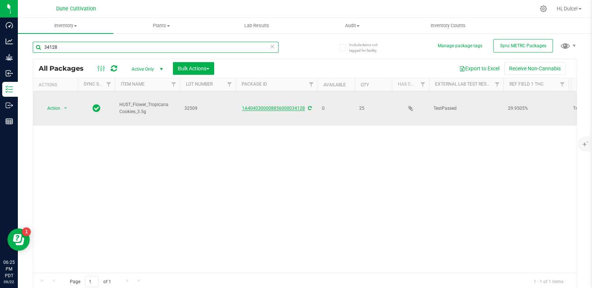
type input "34128"
click at [275, 106] on link "1A4040300008856000034128" at bounding box center [273, 108] width 63 height 5
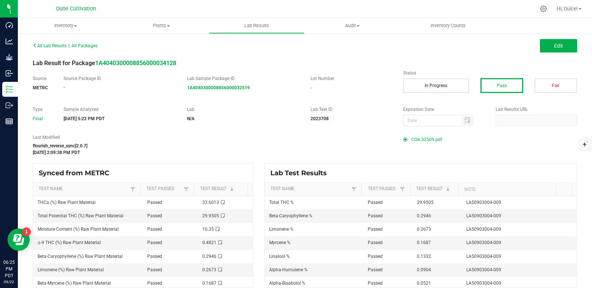
click at [407, 141] on span at bounding box center [407, 139] width 8 height 4
click at [417, 137] on span "COA 32509.pdf" at bounding box center [427, 139] width 31 height 11
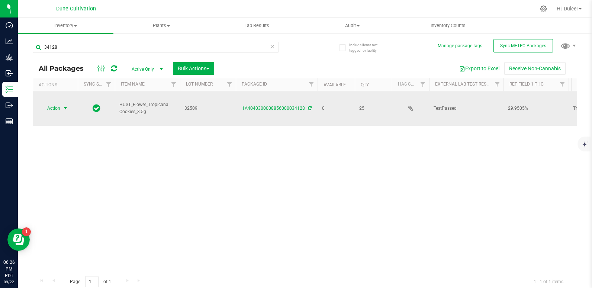
click at [58, 103] on span "Action" at bounding box center [51, 108] width 20 height 10
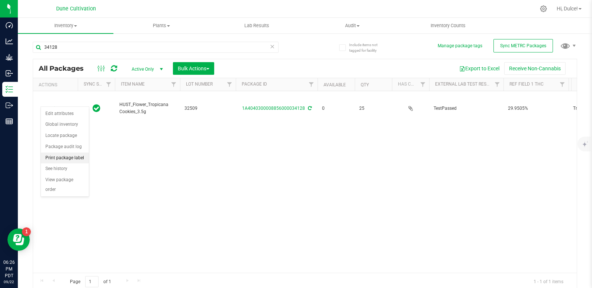
click at [61, 153] on li "Print package label" at bounding box center [65, 158] width 48 height 11
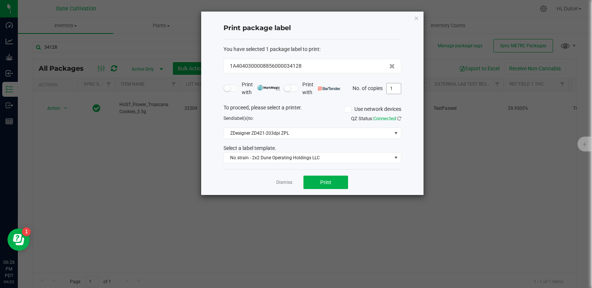
click at [395, 85] on input "1" at bounding box center [394, 88] width 14 height 10
type input "25"
click at [335, 180] on button "Print" at bounding box center [326, 182] width 45 height 13
click at [416, 19] on icon "button" at bounding box center [416, 17] width 5 height 9
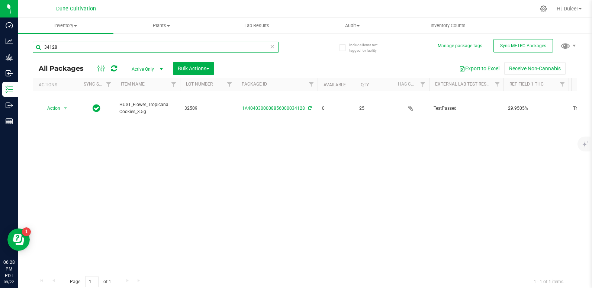
click at [245, 44] on input "34128" at bounding box center [156, 47] width 246 height 11
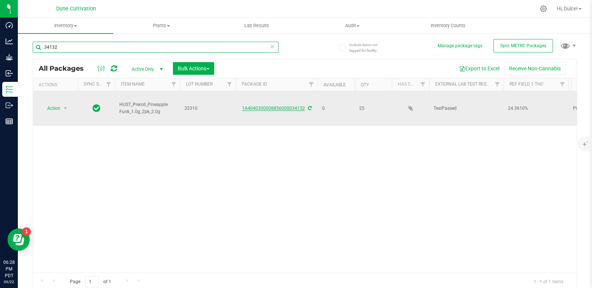
type input "34132"
click at [288, 106] on link "1A4040300008856000034132" at bounding box center [273, 108] width 63 height 5
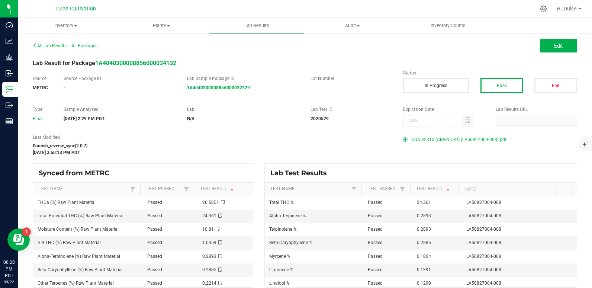
click at [436, 141] on span "COA 32310 (AMENDED) (LA50827004-008).pdf" at bounding box center [459, 139] width 95 height 11
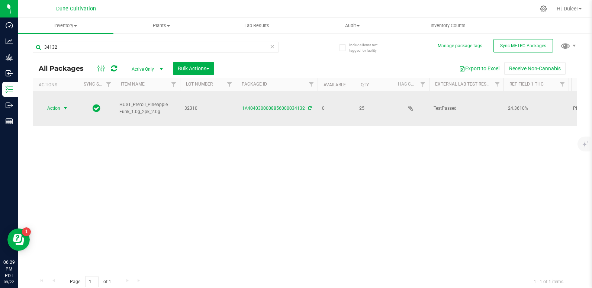
click at [54, 103] on span "Action" at bounding box center [51, 108] width 20 height 10
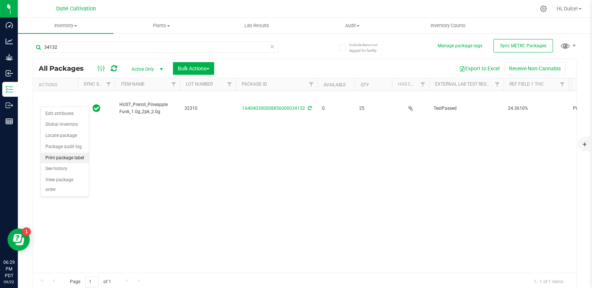
click at [72, 156] on li "Print package label" at bounding box center [65, 158] width 48 height 11
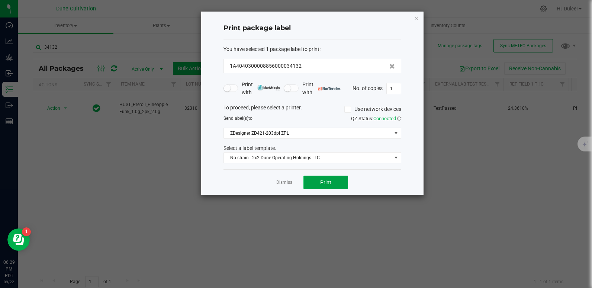
click at [308, 185] on button "Print" at bounding box center [326, 182] width 45 height 13
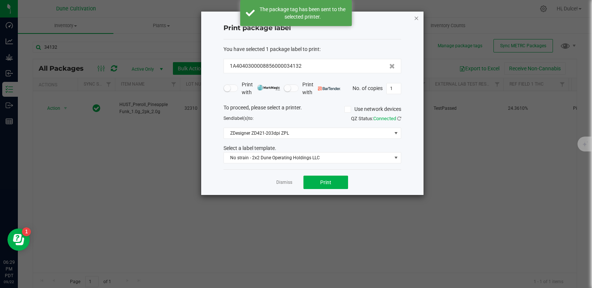
click at [418, 20] on icon "button" at bounding box center [416, 17] width 5 height 9
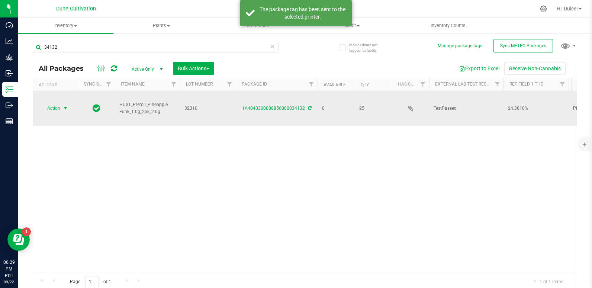
click at [52, 103] on span "Action" at bounding box center [51, 108] width 20 height 10
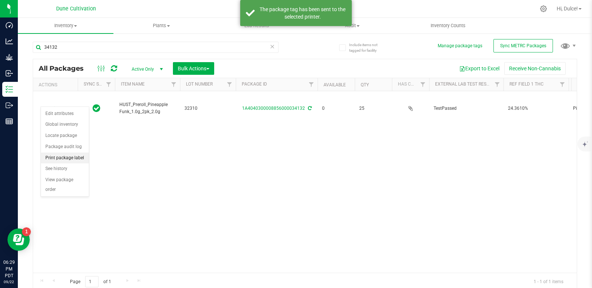
click at [52, 157] on li "Print package label" at bounding box center [65, 158] width 48 height 11
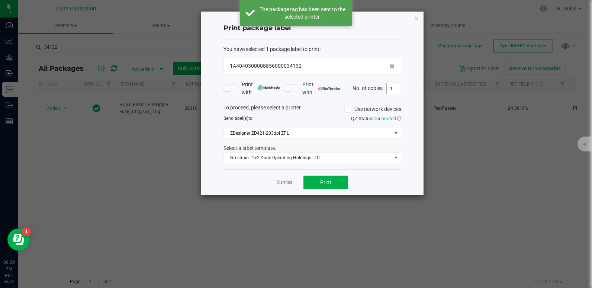
click at [390, 88] on input "1" at bounding box center [394, 88] width 14 height 10
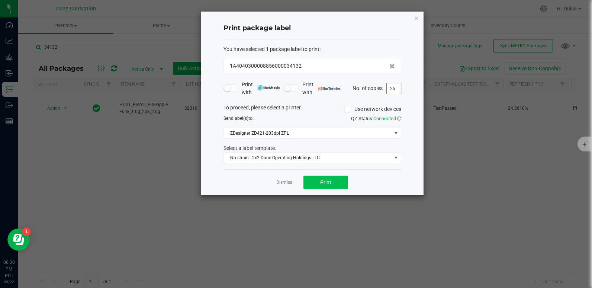
type input "25"
click at [320, 180] on span "Print" at bounding box center [325, 182] width 11 height 6
click at [415, 20] on icon "button" at bounding box center [416, 17] width 5 height 9
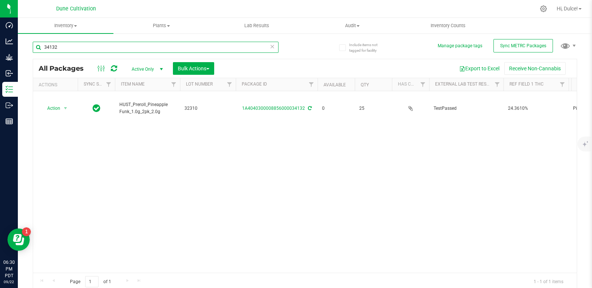
click at [142, 43] on input "34132" at bounding box center [156, 47] width 246 height 11
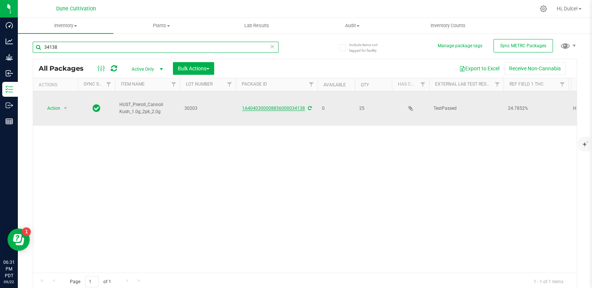
type input "34138"
click at [261, 106] on link "1A4040300008856000034138" at bounding box center [273, 108] width 63 height 5
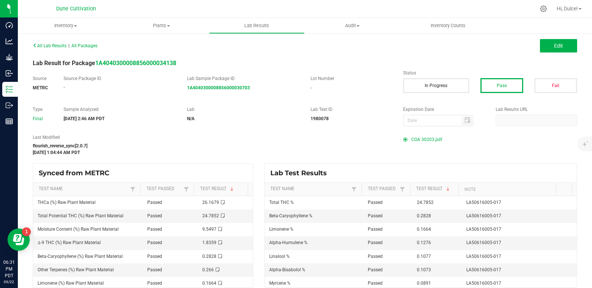
click at [412, 140] on span "COA 30203.pdf" at bounding box center [427, 139] width 31 height 11
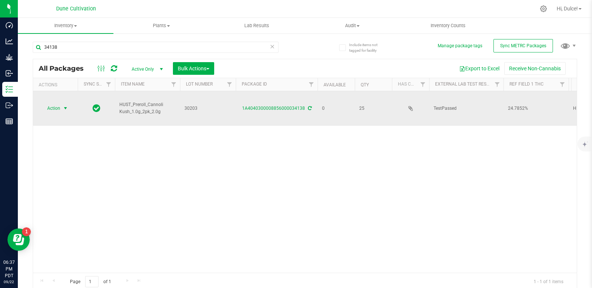
click at [59, 105] on span "Action" at bounding box center [51, 108] width 20 height 10
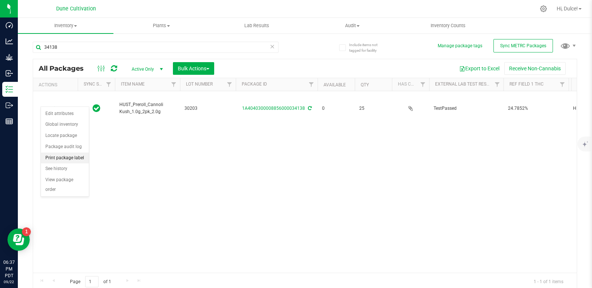
click at [57, 158] on li "Print package label" at bounding box center [65, 158] width 48 height 11
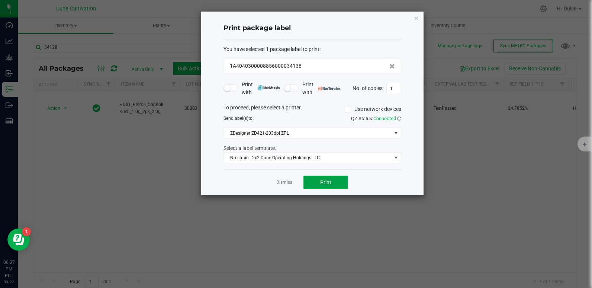
click at [321, 176] on button "Print" at bounding box center [326, 182] width 45 height 13
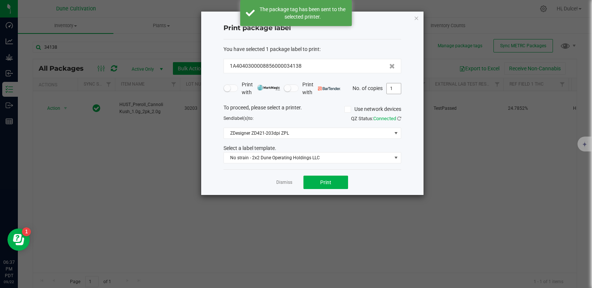
click at [394, 86] on input "1" at bounding box center [394, 88] width 14 height 10
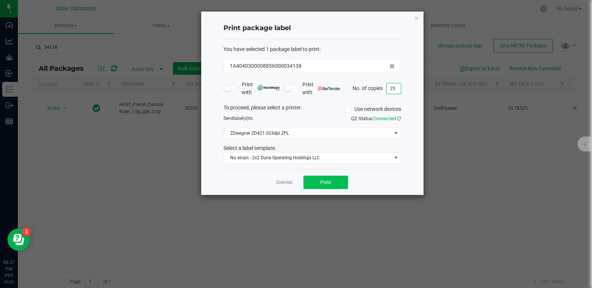
type input "25"
click at [328, 182] on span "Print" at bounding box center [325, 182] width 11 height 6
